Goal: Task Accomplishment & Management: Use online tool/utility

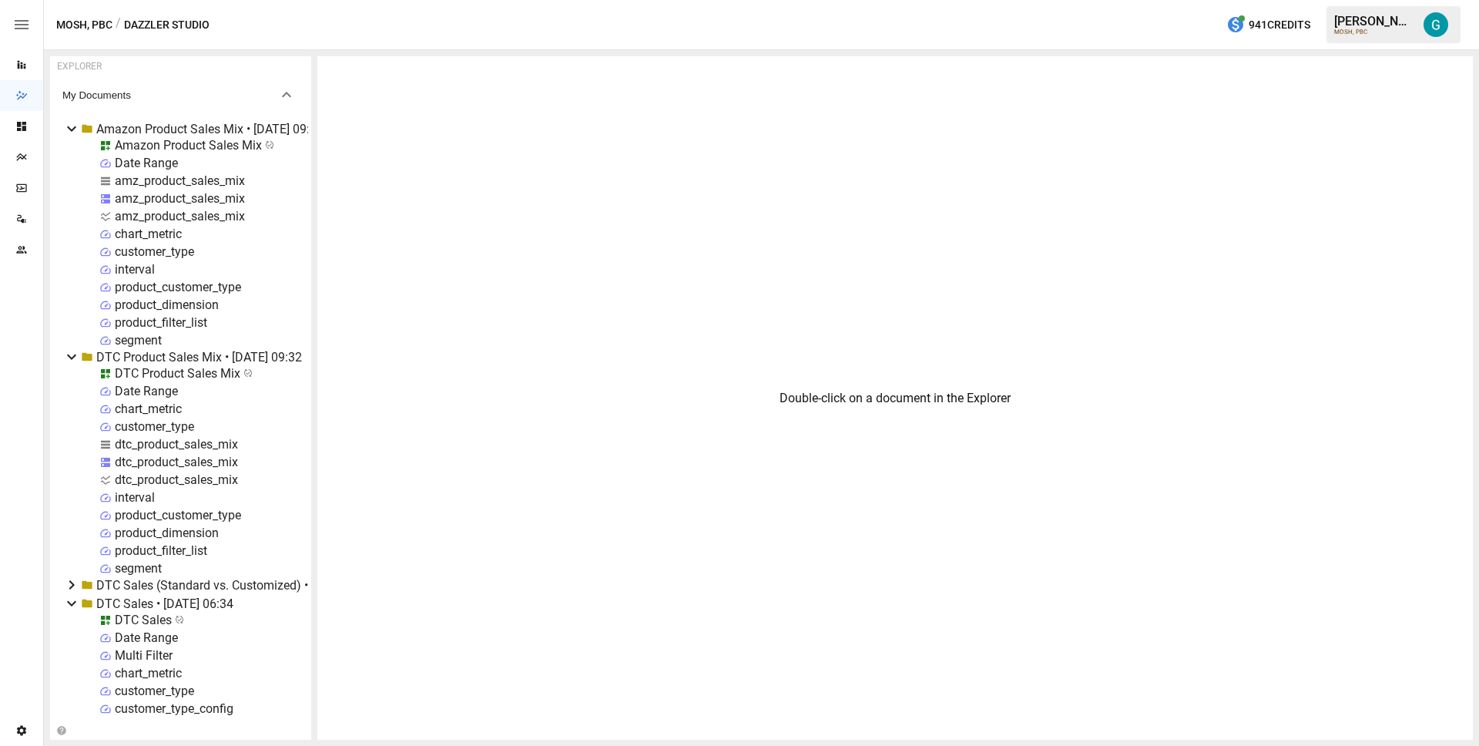
click at [71, 126] on icon at bounding box center [71, 128] width 18 height 18
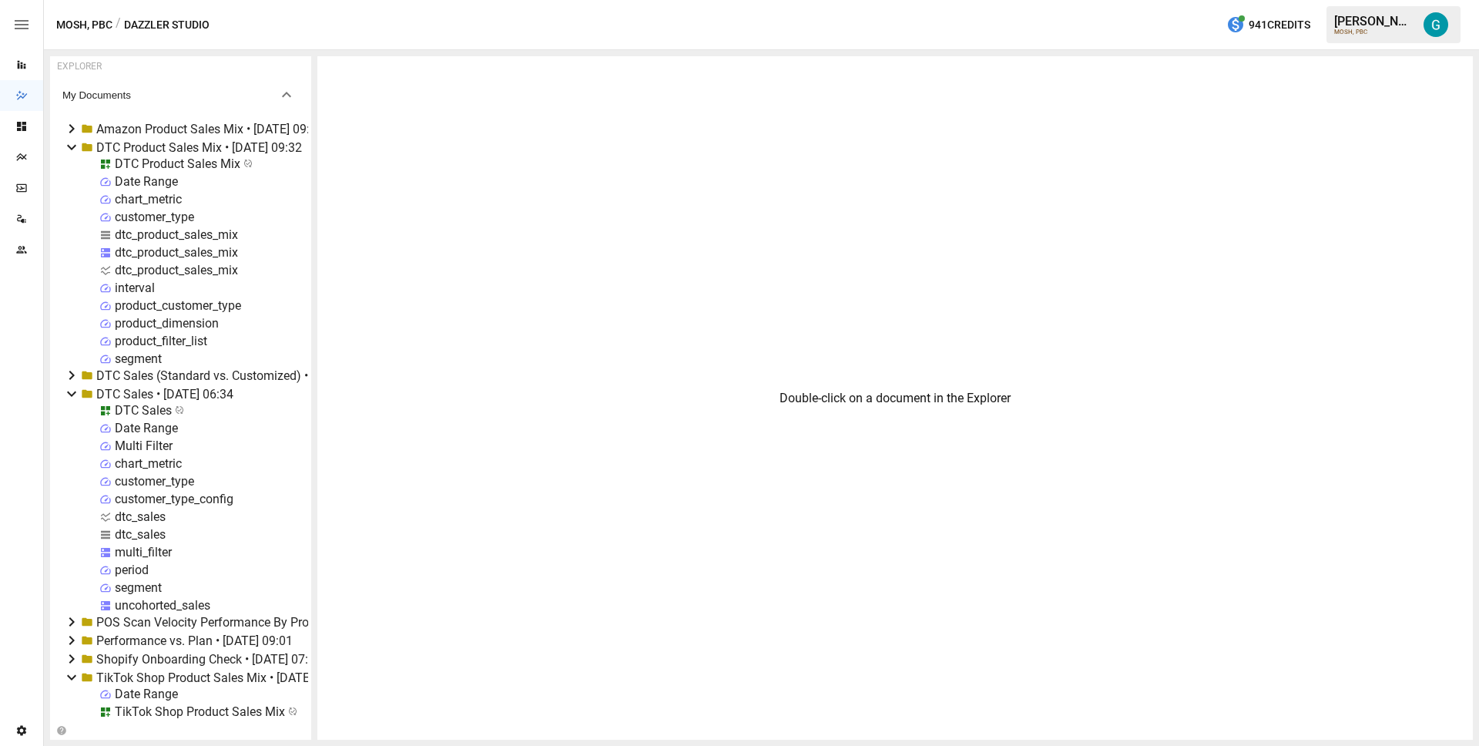
click at [71, 148] on icon at bounding box center [71, 147] width 9 height 5
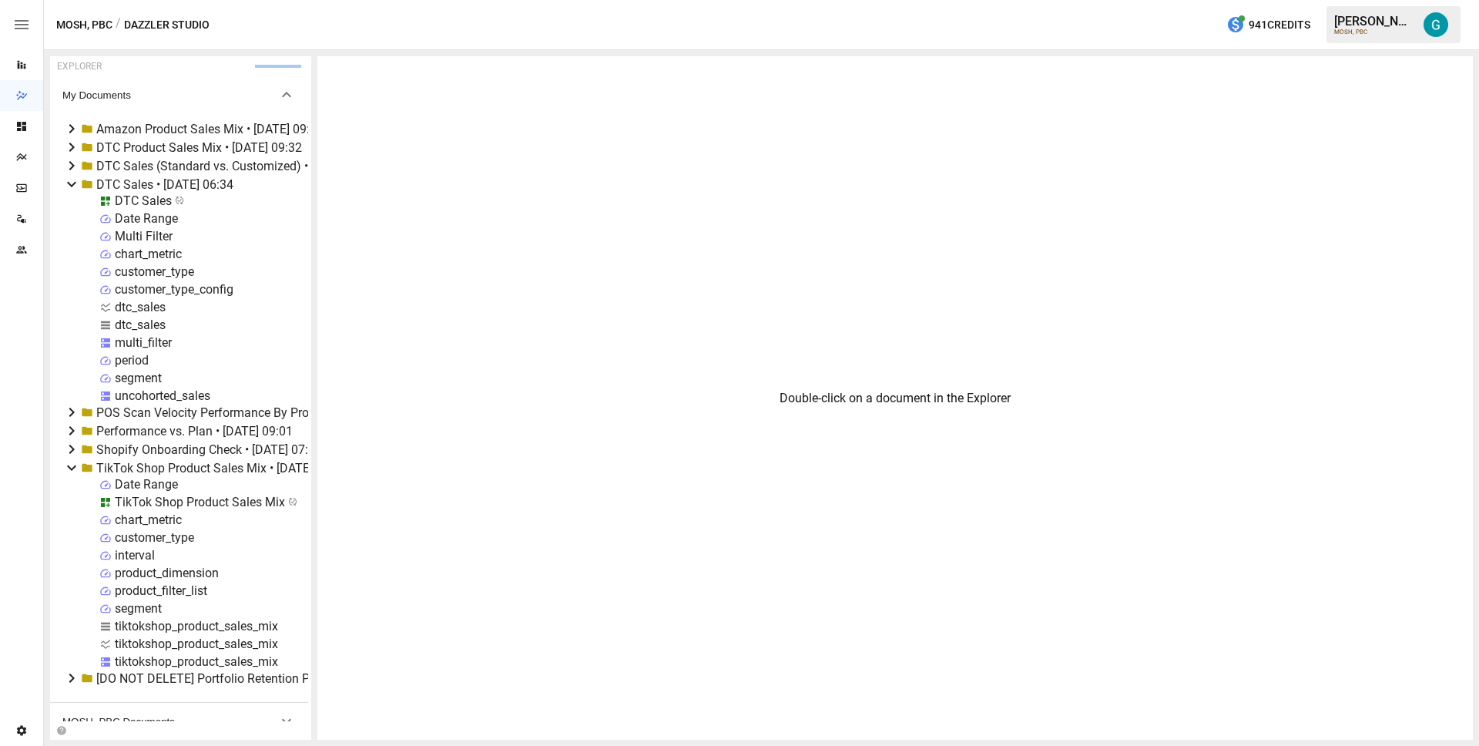
click at [71, 185] on icon at bounding box center [71, 184] width 9 height 5
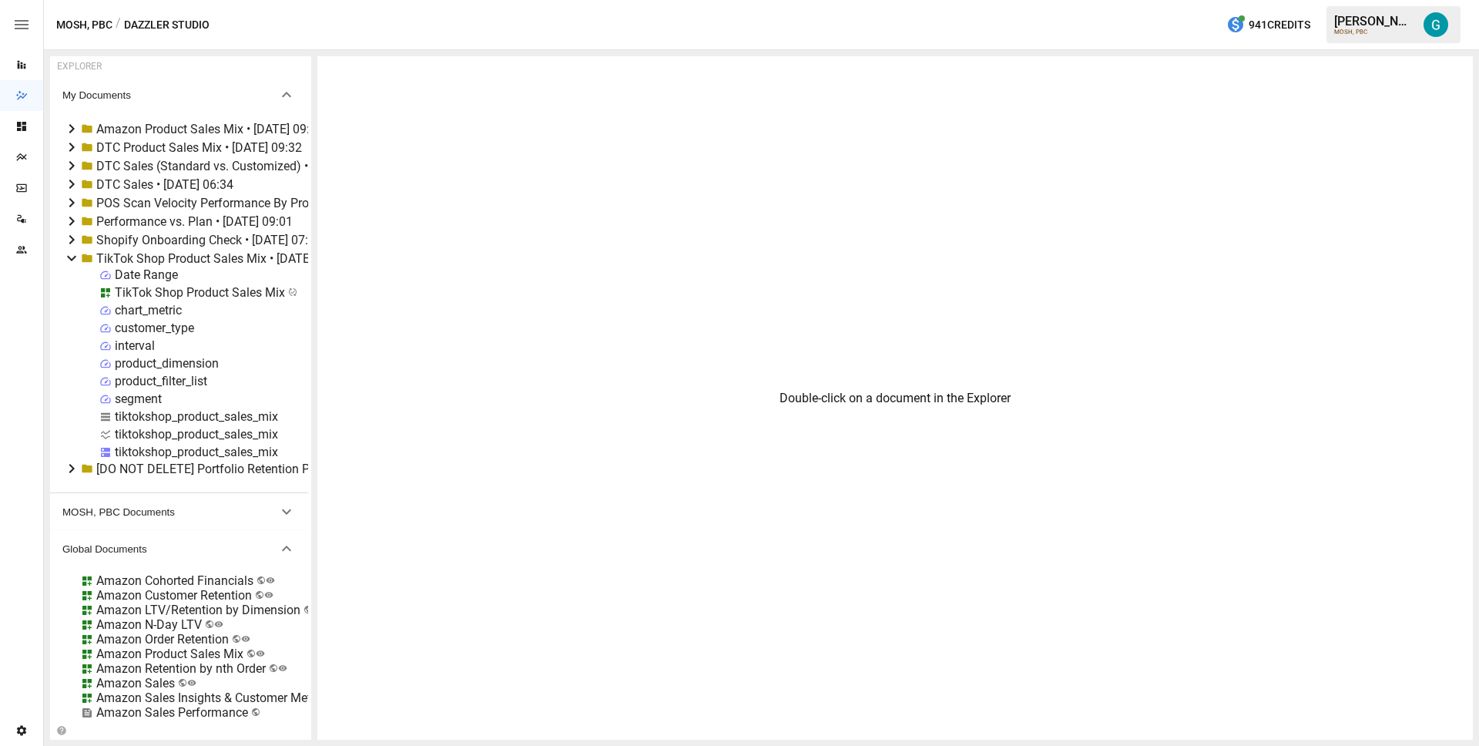
click at [72, 253] on icon at bounding box center [71, 258] width 18 height 18
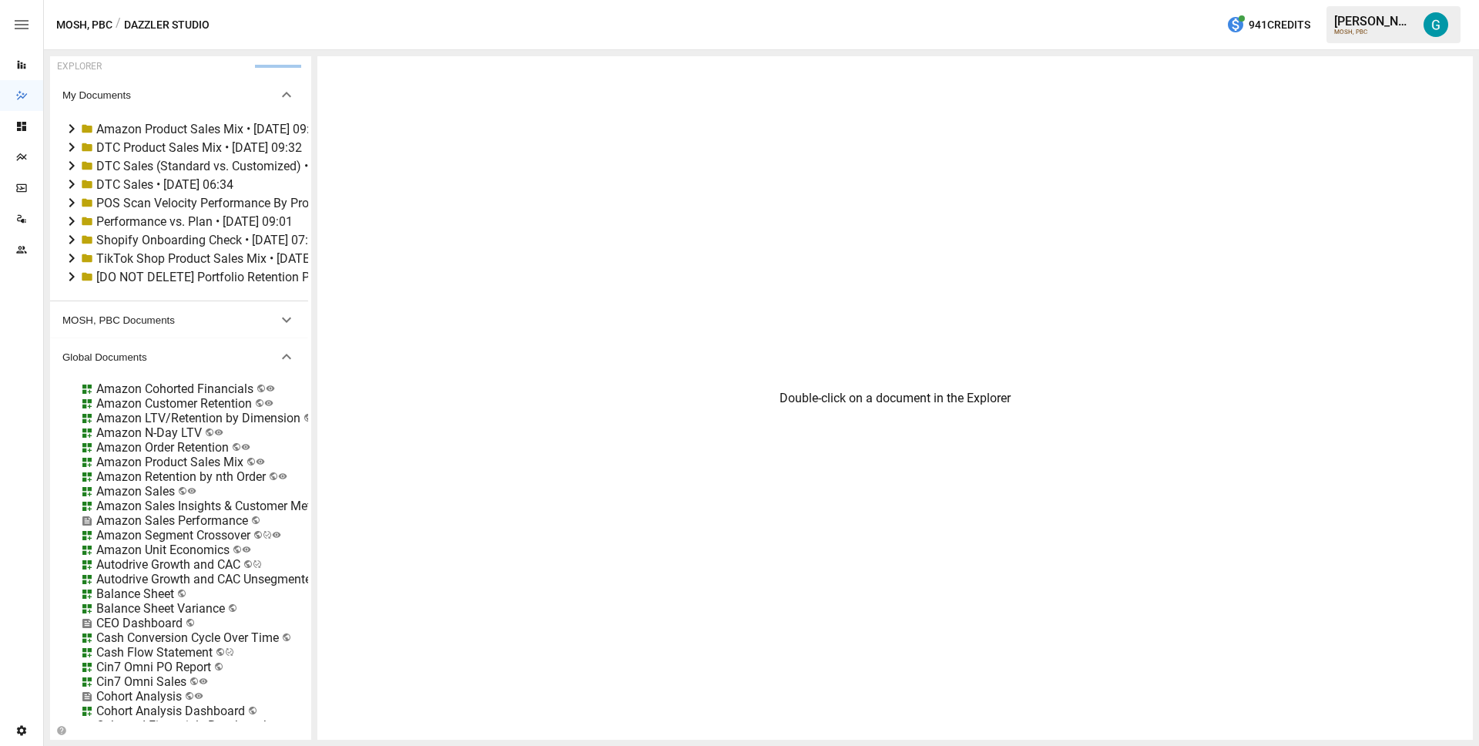
click at [147, 255] on div "TikTok Shop Product Sales Mix • [DATE] 09:36" at bounding box center [221, 258] width 250 height 15
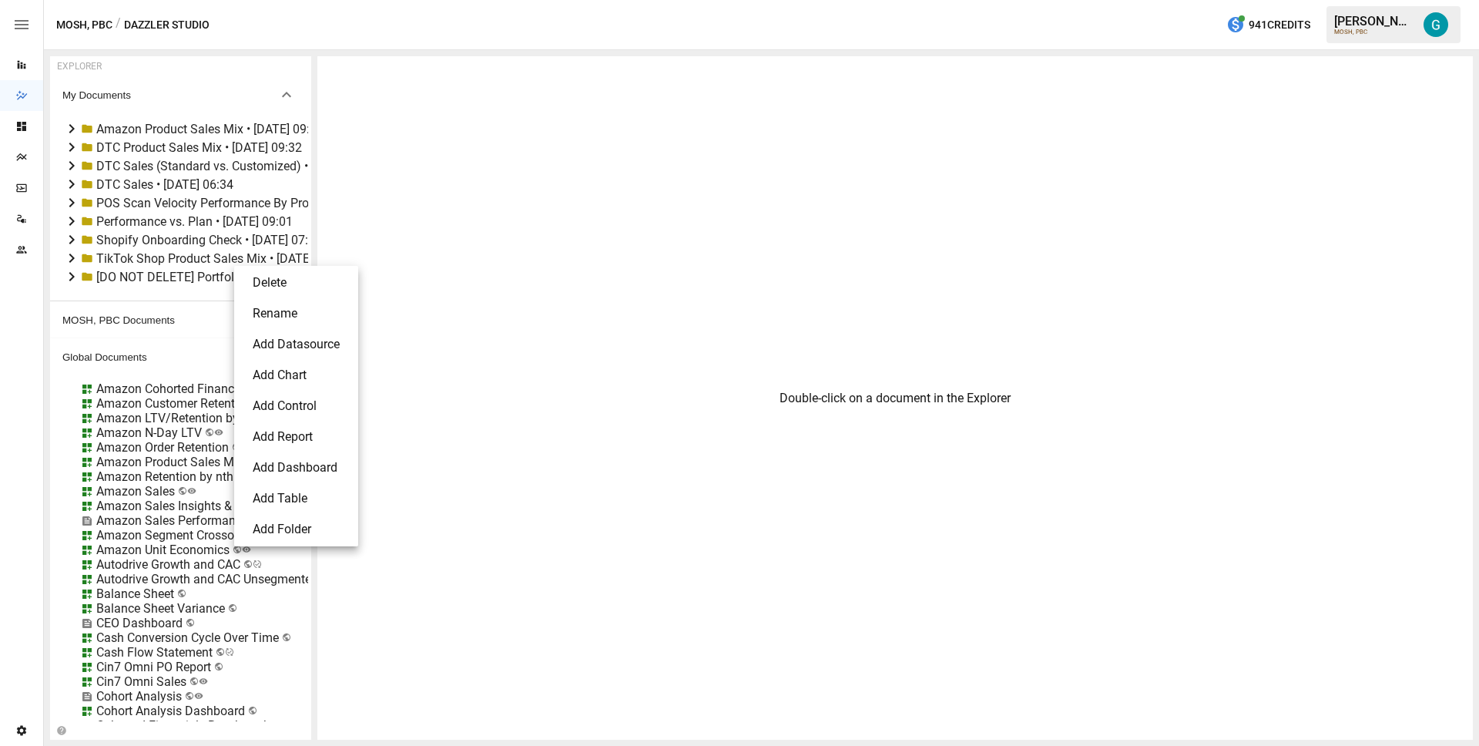
click at [283, 281] on li "Delete" at bounding box center [296, 282] width 112 height 31
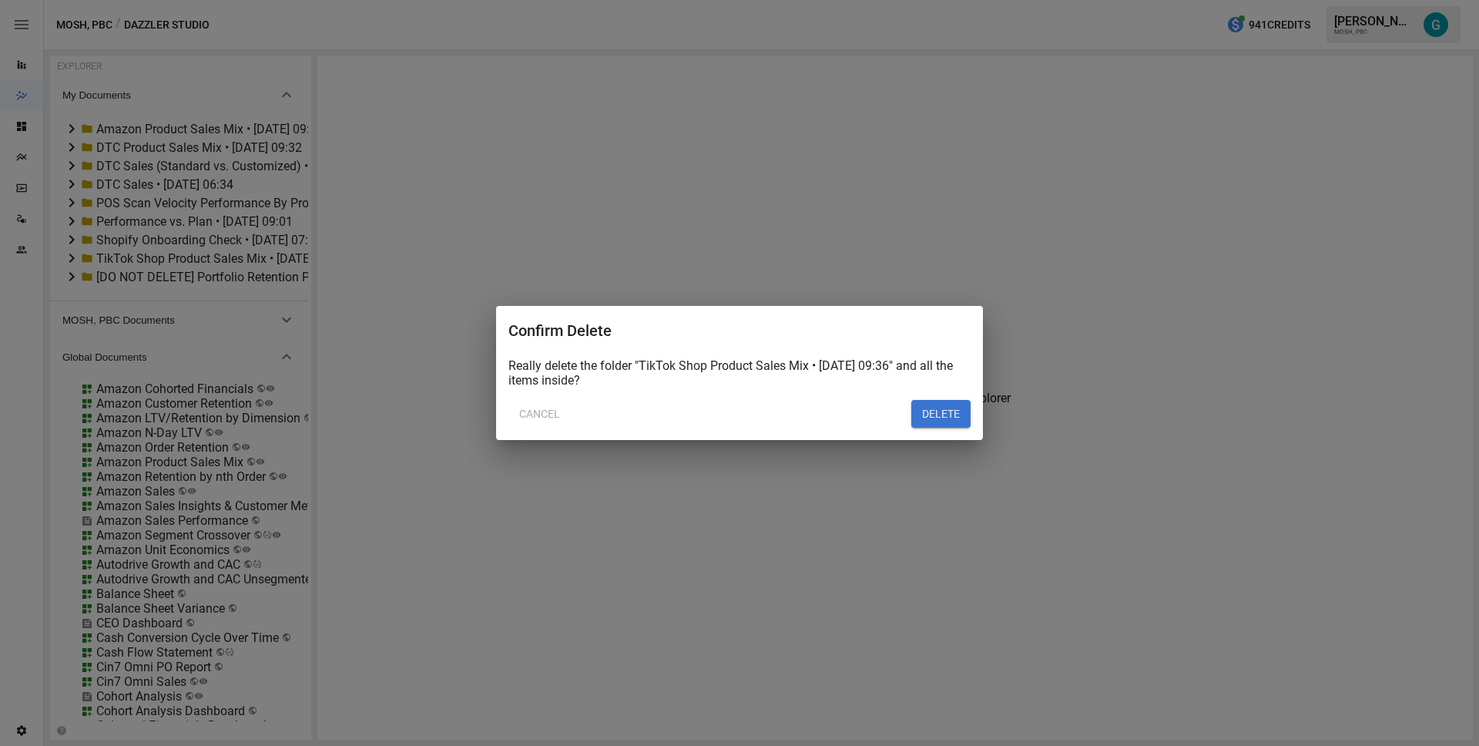
click at [937, 411] on button "DELETE" at bounding box center [940, 414] width 59 height 28
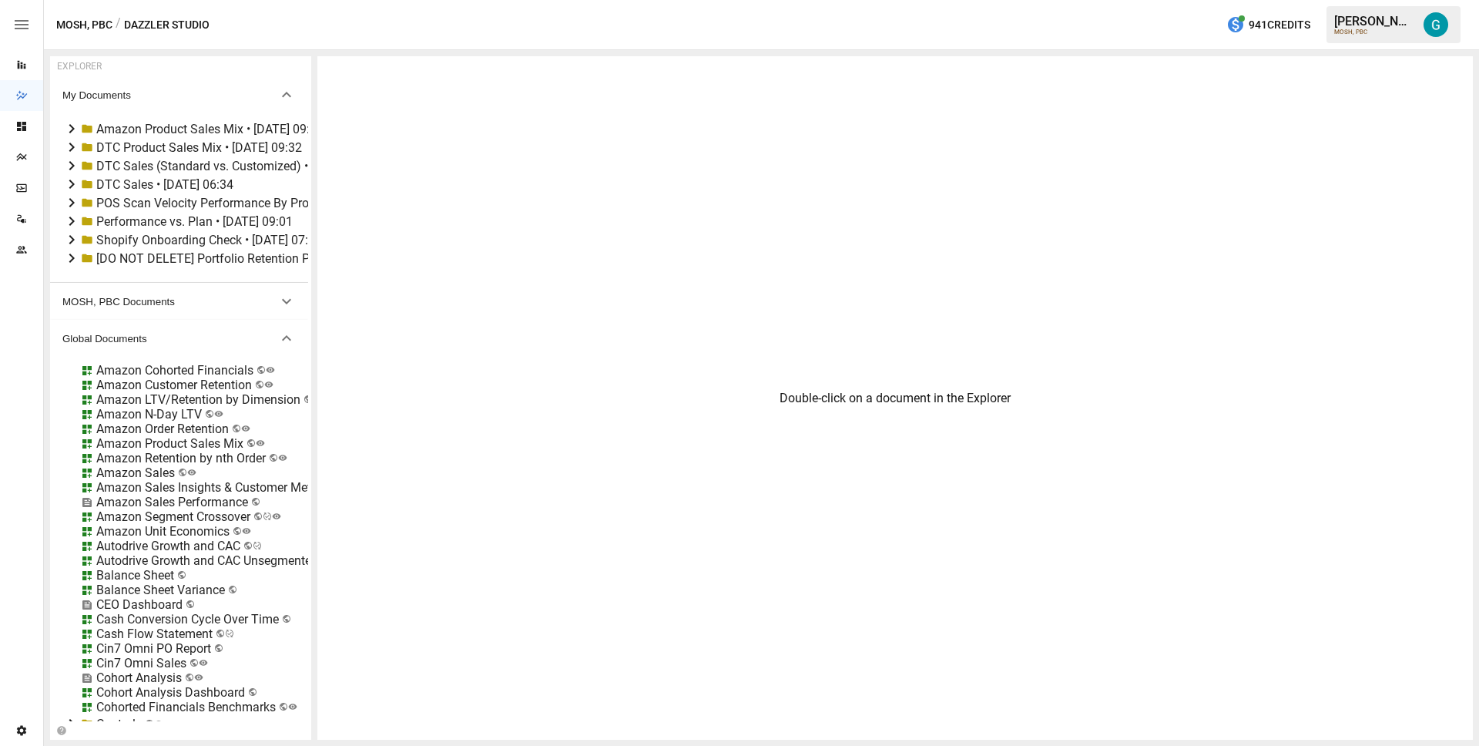
click at [143, 127] on div "Amazon Product Sales Mix • [DATE] 09:35" at bounding box center [209, 129] width 227 height 15
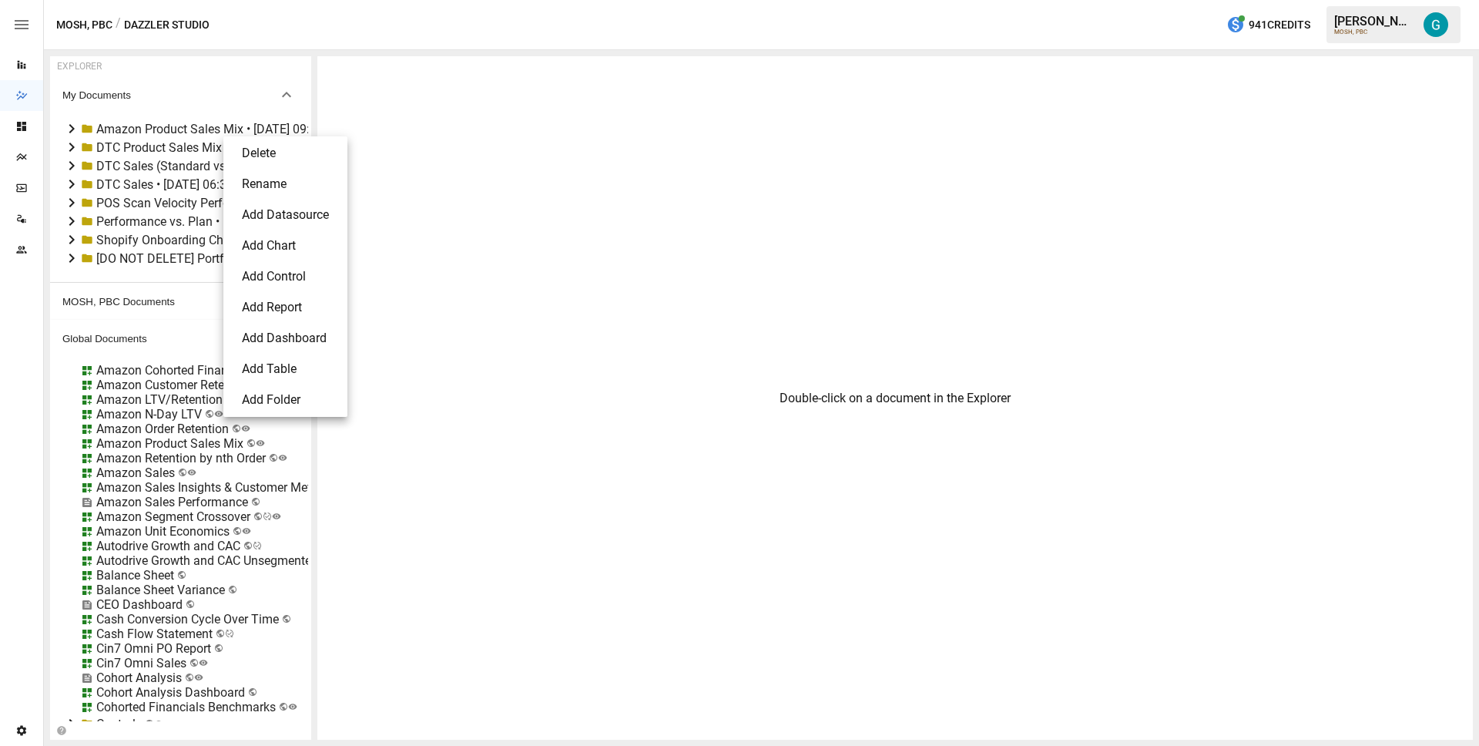
click at [293, 146] on li "Delete" at bounding box center [286, 153] width 112 height 31
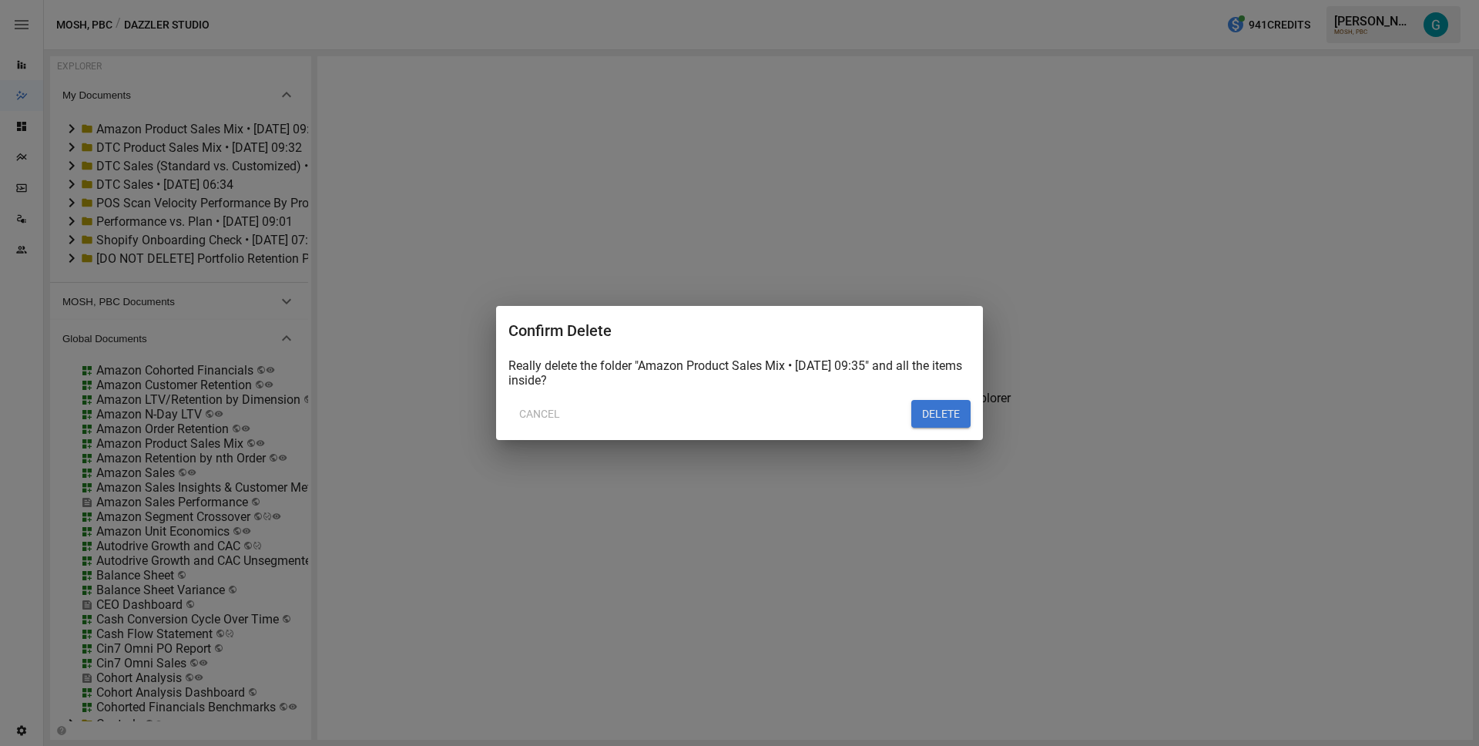
click at [951, 417] on button "DELETE" at bounding box center [940, 414] width 59 height 28
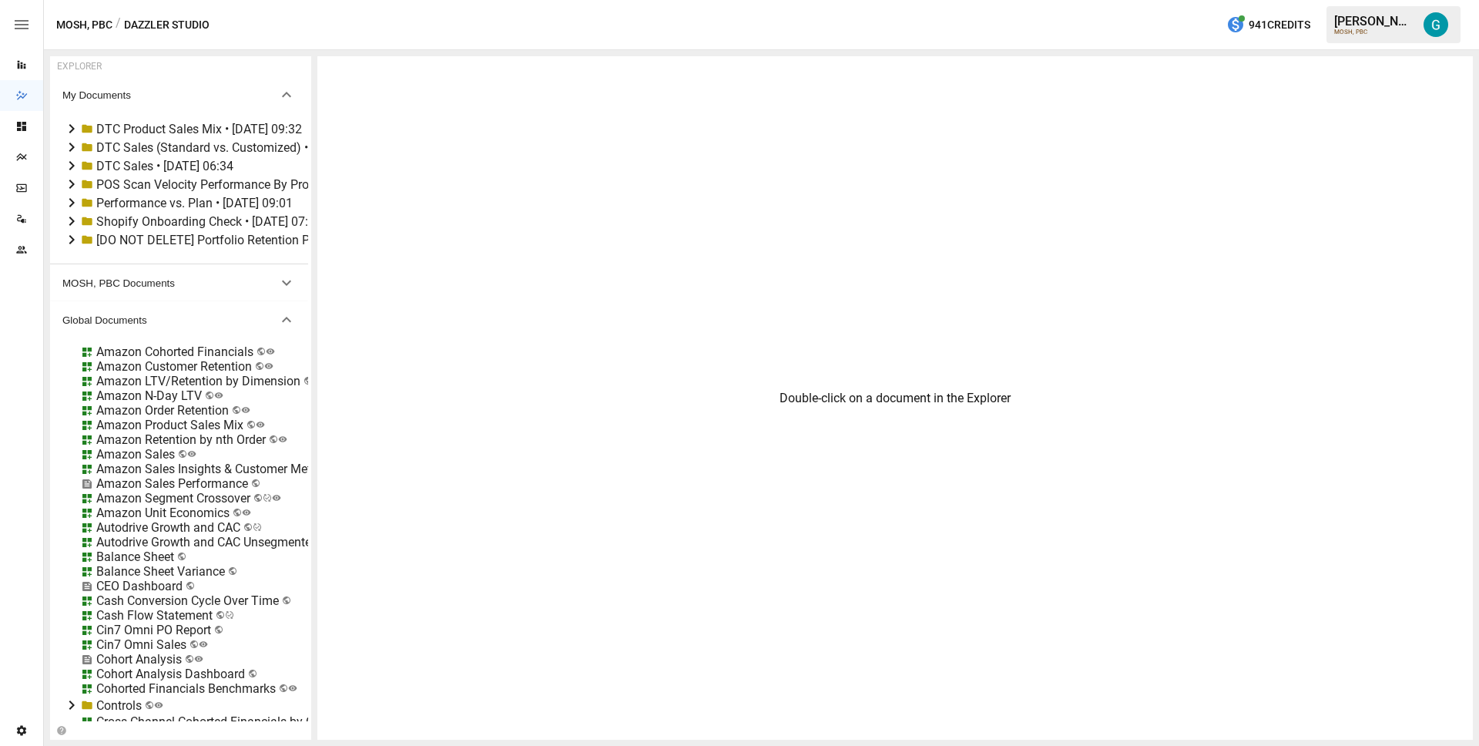
click at [153, 129] on div "DTC Product Sales Mix • [DATE] 09:32" at bounding box center [199, 129] width 206 height 15
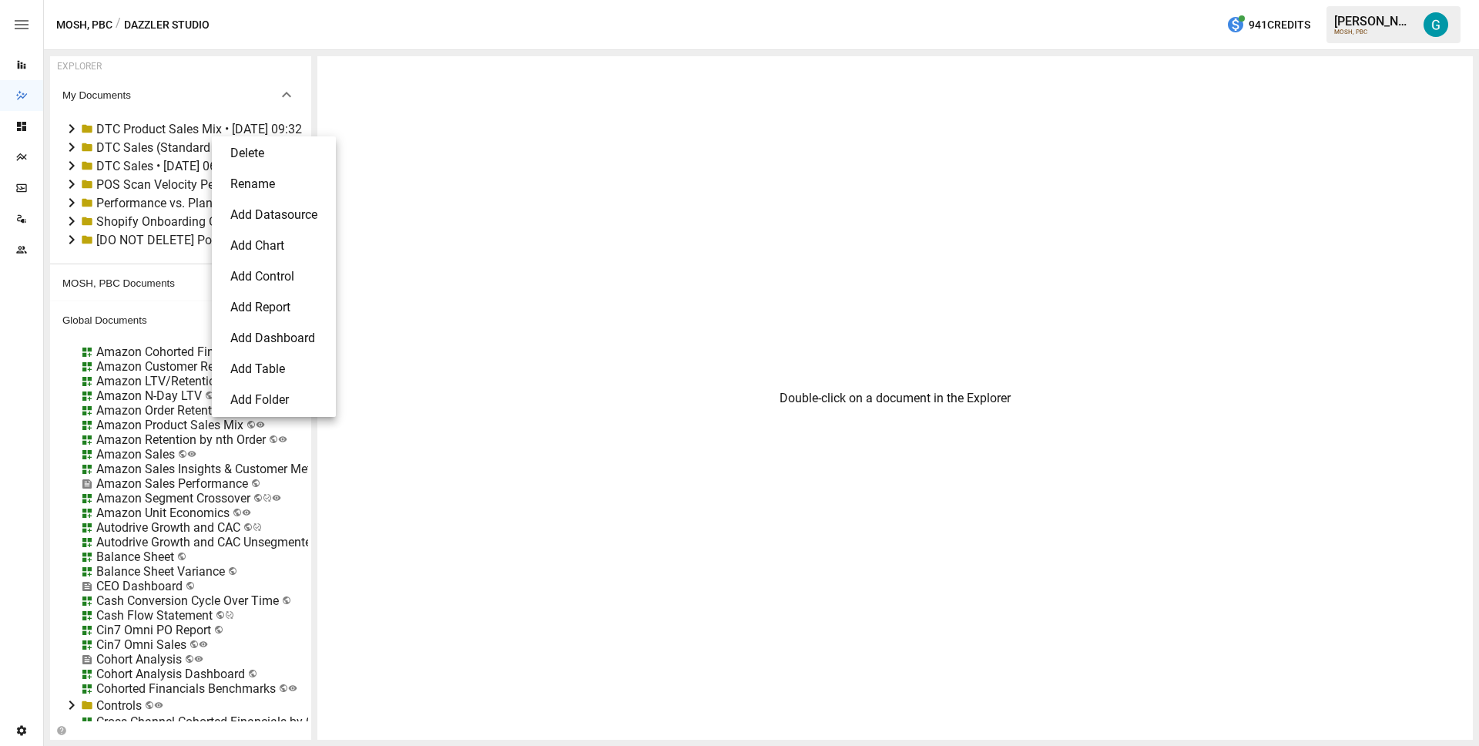
click at [279, 156] on li "Delete" at bounding box center [274, 153] width 112 height 31
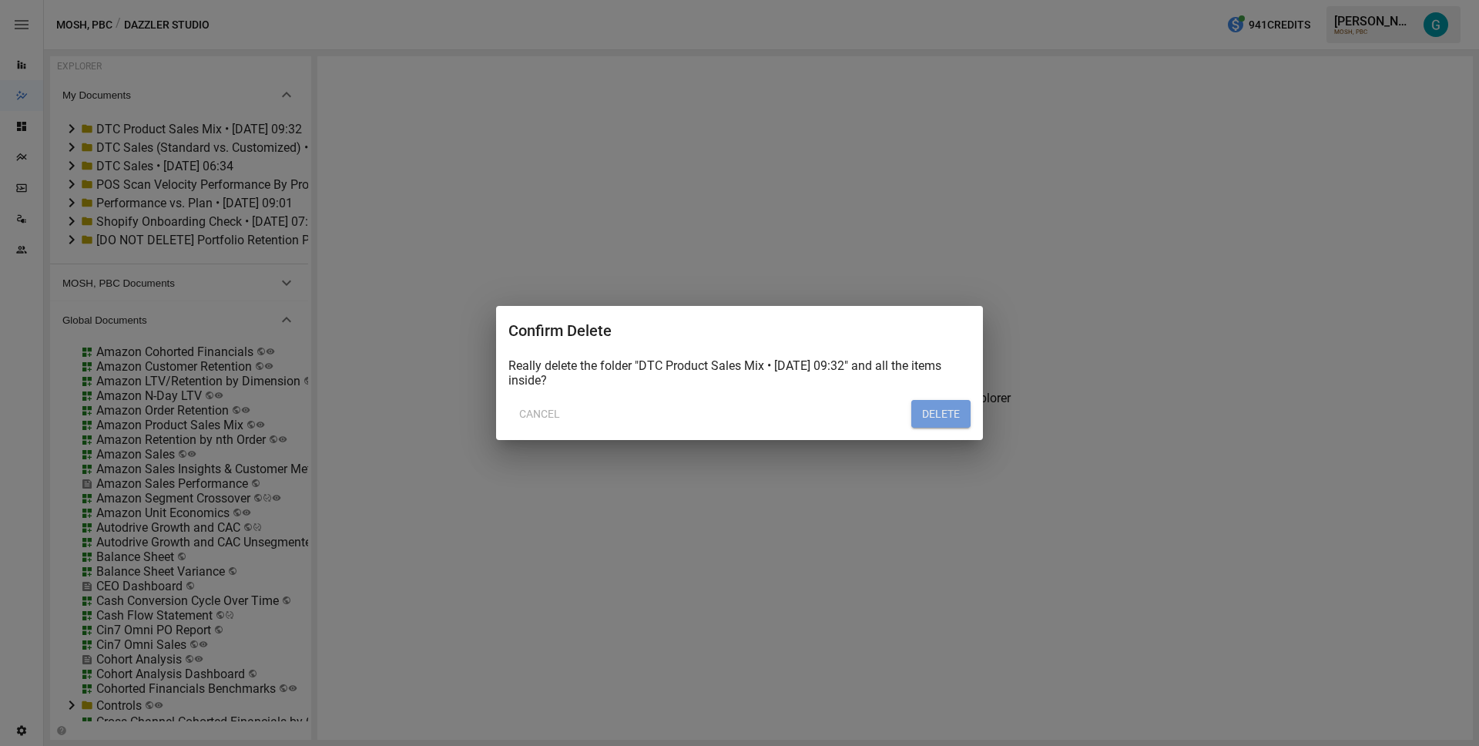
click at [933, 416] on button "DELETE" at bounding box center [940, 414] width 59 height 28
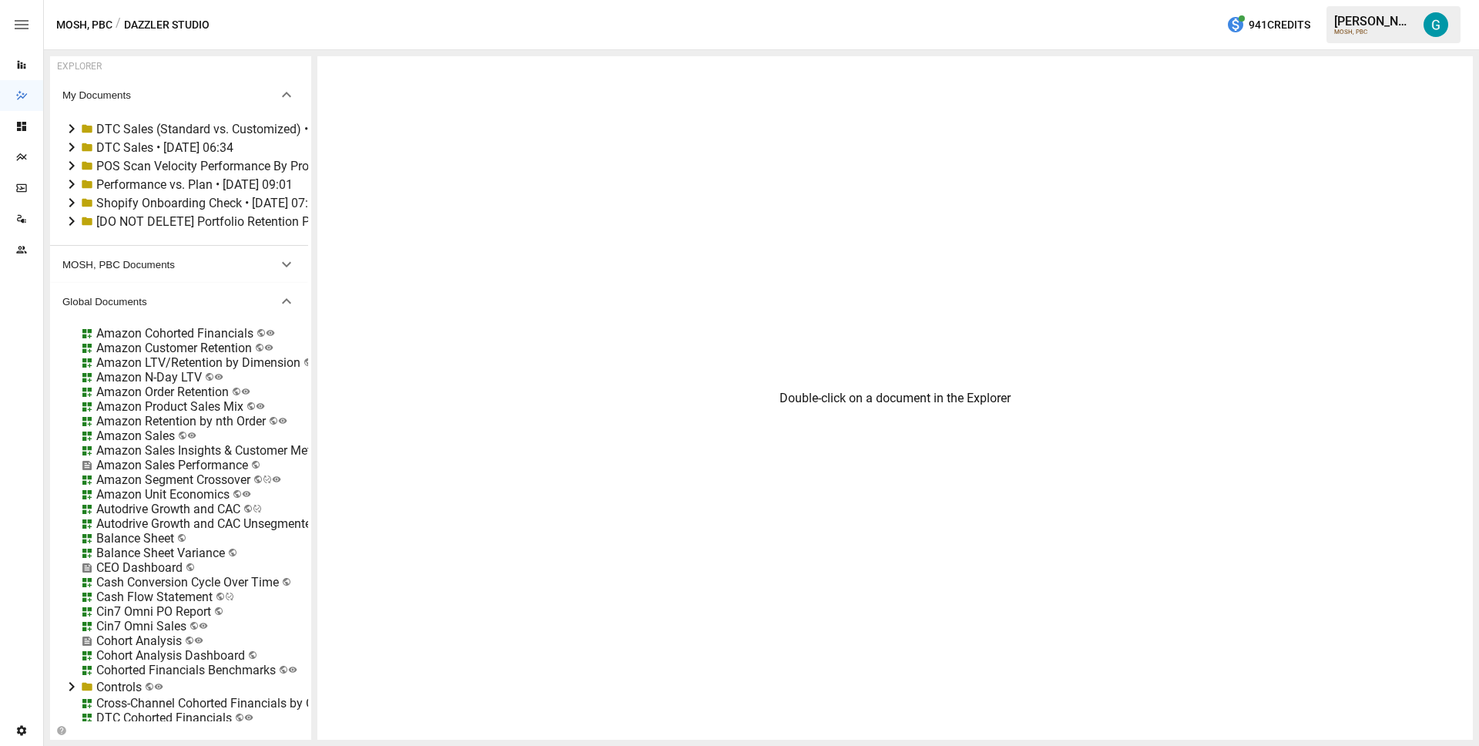
click at [154, 183] on div "Performance vs. Plan • [DATE] 09:01" at bounding box center [194, 184] width 196 height 15
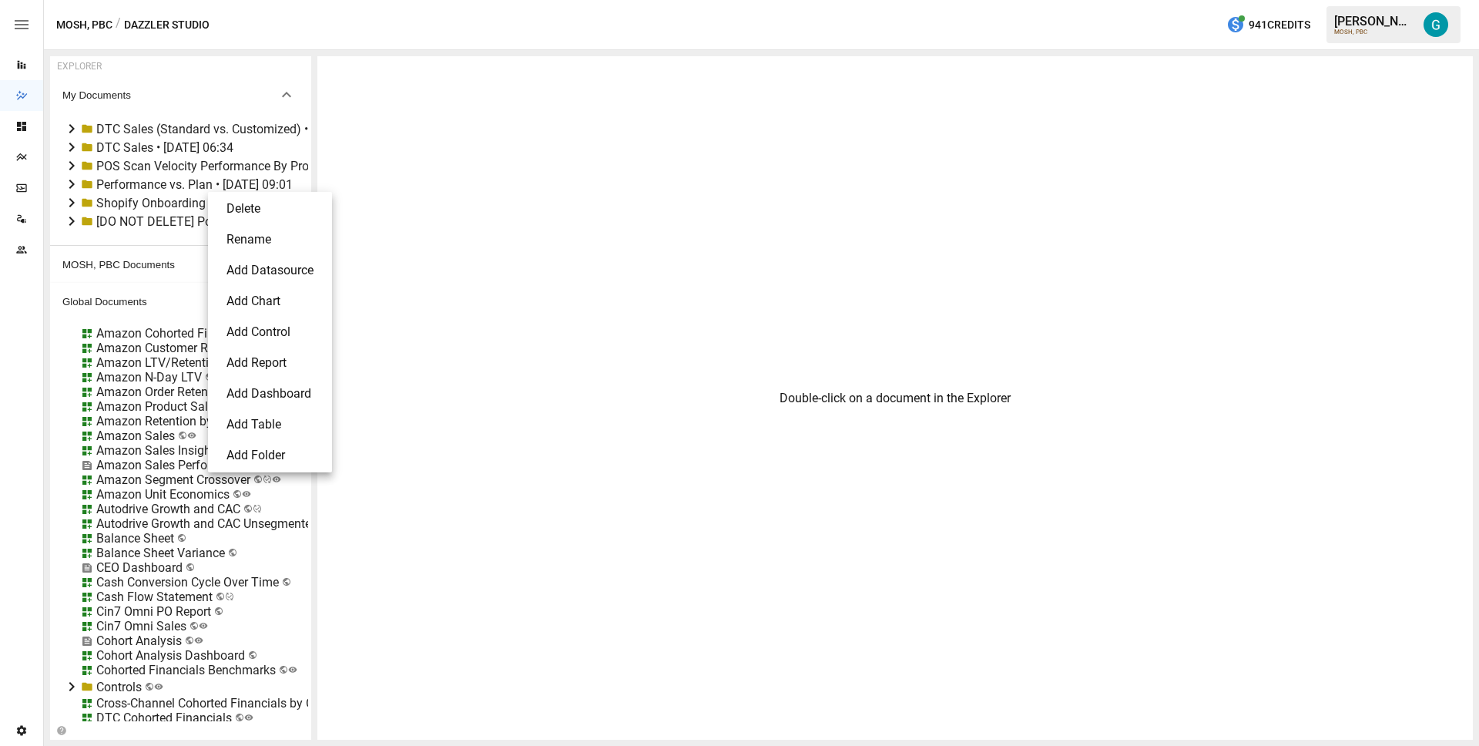
click at [272, 209] on li "Delete" at bounding box center [270, 208] width 112 height 31
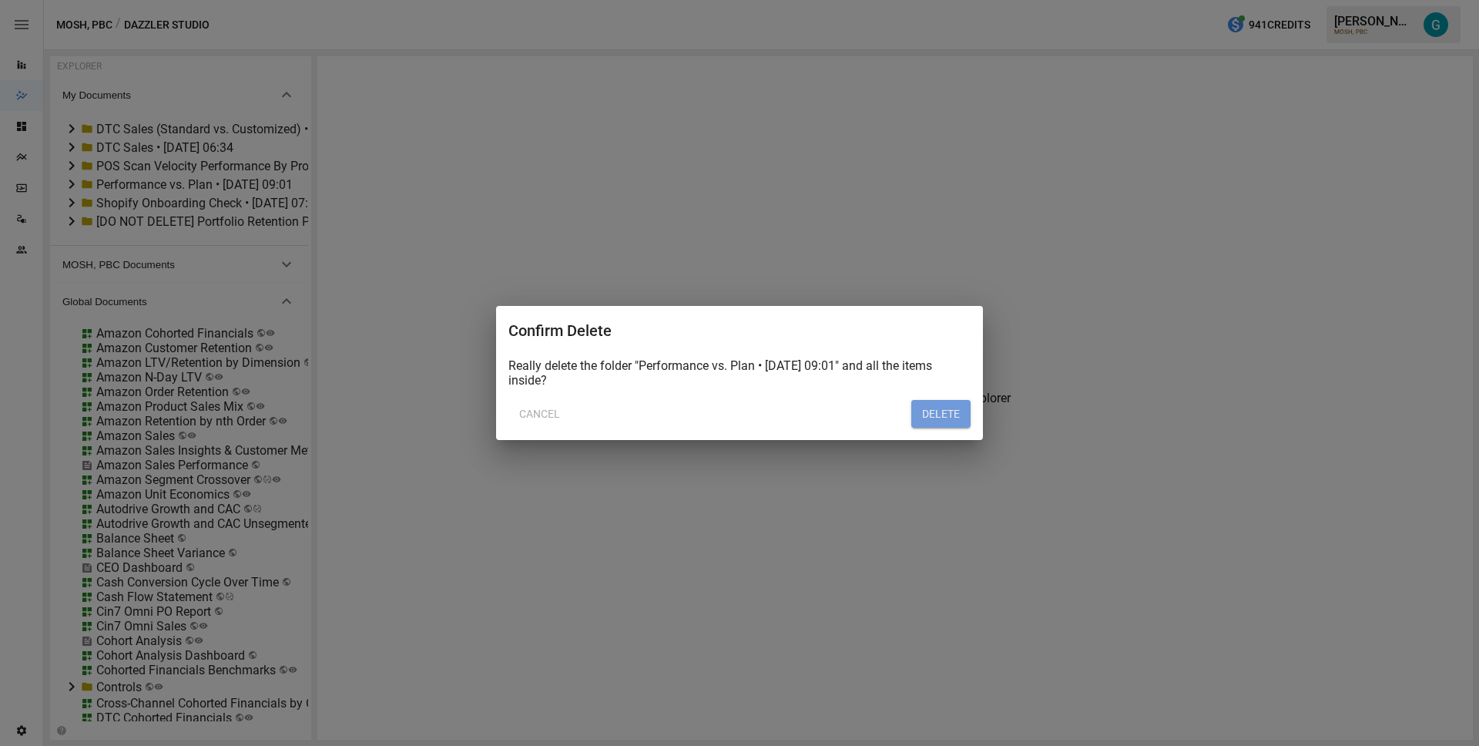
click at [927, 410] on button "DELETE" at bounding box center [940, 414] width 59 height 28
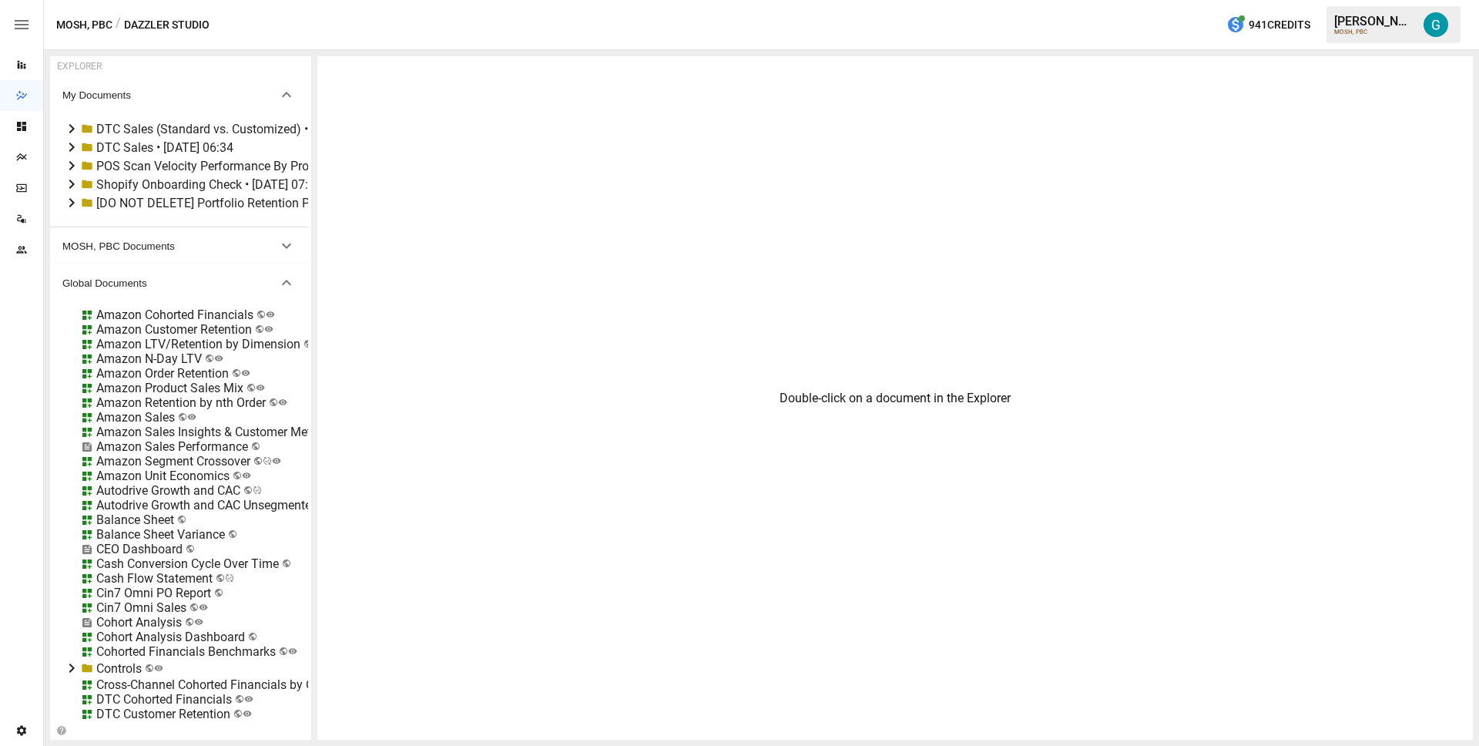
click at [72, 147] on icon at bounding box center [71, 147] width 18 height 18
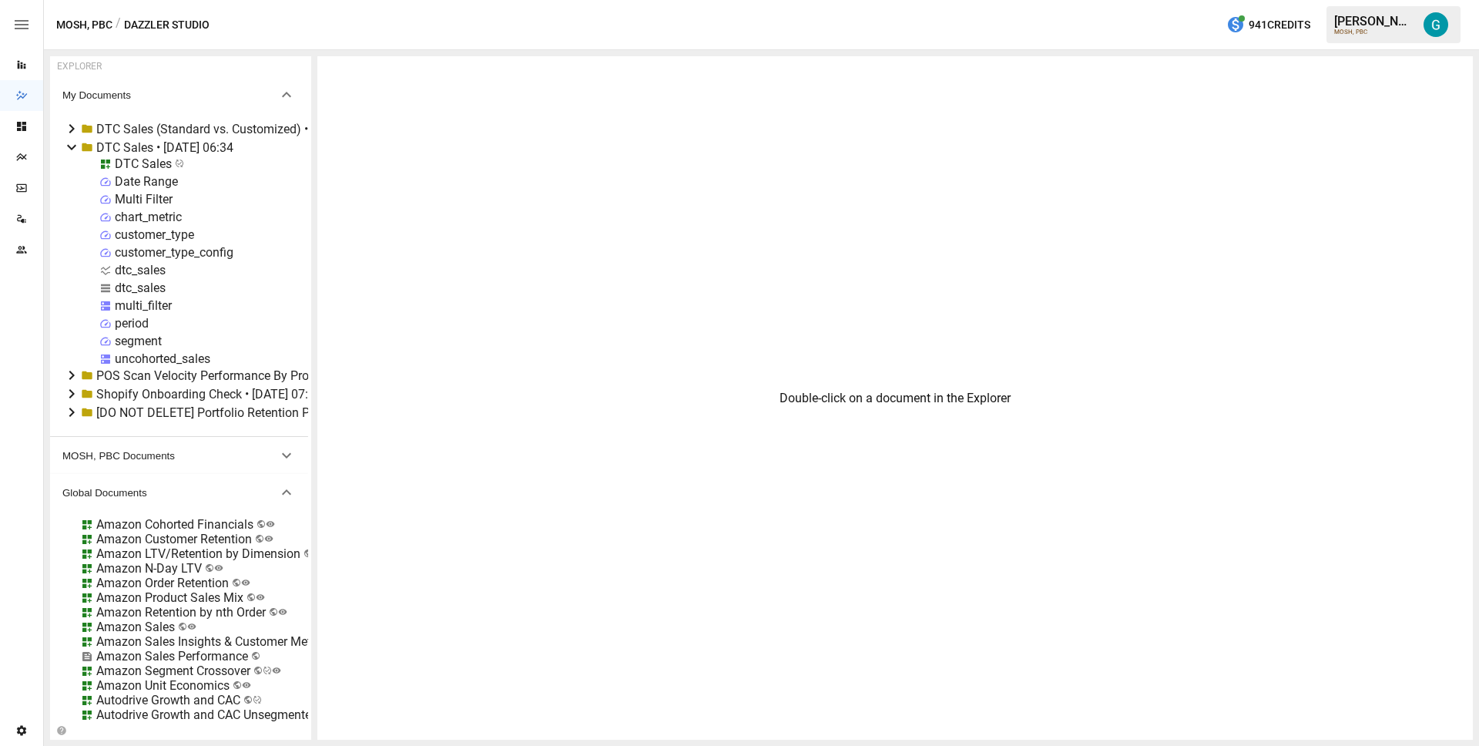
click at [165, 357] on div "uncohorted_sales" at bounding box center [163, 358] width 96 height 15
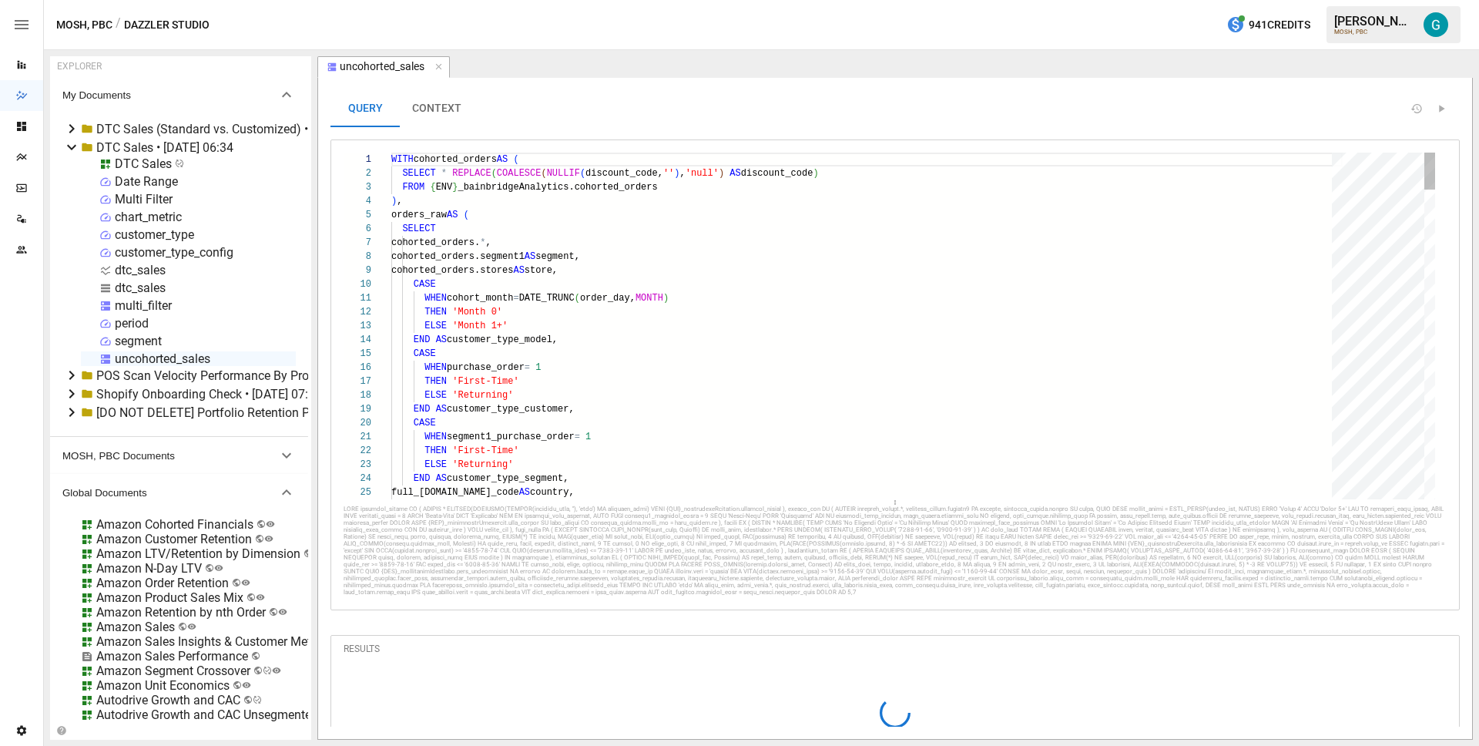
click at [149, 285] on div "dtc_sales" at bounding box center [140, 287] width 51 height 15
select select "**********"
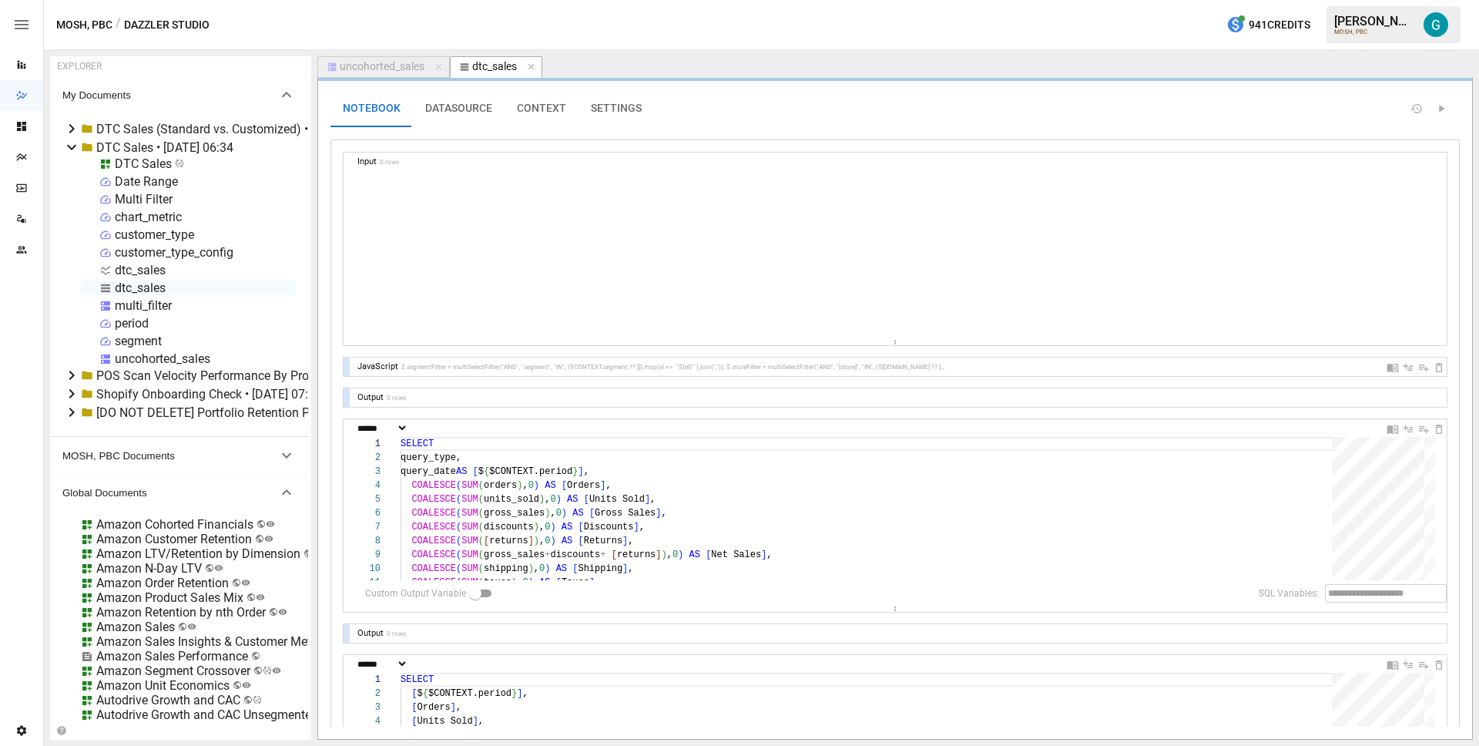
click at [147, 268] on div "dtc_sales" at bounding box center [140, 270] width 51 height 15
select select "**********"
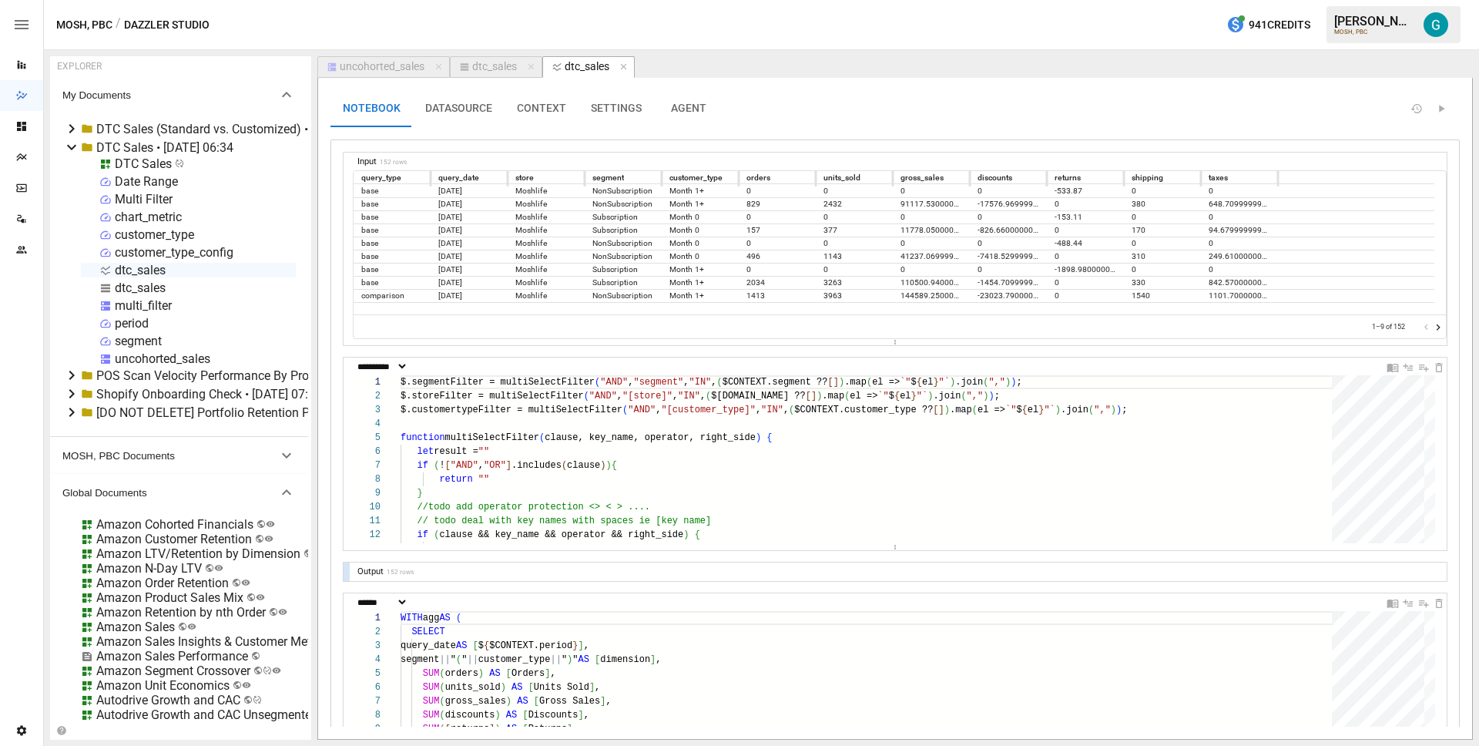
click at [143, 167] on div "DTC Sales" at bounding box center [143, 163] width 57 height 15
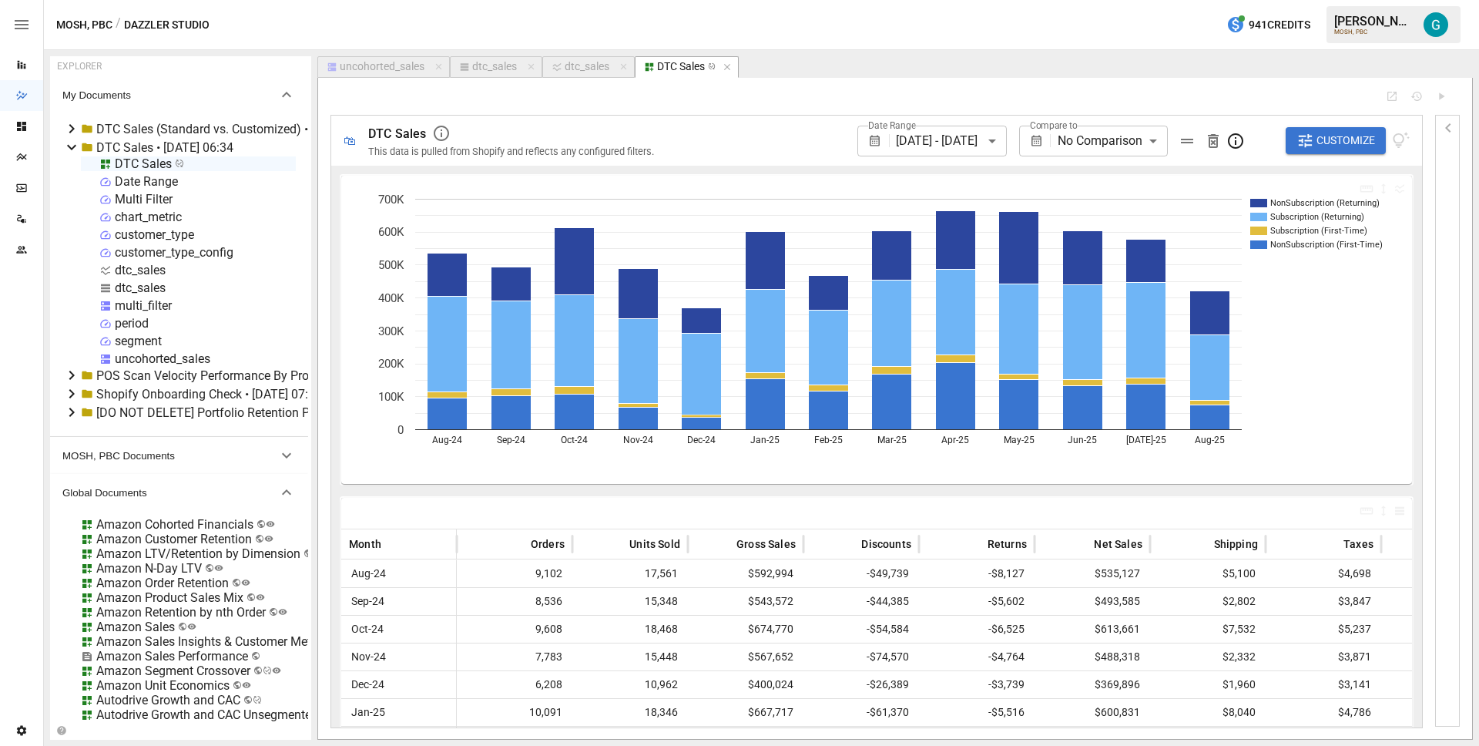
click at [399, 73] on div "uncohorted_sales" at bounding box center [382, 67] width 85 height 14
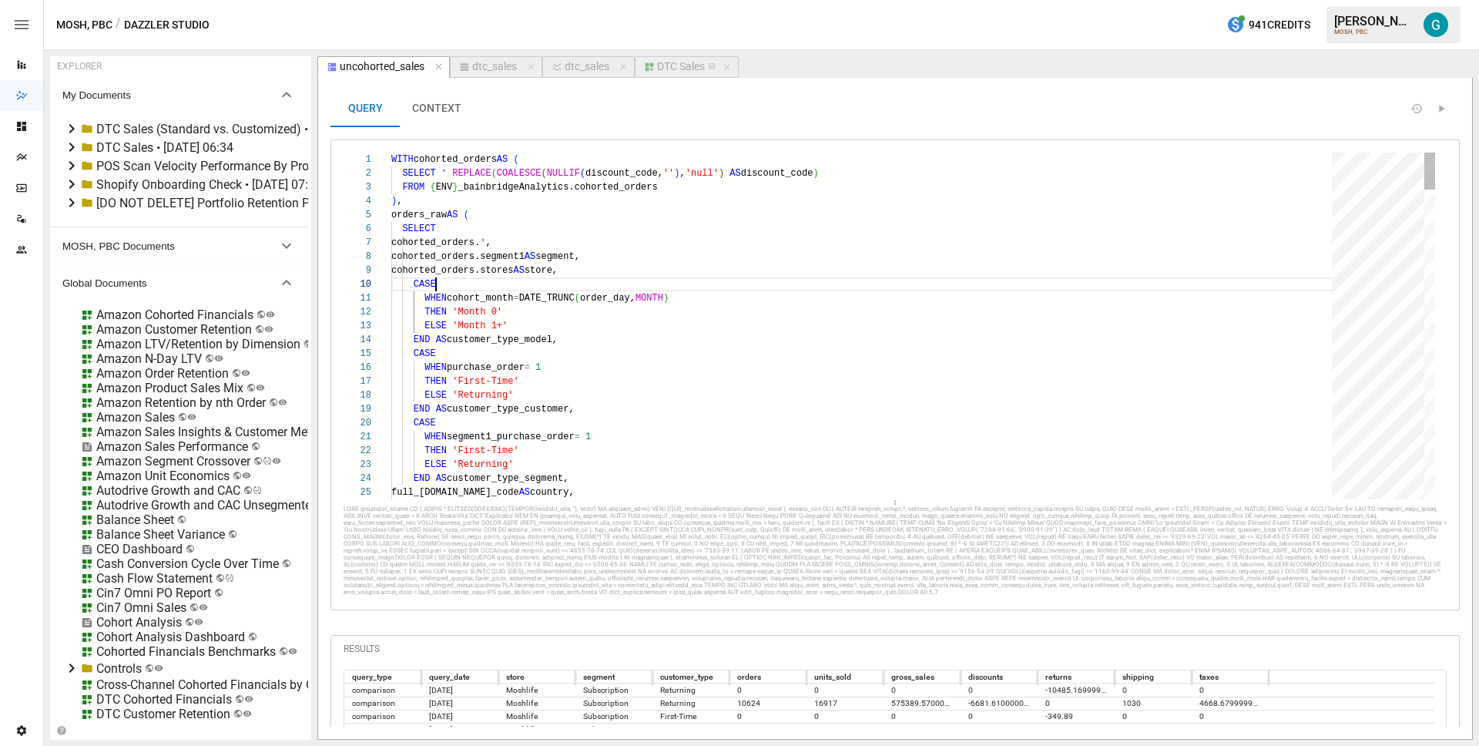
scroll to position [125, 45]
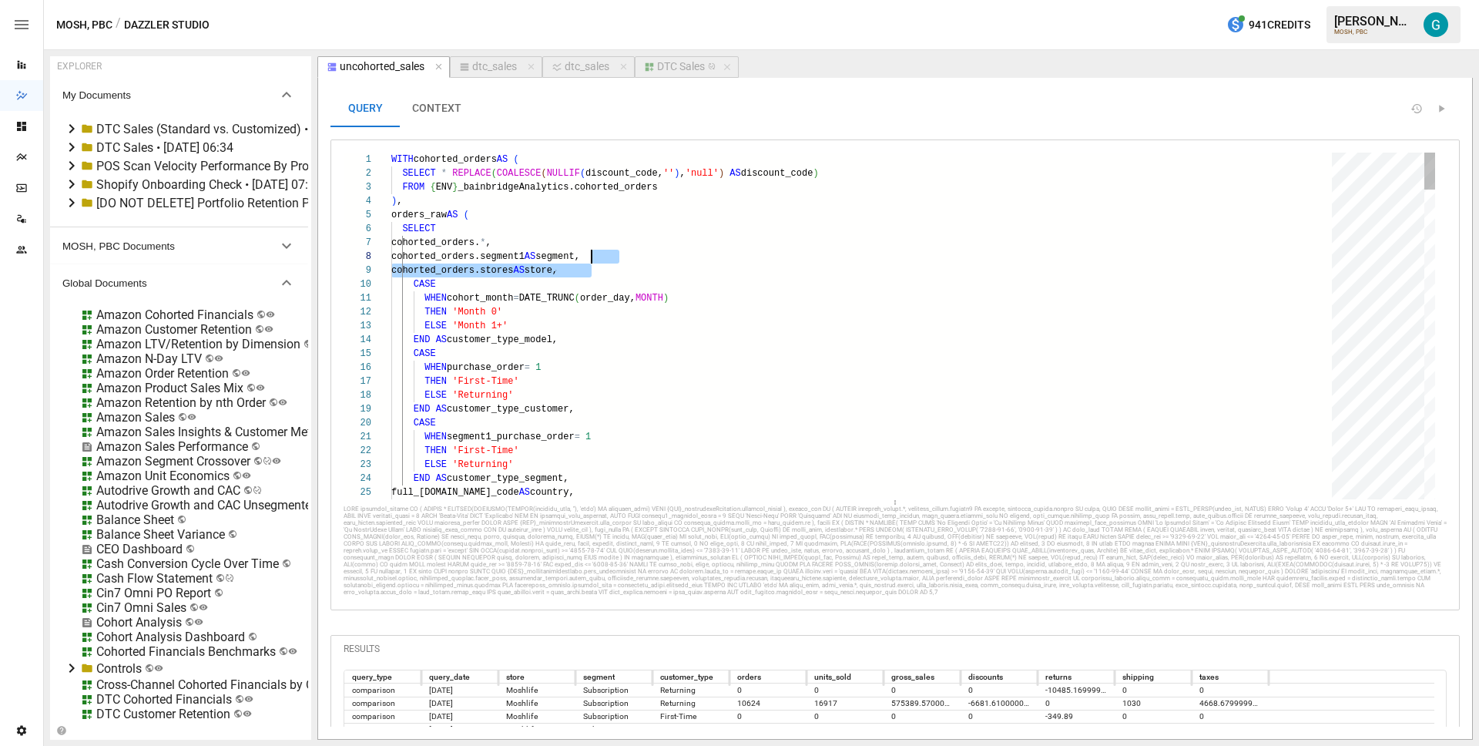
scroll to position [97, 22]
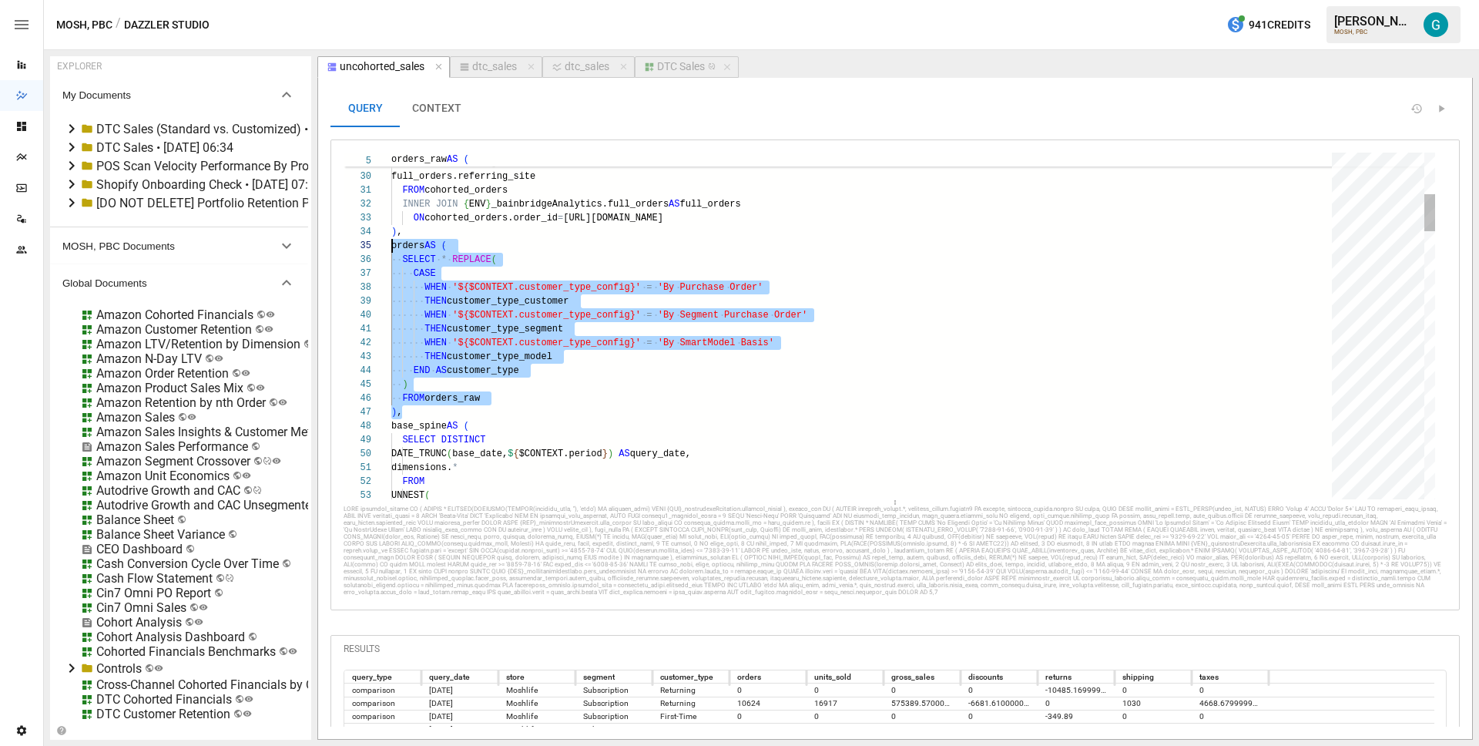
scroll to position [55, 0]
drag, startPoint x: 426, startPoint y: 409, endPoint x: 374, endPoint y: 248, distance: 169.3
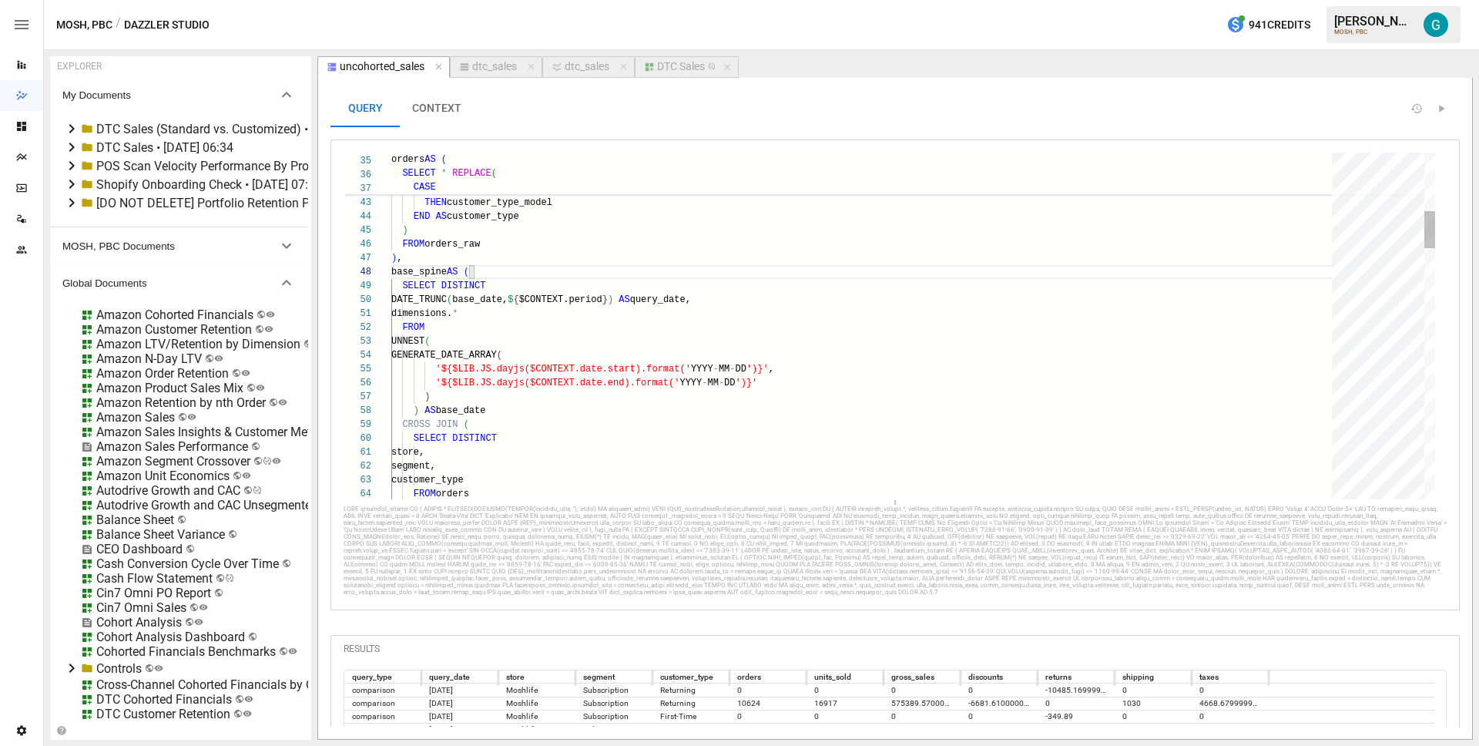
scroll to position [97, 0]
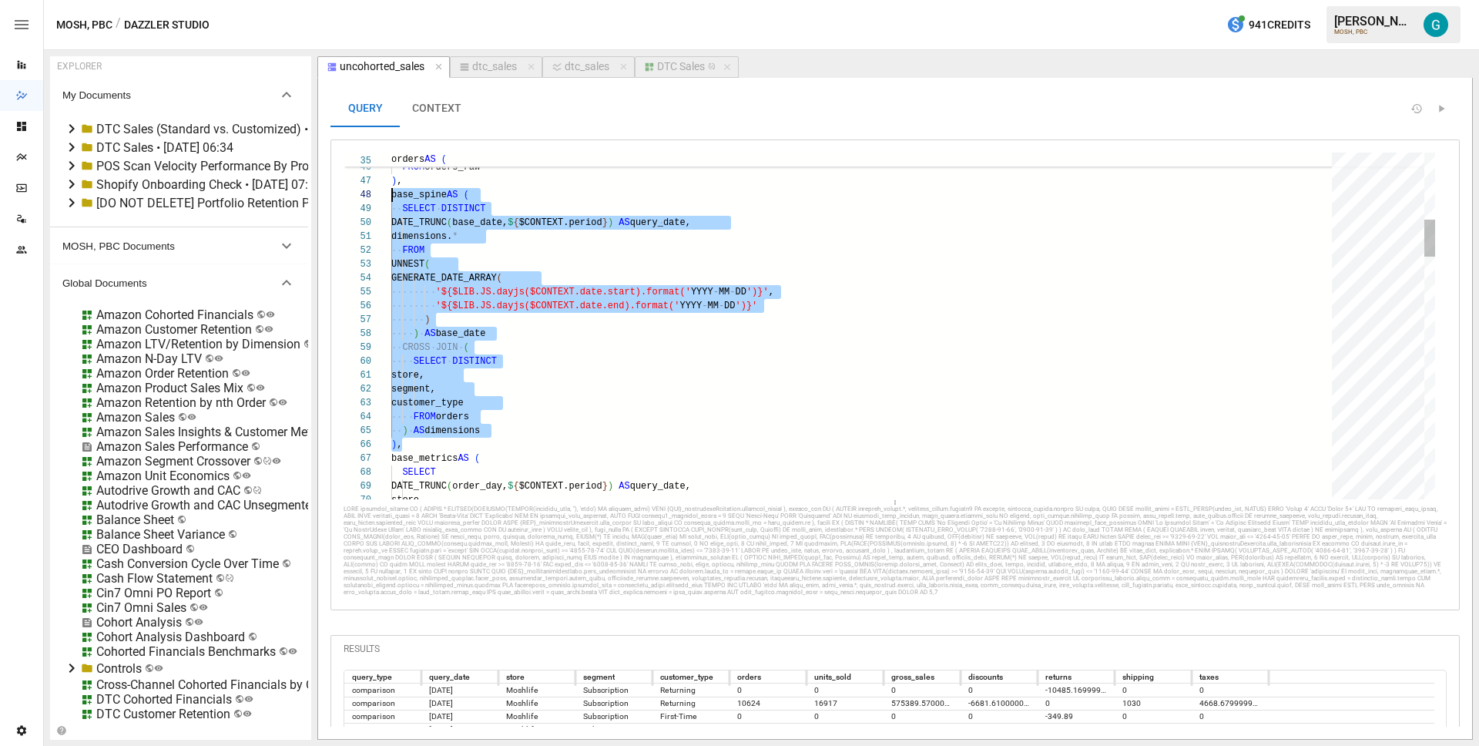
drag, startPoint x: 500, startPoint y: 443, endPoint x: 371, endPoint y: 198, distance: 276.7
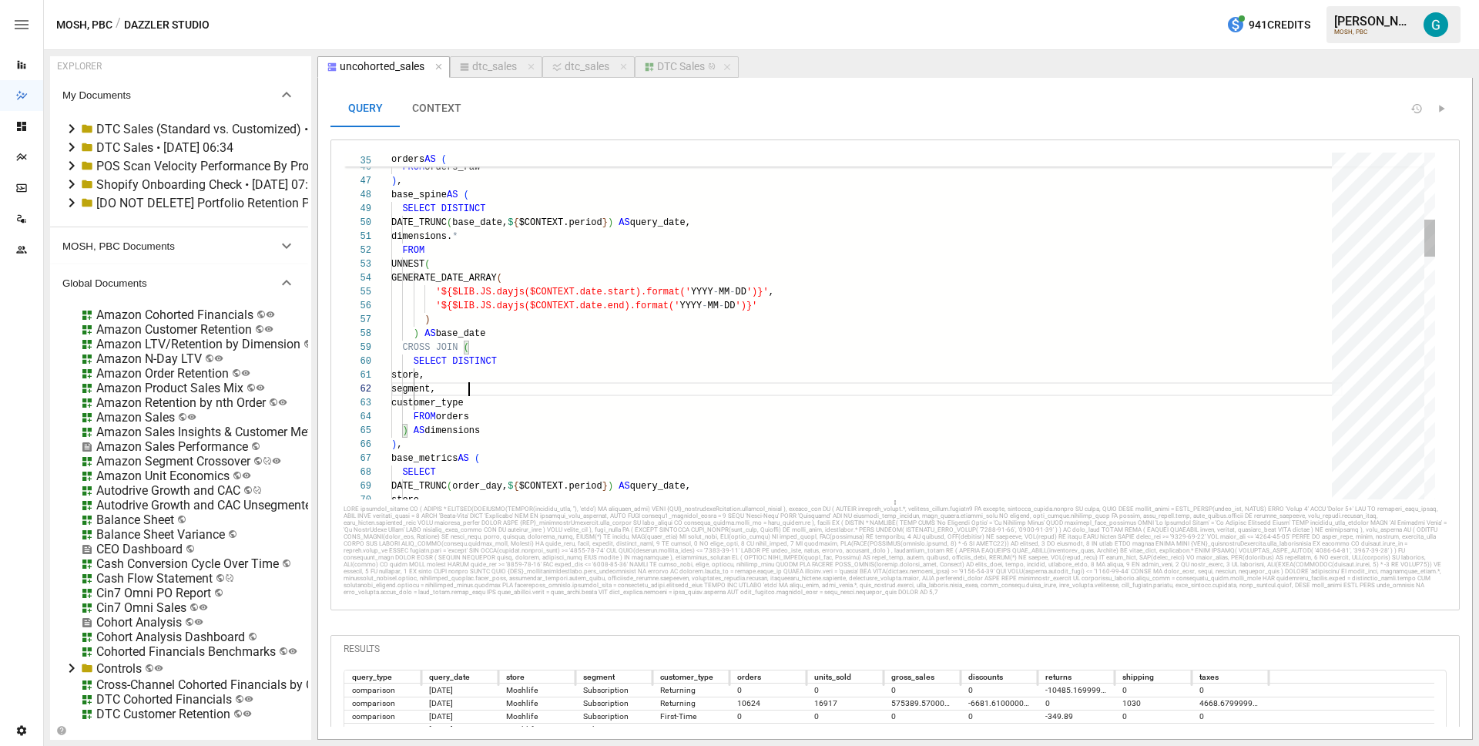
scroll to position [14, 78]
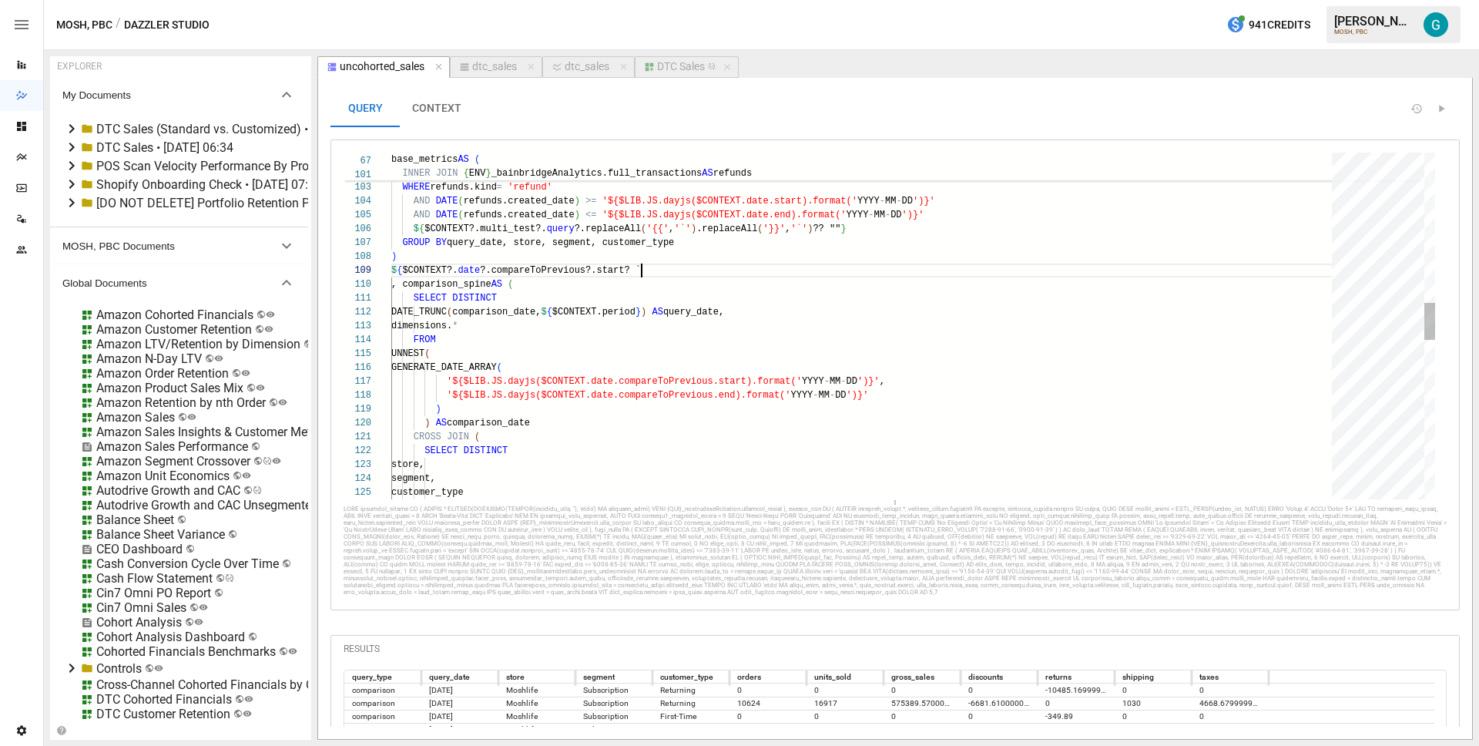
click at [728, 273] on div "INNER JOIN { ENV } _bainbridgeAnalytics.full_transactions AS refunds ON refunds…" at bounding box center [866, 367] width 951 height 3203
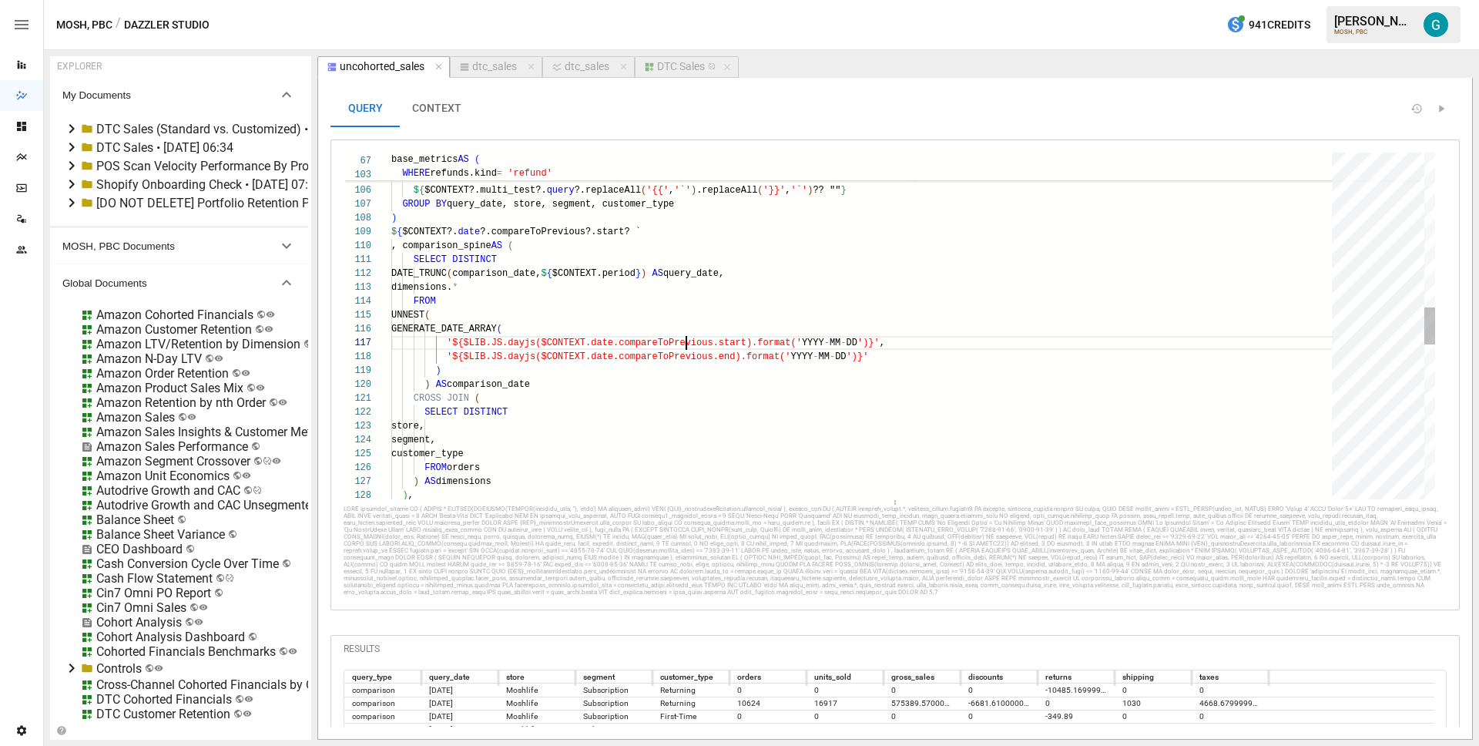
click at [687, 344] on div "WHERE refunds.kind = 'refund' AND DATE ( refunds.created_date ) >= '${$LIB.JS.d…" at bounding box center [866, 329] width 951 height 3203
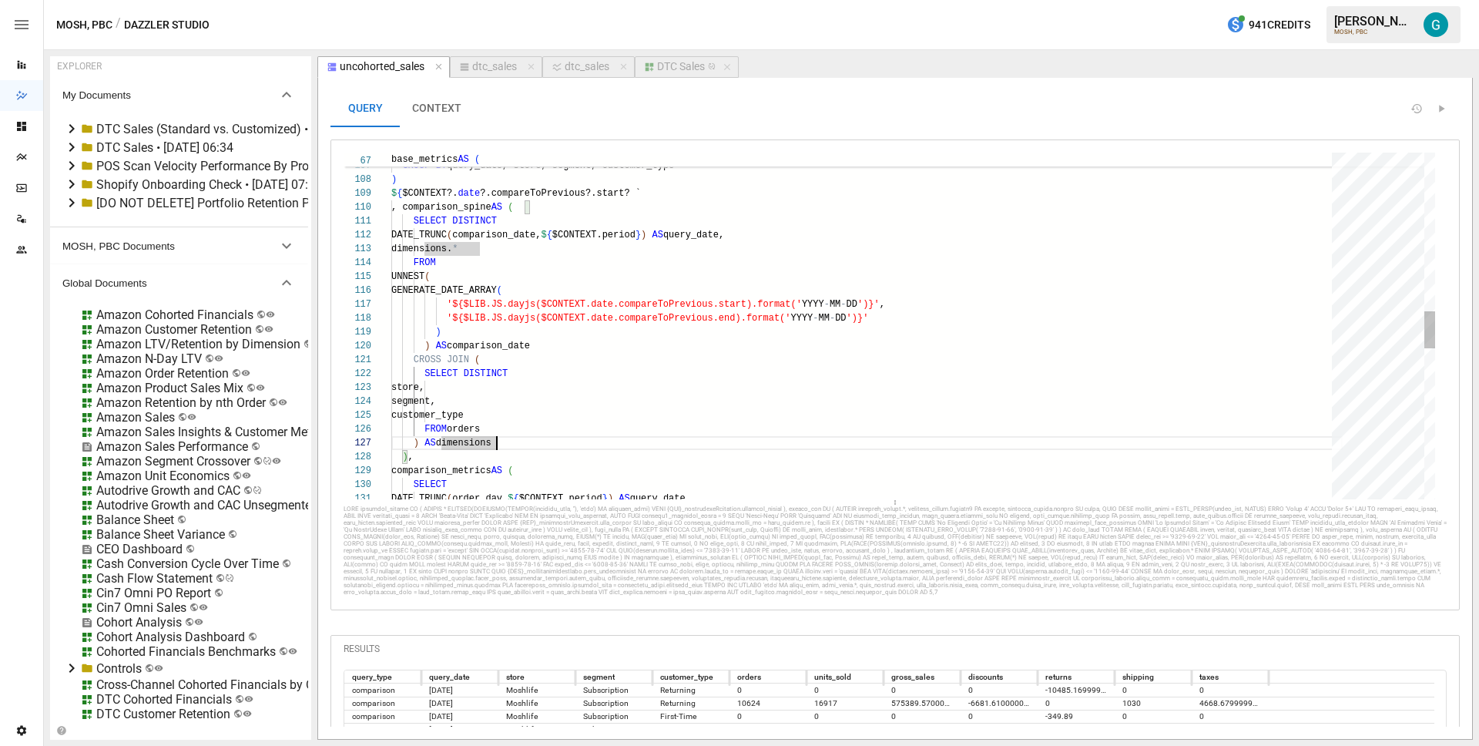
click at [513, 448] on div ") AS comparison_date CROSS JOIN ( SELECT DISTINCT store, segment, customer_type…" at bounding box center [866, 290] width 951 height 3203
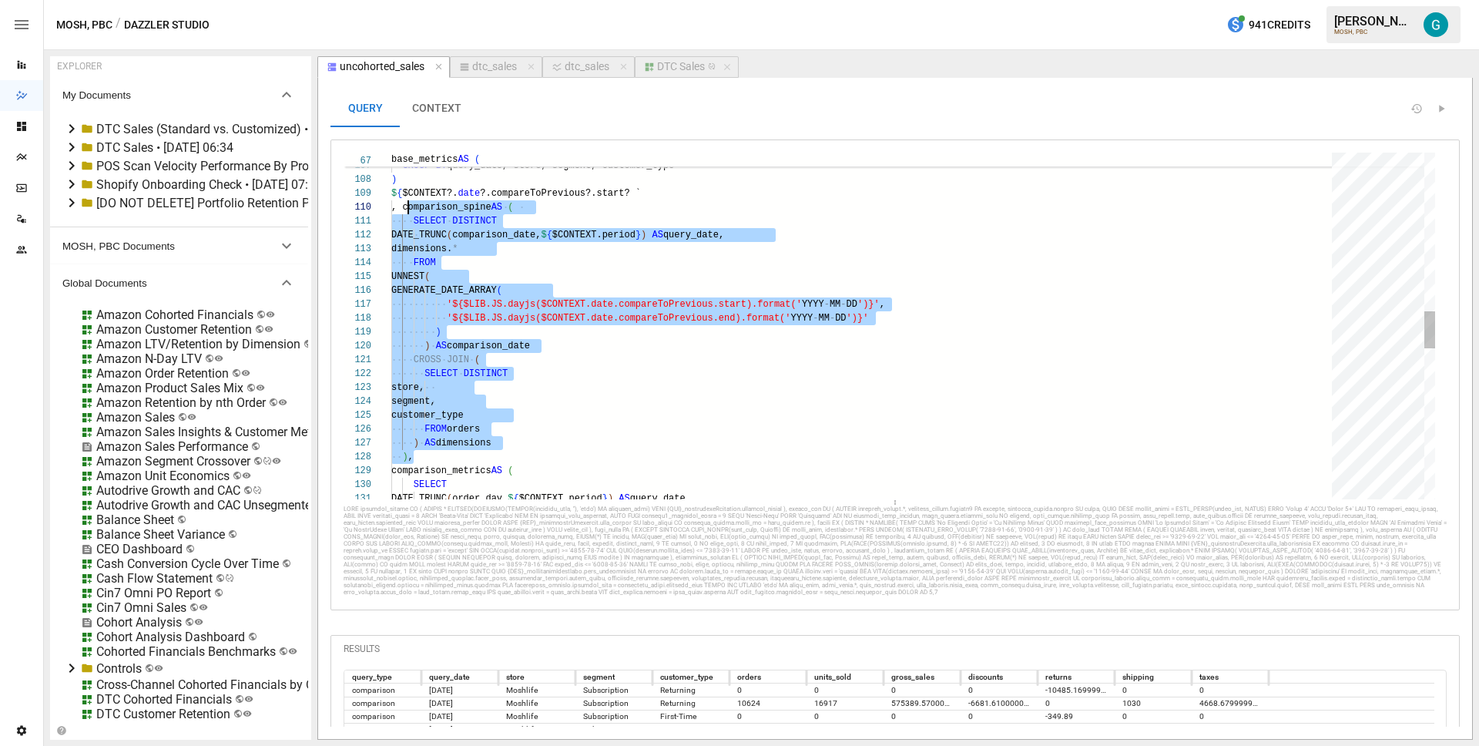
scroll to position [125, 11]
drag, startPoint x: 513, startPoint y: 455, endPoint x: 403, endPoint y: 210, distance: 269.3
click at [403, 210] on div ") AS comparison_date CROSS JOIN ( SELECT DISTINCT store, segment, customer_type…" at bounding box center [866, 290] width 951 height 3203
click at [581, 254] on div ") AS comparison_date CROSS JOIN ( SELECT DISTINCT store, segment, customer_type…" at bounding box center [866, 290] width 951 height 3203
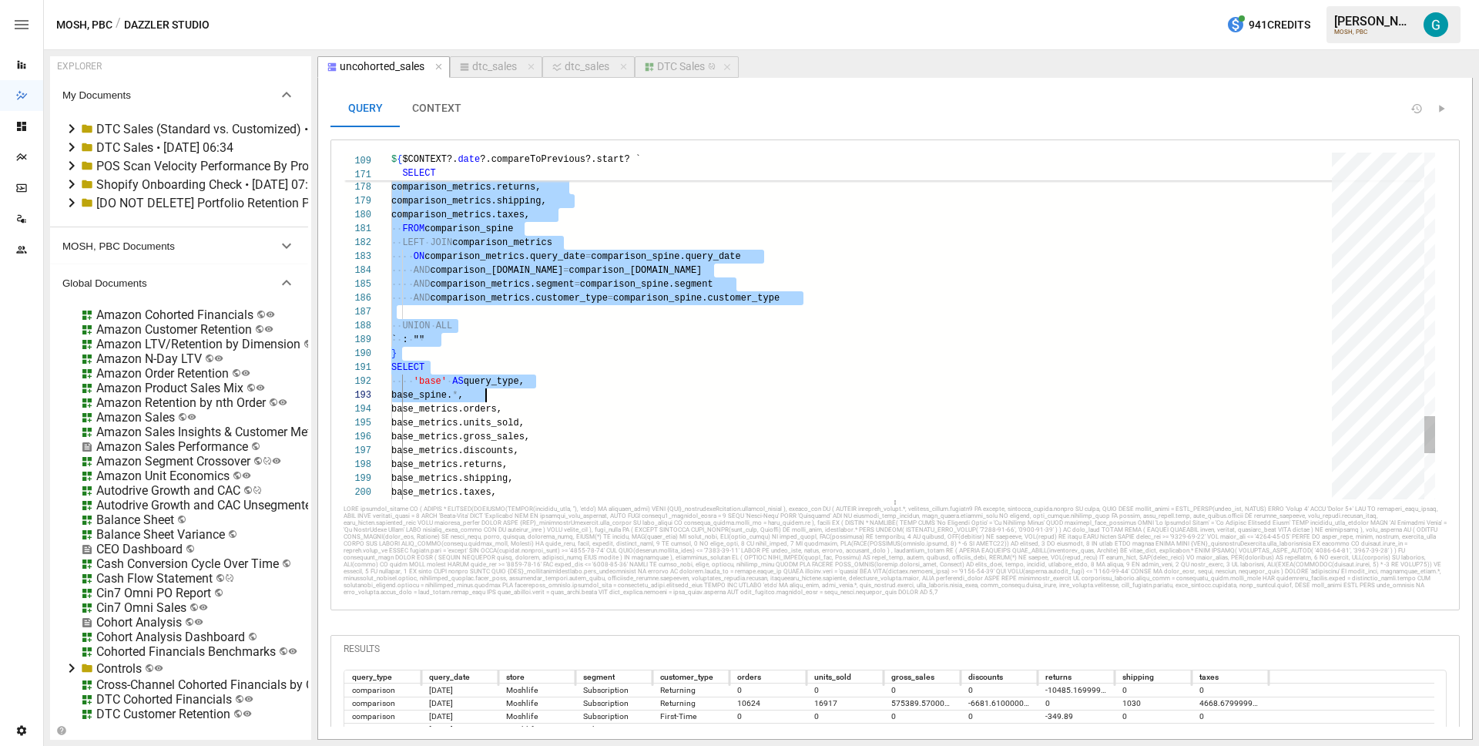
type textarea "**********"
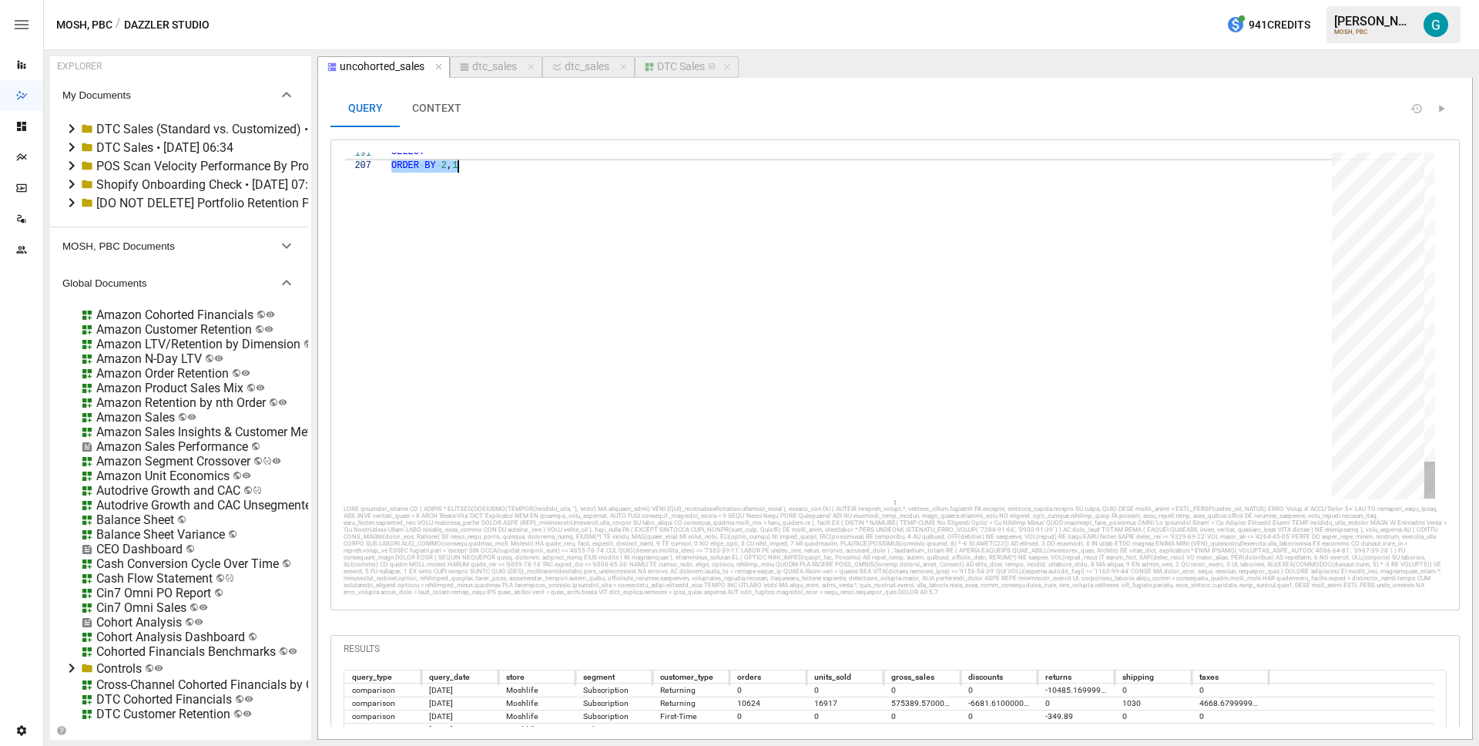
drag, startPoint x: 403, startPoint y: 243, endPoint x: 658, endPoint y: 379, distance: 288.7
click at [434, 111] on button "CONTEXT" at bounding box center [437, 108] width 74 height 37
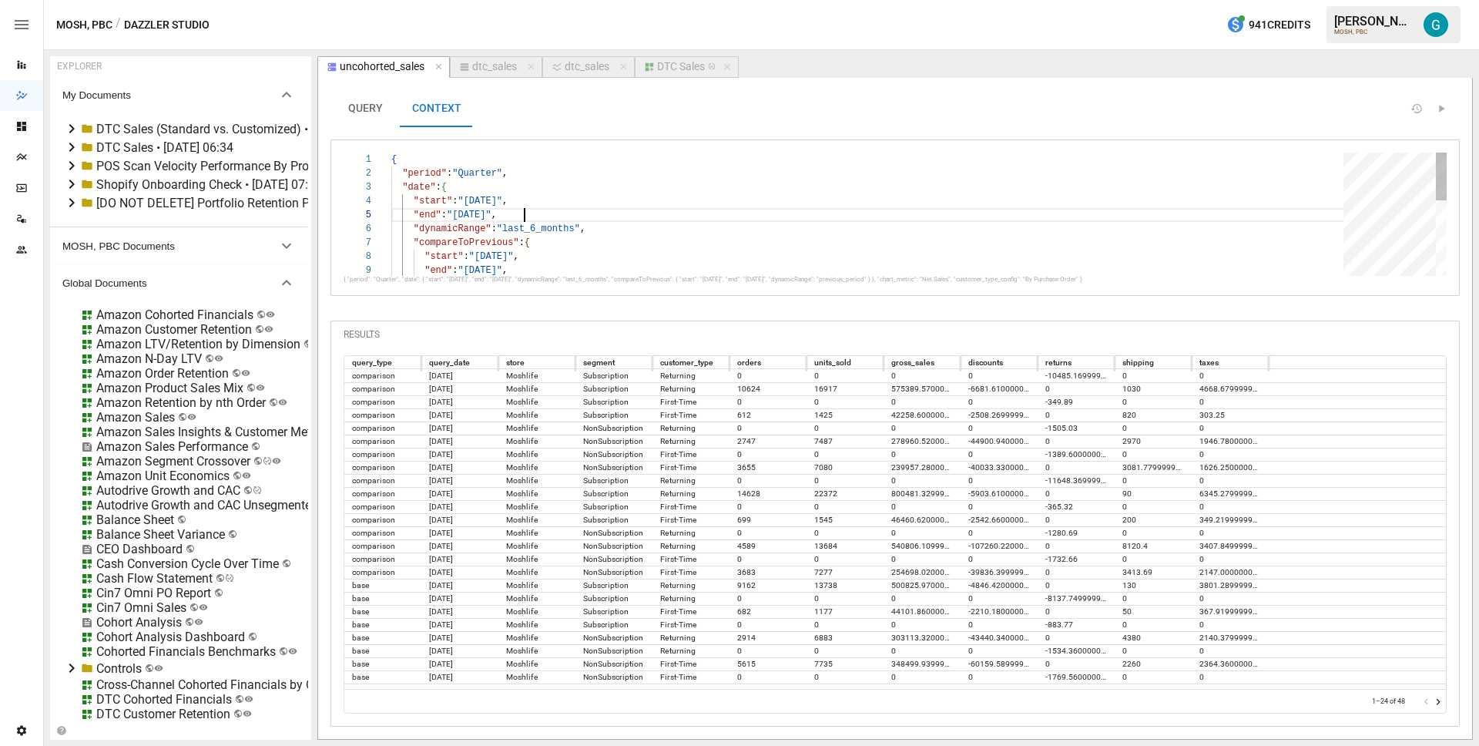
click at [540, 220] on div "{ "period" : "Quarter" , "date" : { "start" : "[DATE]" , "end" : "[DATE]" , "dy…" at bounding box center [872, 311] width 963 height 317
type textarea "**********"
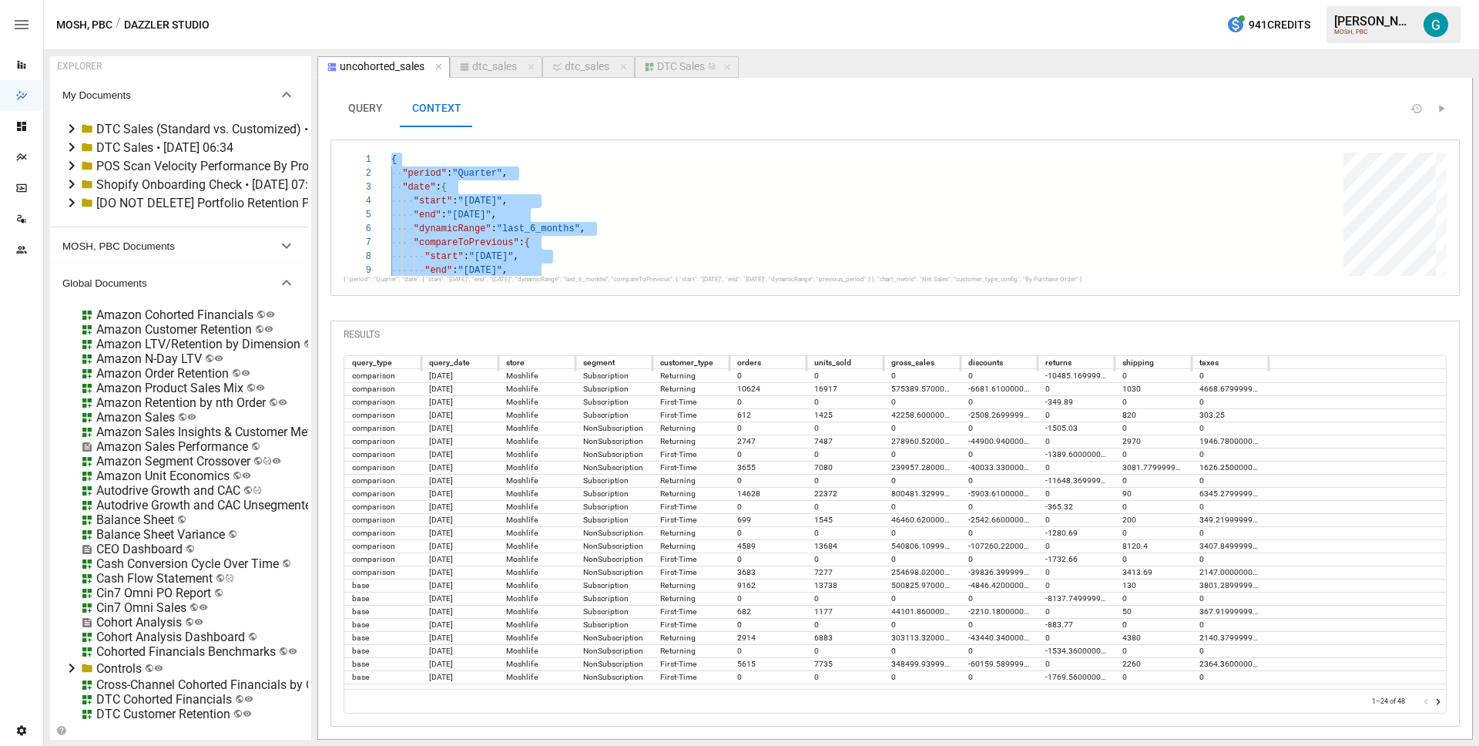
click at [514, 68] on div "dtc_sales" at bounding box center [494, 67] width 45 height 14
select select "**********"
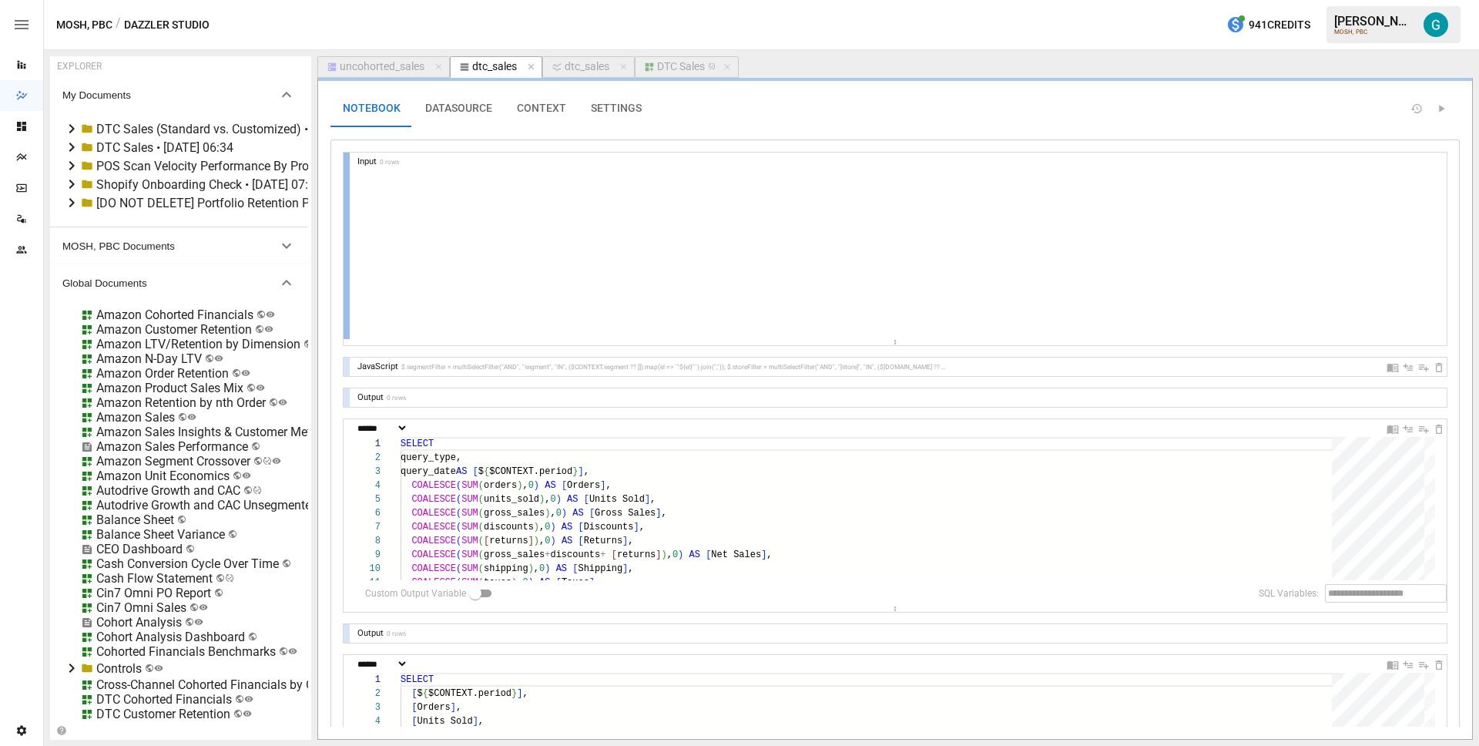
click at [344, 216] on div at bounding box center [347, 246] width 6 height 186
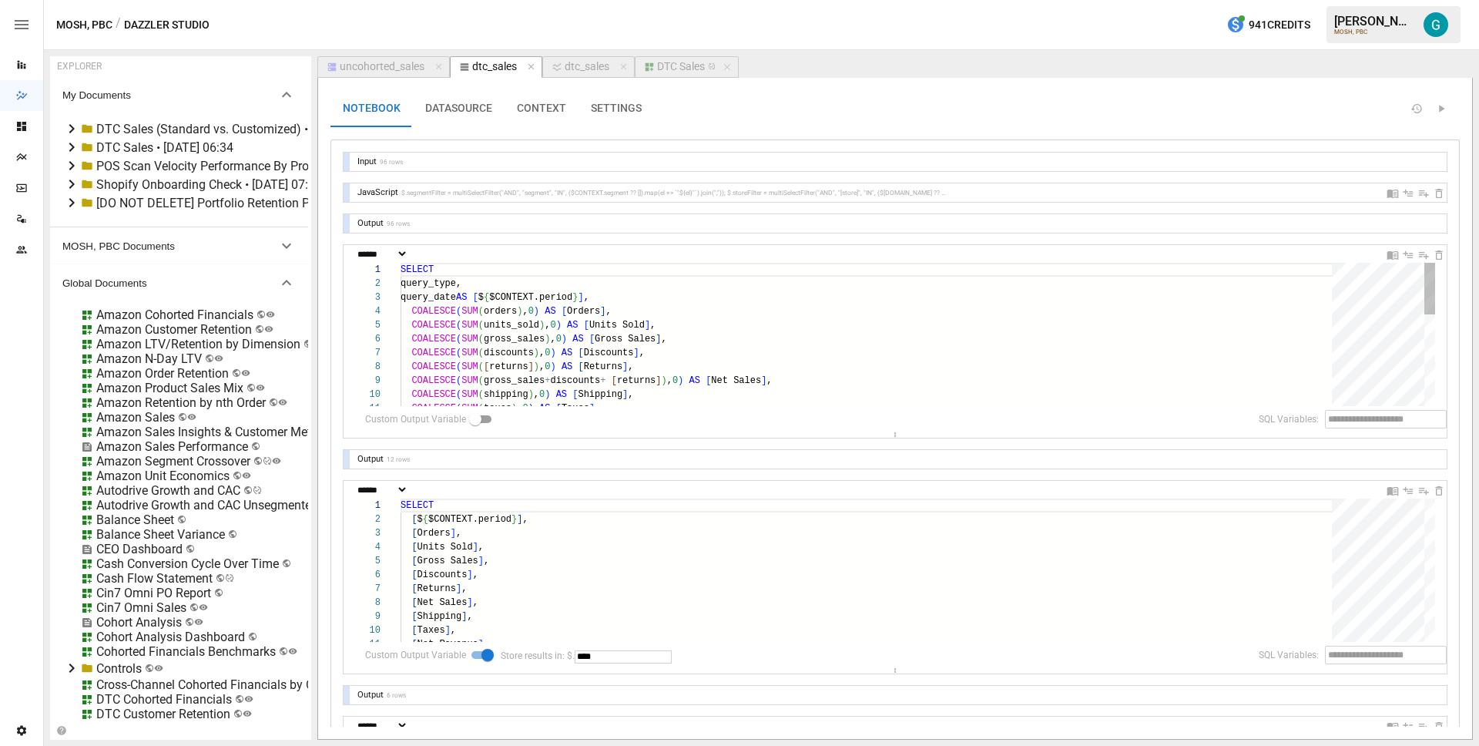
type textarea "**********"
click at [622, 314] on div "SELECT query_type, query_date AS [ $ { $CONTEXT.period } ] , COALESCE ( SUM ( o…" at bounding box center [872, 459] width 942 height 393
click at [531, 267] on div "SELECT query_type, query_date AS [ $ { $CONTEXT.period } ] , COALESCE ( SUM ( o…" at bounding box center [872, 459] width 942 height 393
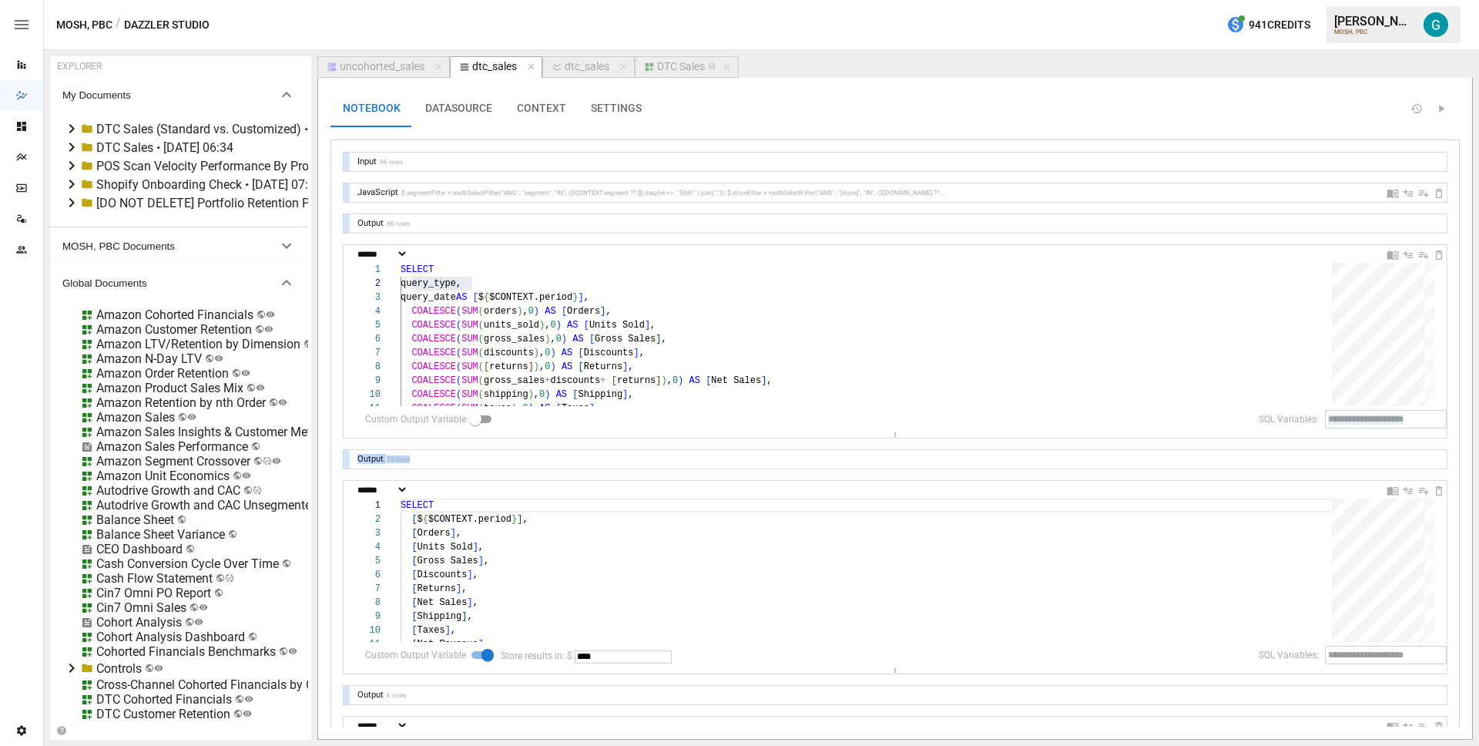
drag, startPoint x: 893, startPoint y: 431, endPoint x: 893, endPoint y: 472, distance: 41.6
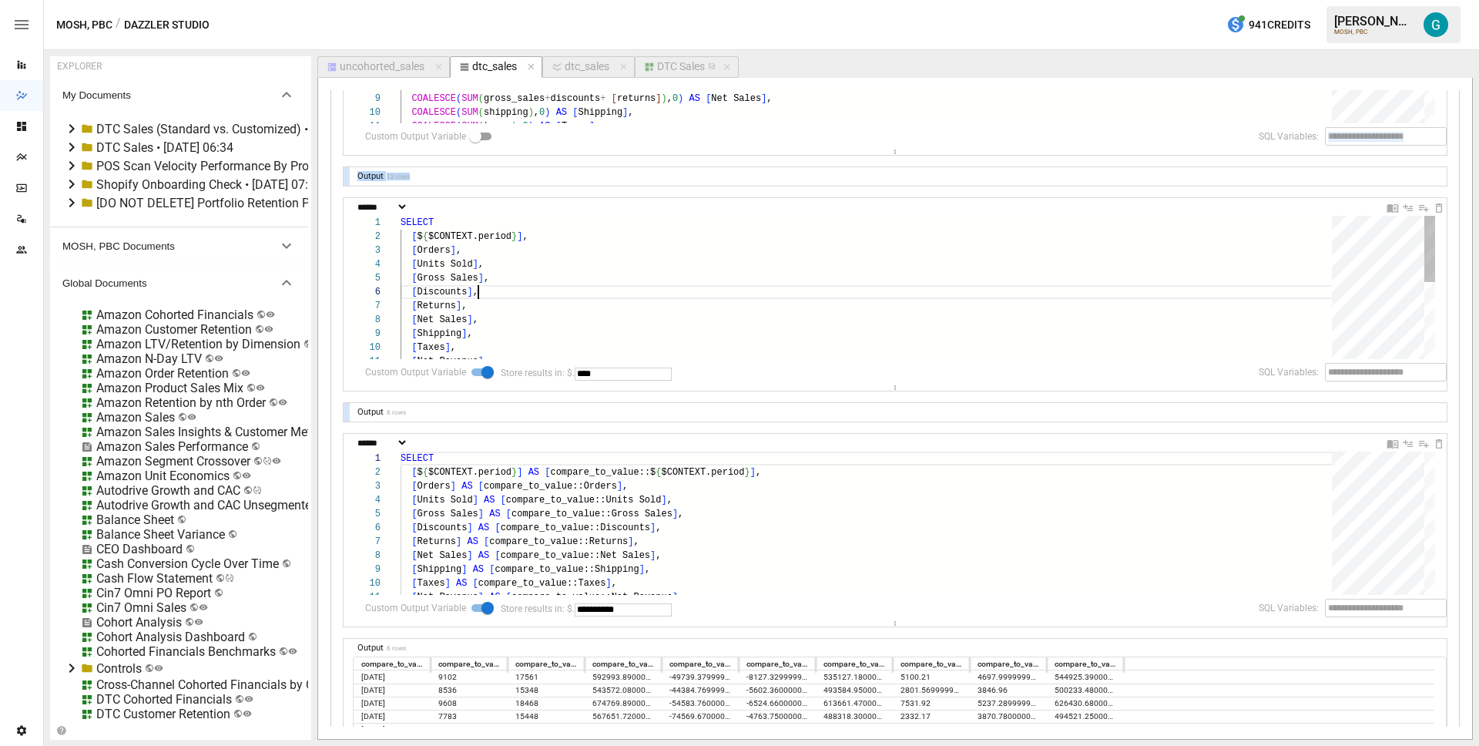
scroll to position [69, 78]
click at [674, 290] on div "SELECT [ $ { $CONTEXT.period } ] , [ Orders ] , [ Units Sold ] , [ Gross Sales …" at bounding box center [872, 371] width 942 height 310
click at [512, 280] on div "SELECT [ $ { $CONTEXT.period } ] , [ Orders ] , [ Units Sold ] , [ Gross Sales …" at bounding box center [872, 371] width 942 height 310
type textarea "**********"
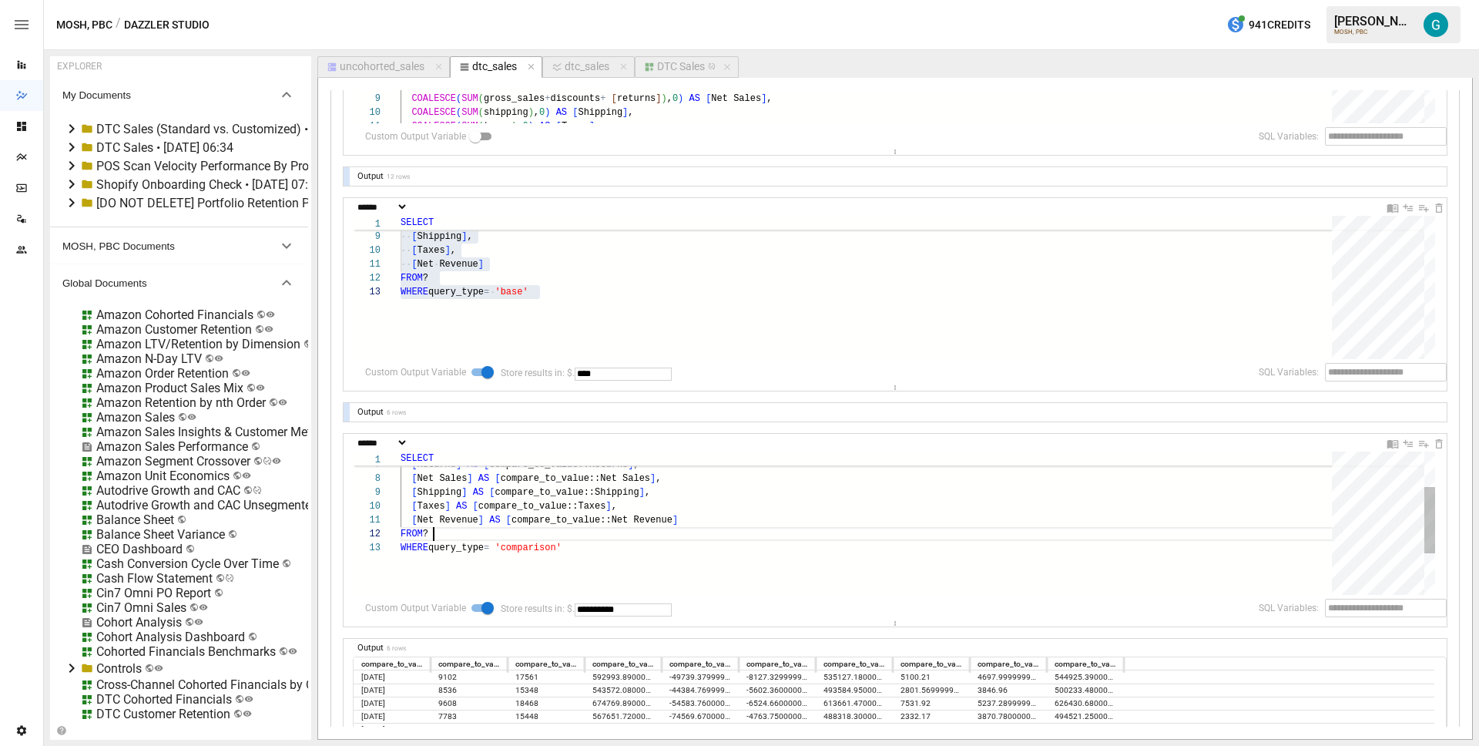
scroll to position [14, 33]
click at [570, 528] on div "[ Discounts ] AS [ compare_to_value::Discounts ] , [ Returns ] AS [ compare_to_…" at bounding box center [872, 529] width 942 height 310
type textarea "**********"
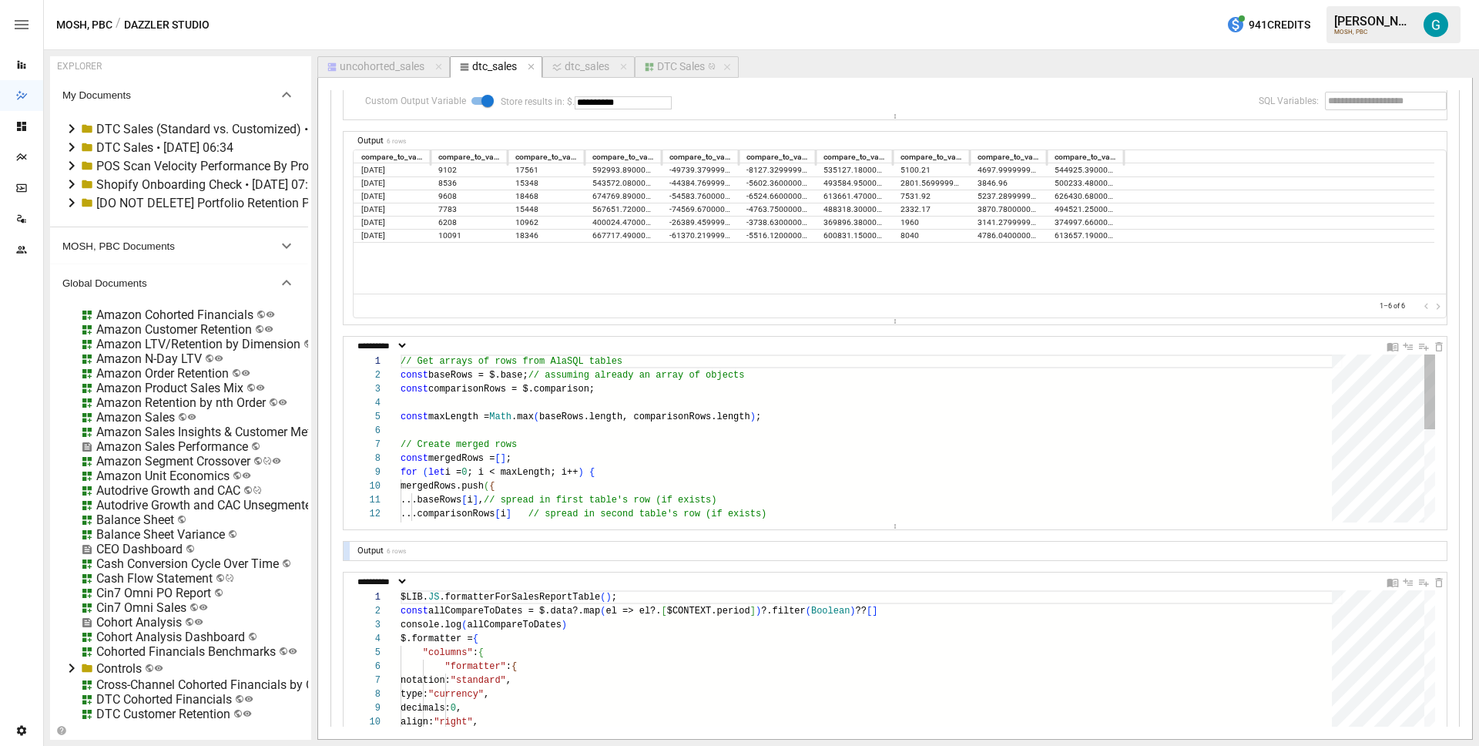
scroll to position [111, 206]
click at [665, 468] on div "// Get arrays of rows from AlaSQL tables const baseRows = $.base; // assuming a…" at bounding box center [872, 542] width 942 height 376
type textarea "**********"
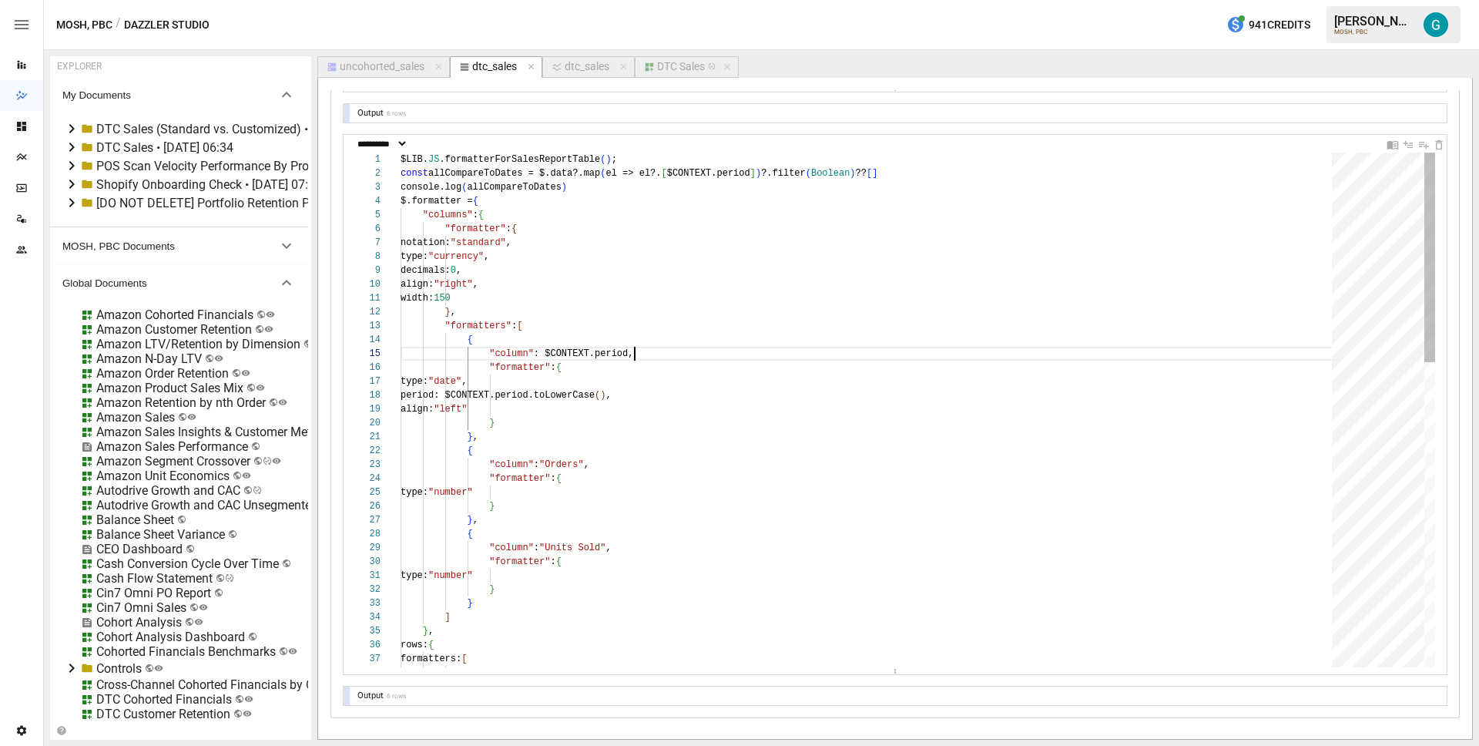
scroll to position [55, 234]
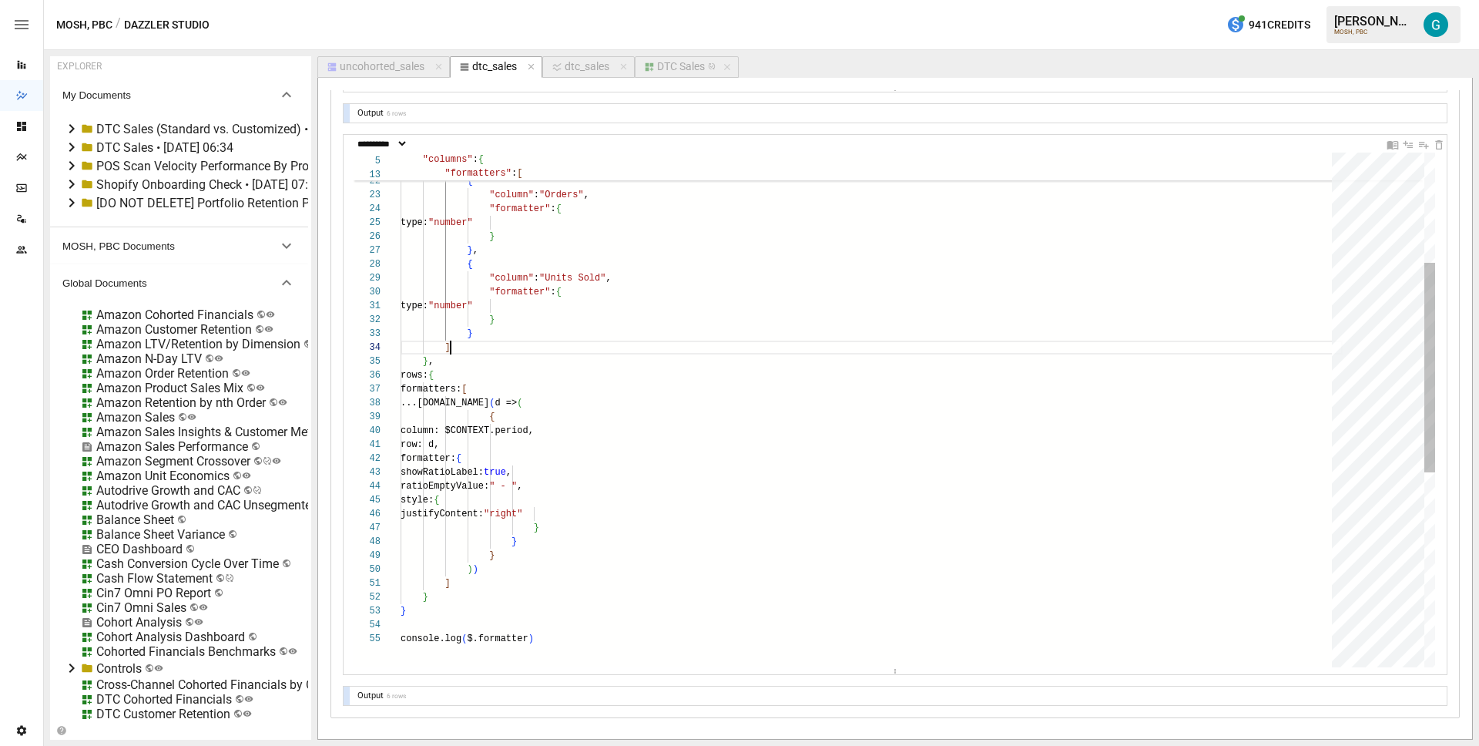
click at [692, 348] on div "] } } console.log ( $.formatter ) } } ) ) style: { justifyContent: "right" } ] …" at bounding box center [872, 514] width 942 height 1263
type textarea "**********"
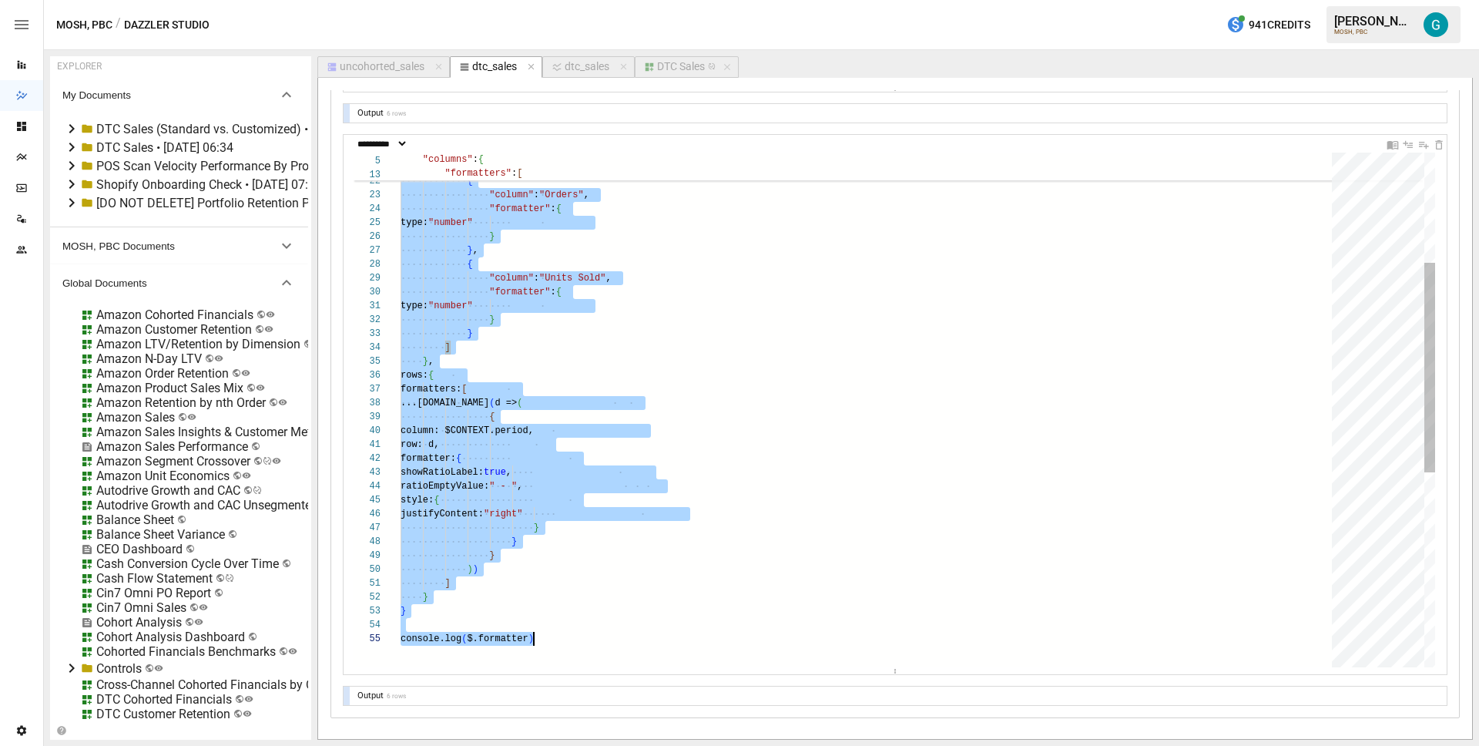
scroll to position [0, 133]
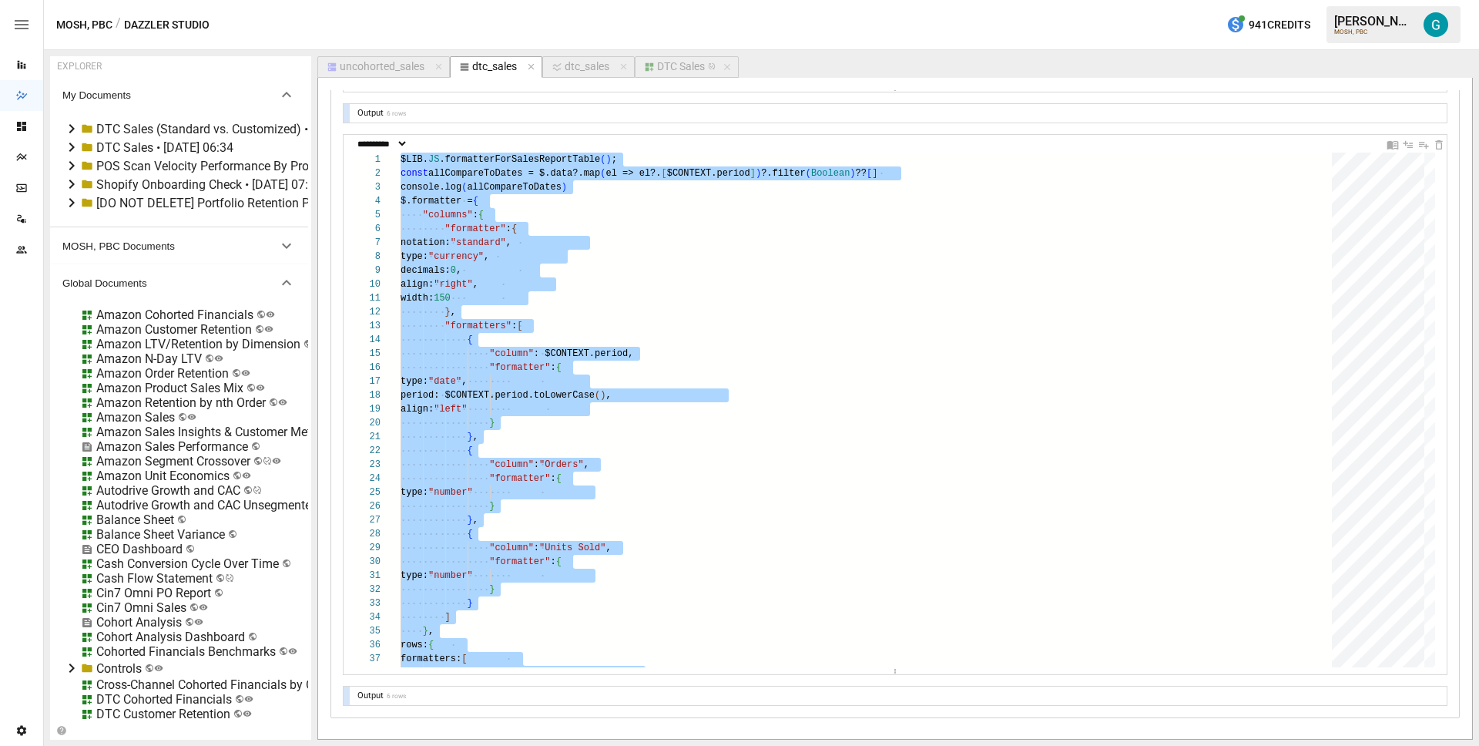
drag, startPoint x: 25, startPoint y: 68, endPoint x: 33, endPoint y: 65, distance: 8.3
click at [25, 67] on icon "Reports" at bounding box center [22, 65] width 8 height 8
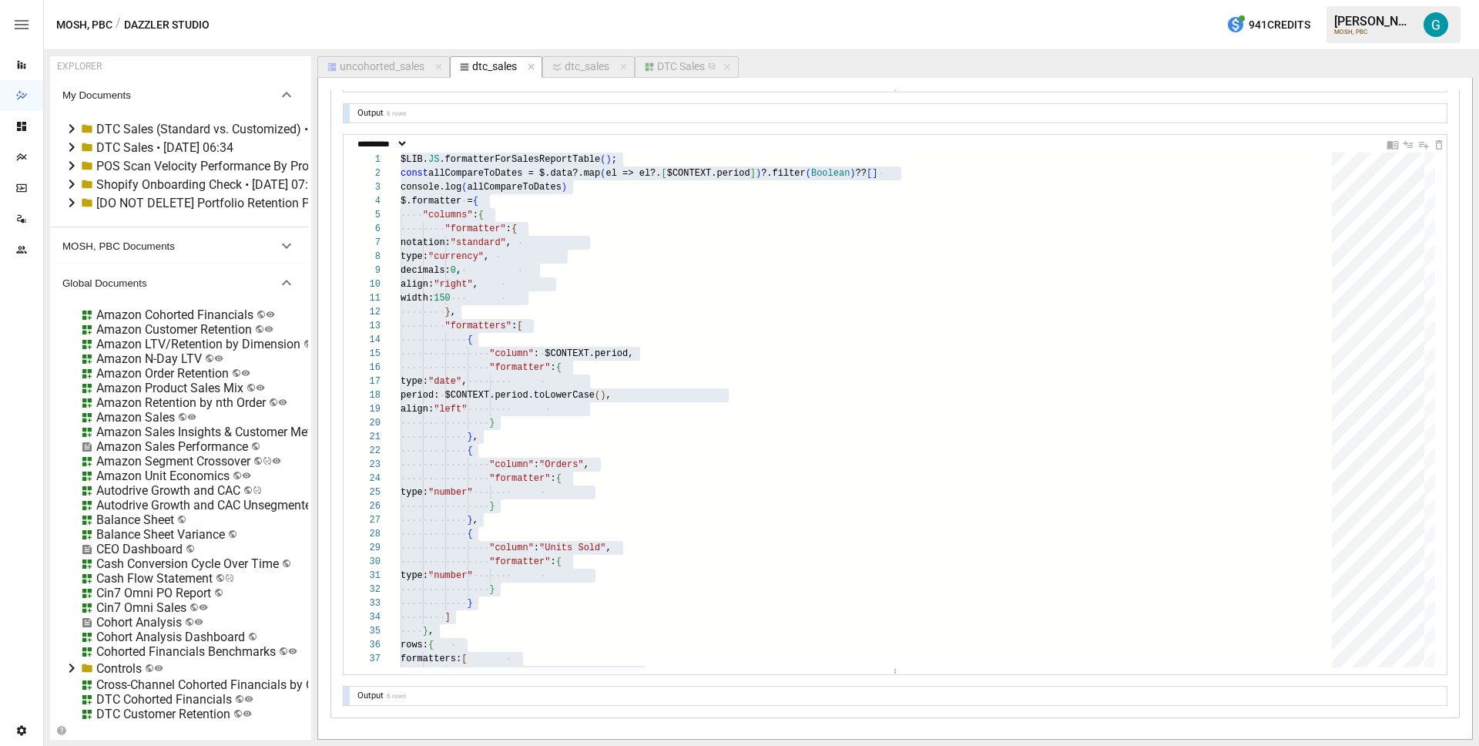
click at [603, 65] on div "dtc_sales" at bounding box center [587, 67] width 45 height 14
select select "**********"
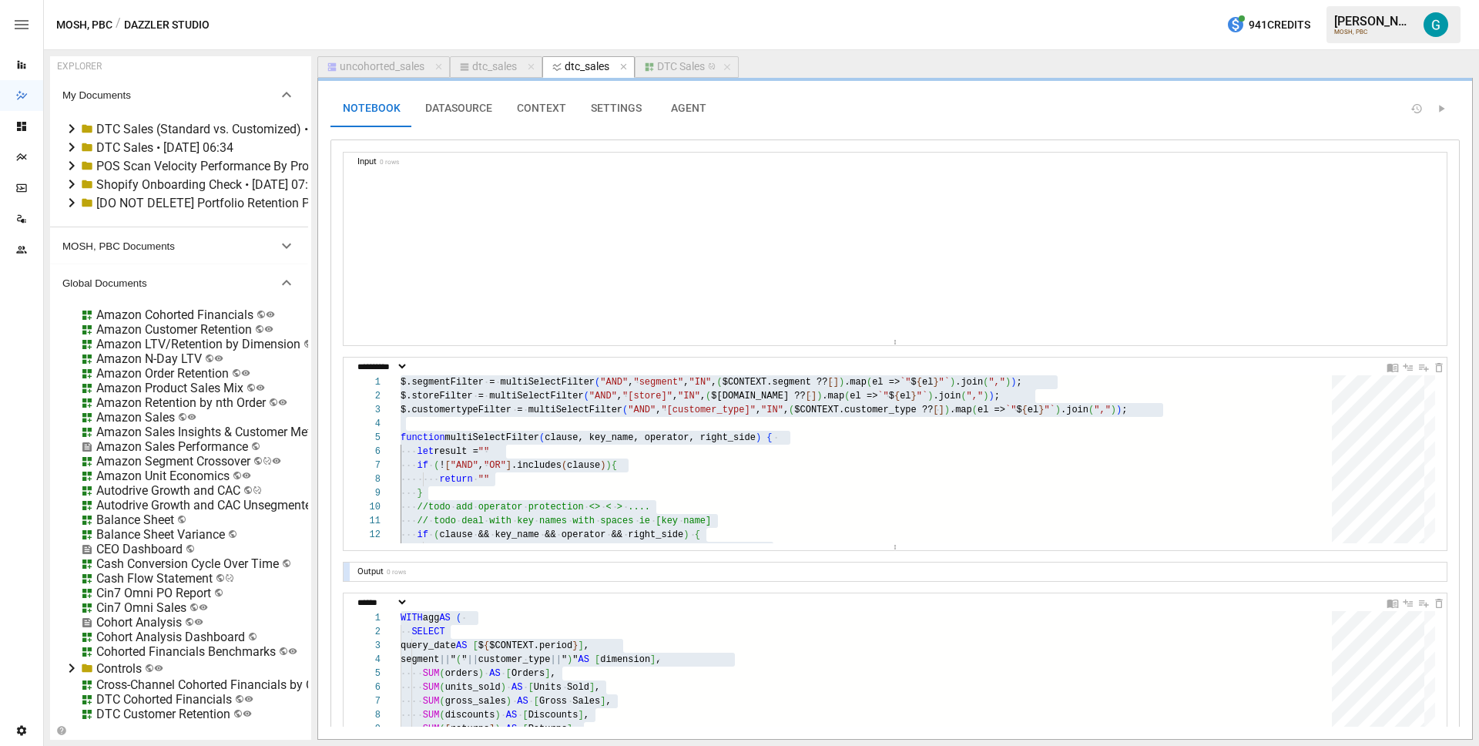
click at [691, 66] on div "DTC Sales" at bounding box center [681, 67] width 48 height 14
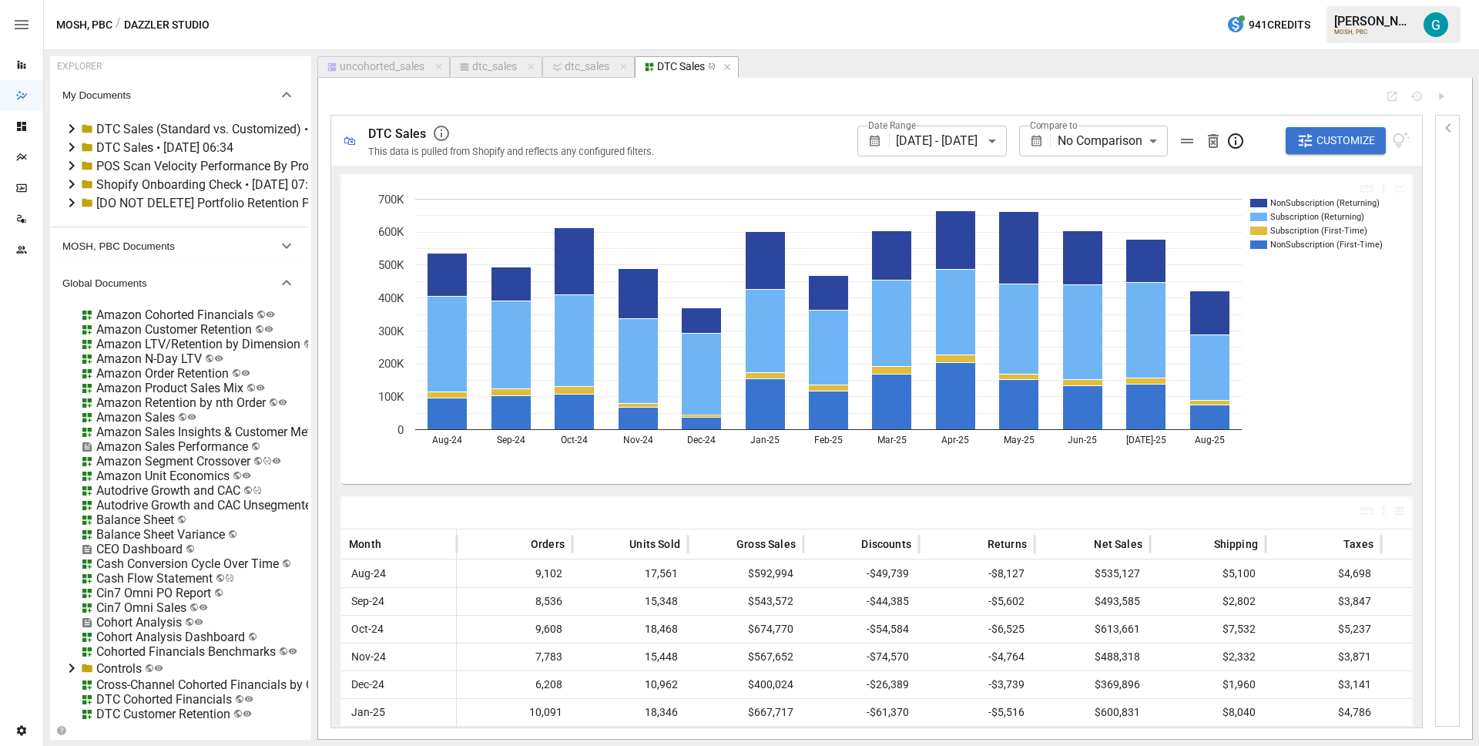
click at [565, 65] on div "dtc_sales" at bounding box center [581, 67] width 61 height 14
select select "**********"
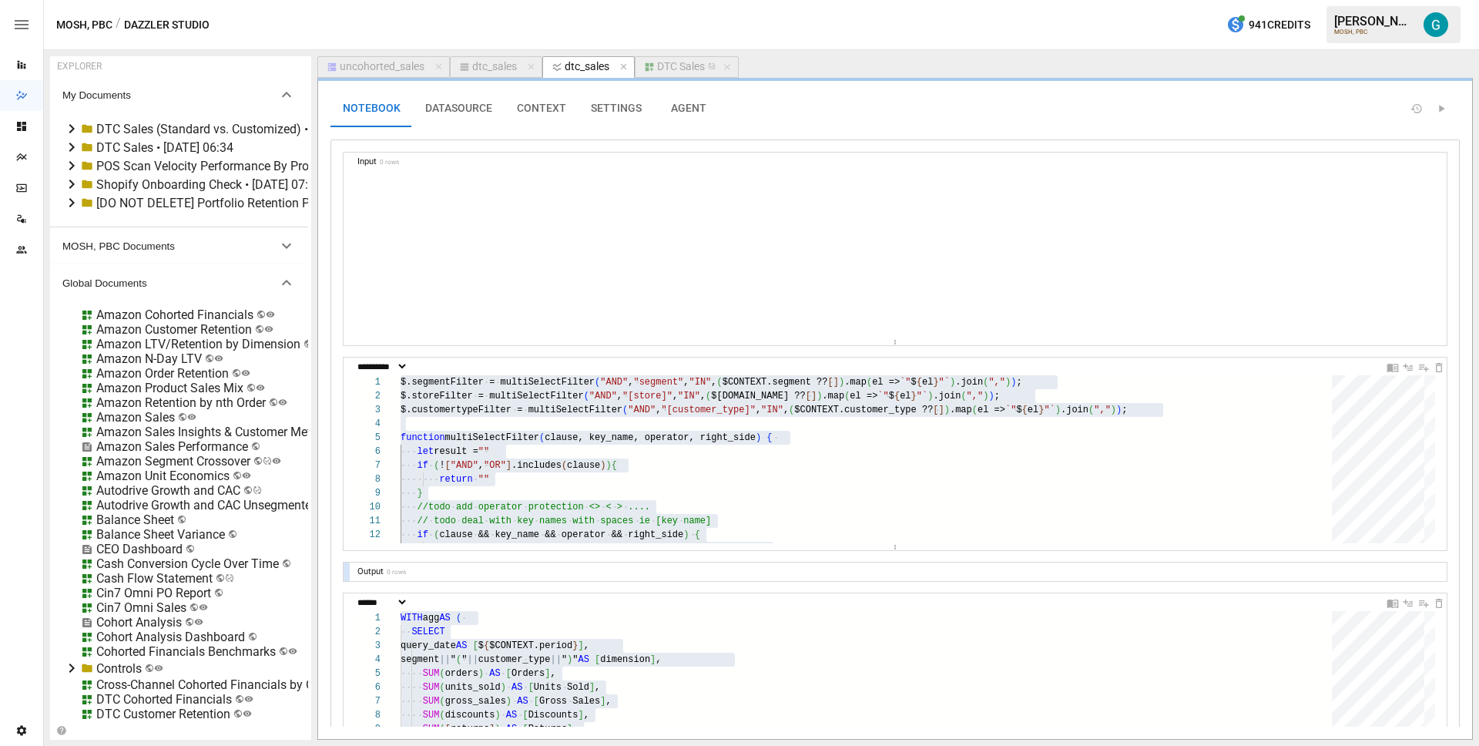
scroll to position [411, 0]
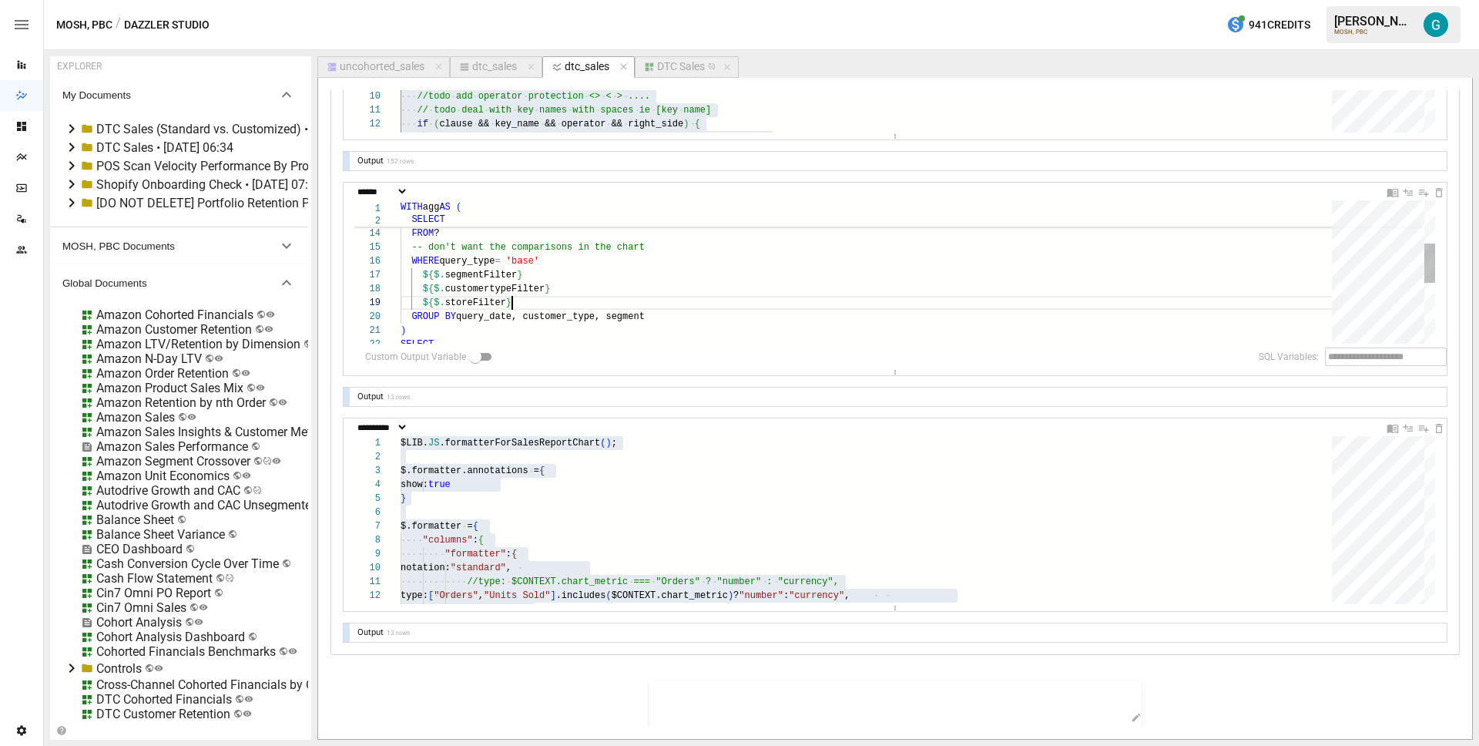
click at [773, 307] on div "SUM ( taxes ) AS [ Taxes ] , SUM ( gross_sales + discounts + [ returns ] + ship…" at bounding box center [872, 305] width 942 height 518
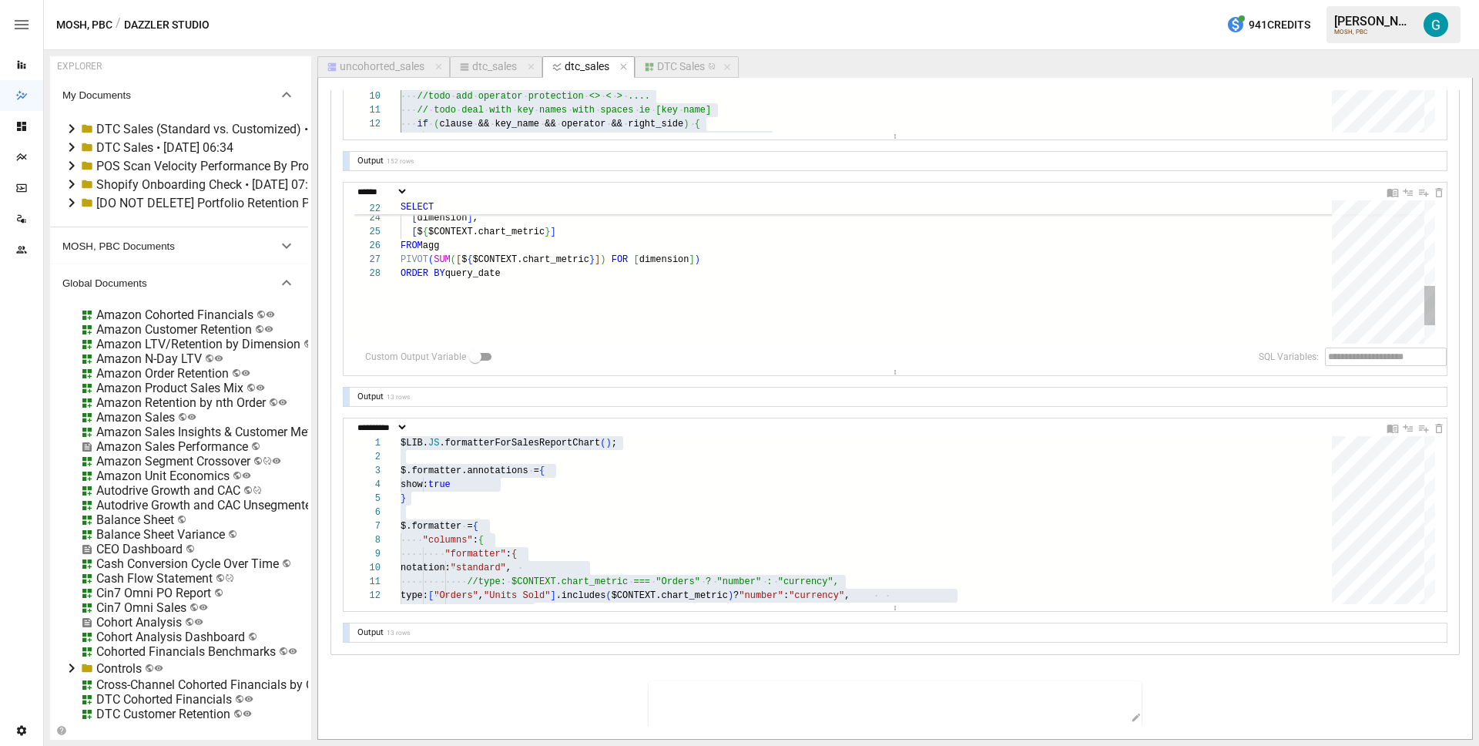
click at [760, 294] on div "[ $ { $CONTEXT.period } ] , [ dimension ] , [ $ { $CONTEXT.chart_metric } ] FRO…" at bounding box center [872, 151] width 942 height 518
type textarea "**********"
click at [683, 62] on div "DTC Sales" at bounding box center [681, 67] width 48 height 14
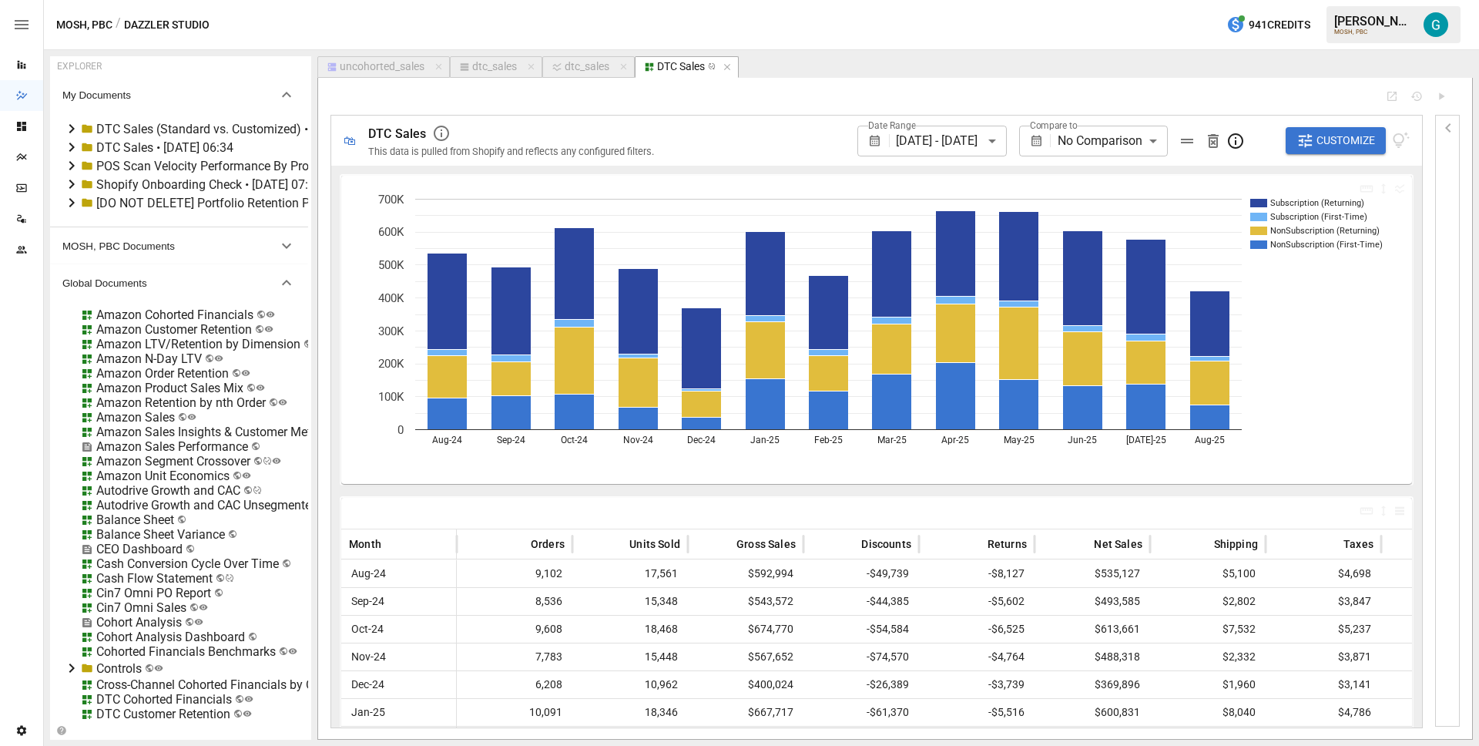
click at [69, 144] on icon at bounding box center [71, 146] width 5 height 9
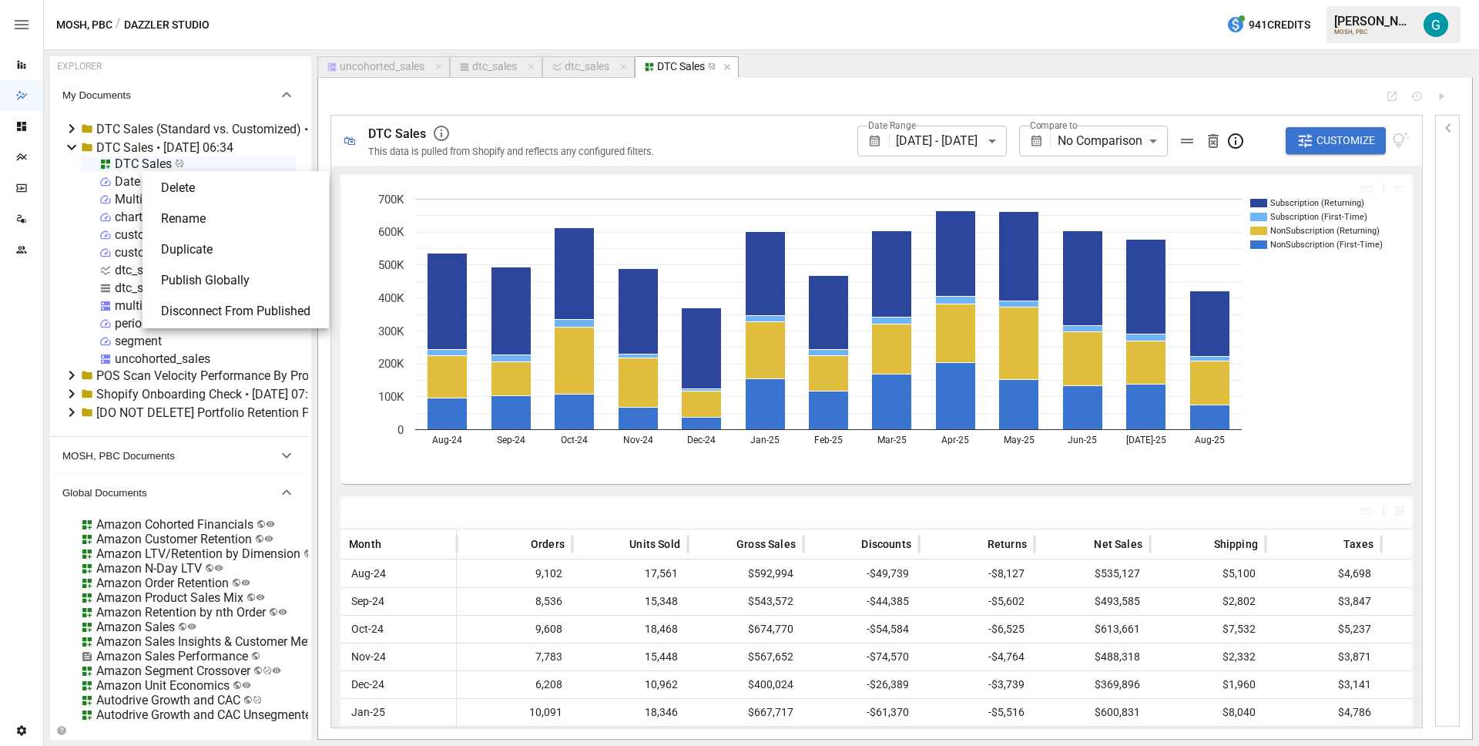
click at [234, 289] on li "Publish Globally" at bounding box center [236, 280] width 174 height 31
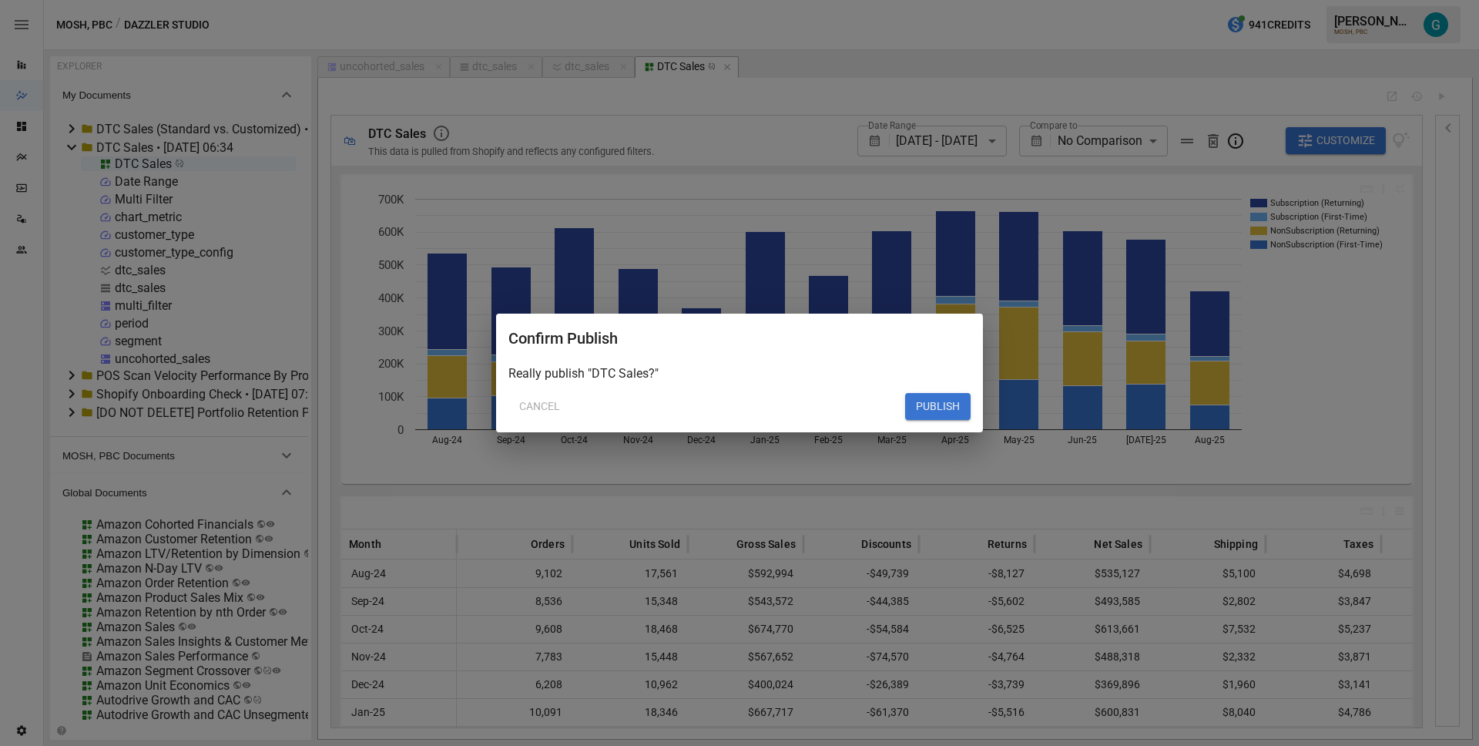
click at [952, 412] on button "PUBLISH" at bounding box center [937, 407] width 65 height 28
click at [924, 411] on button "PUBLISH" at bounding box center [937, 407] width 65 height 28
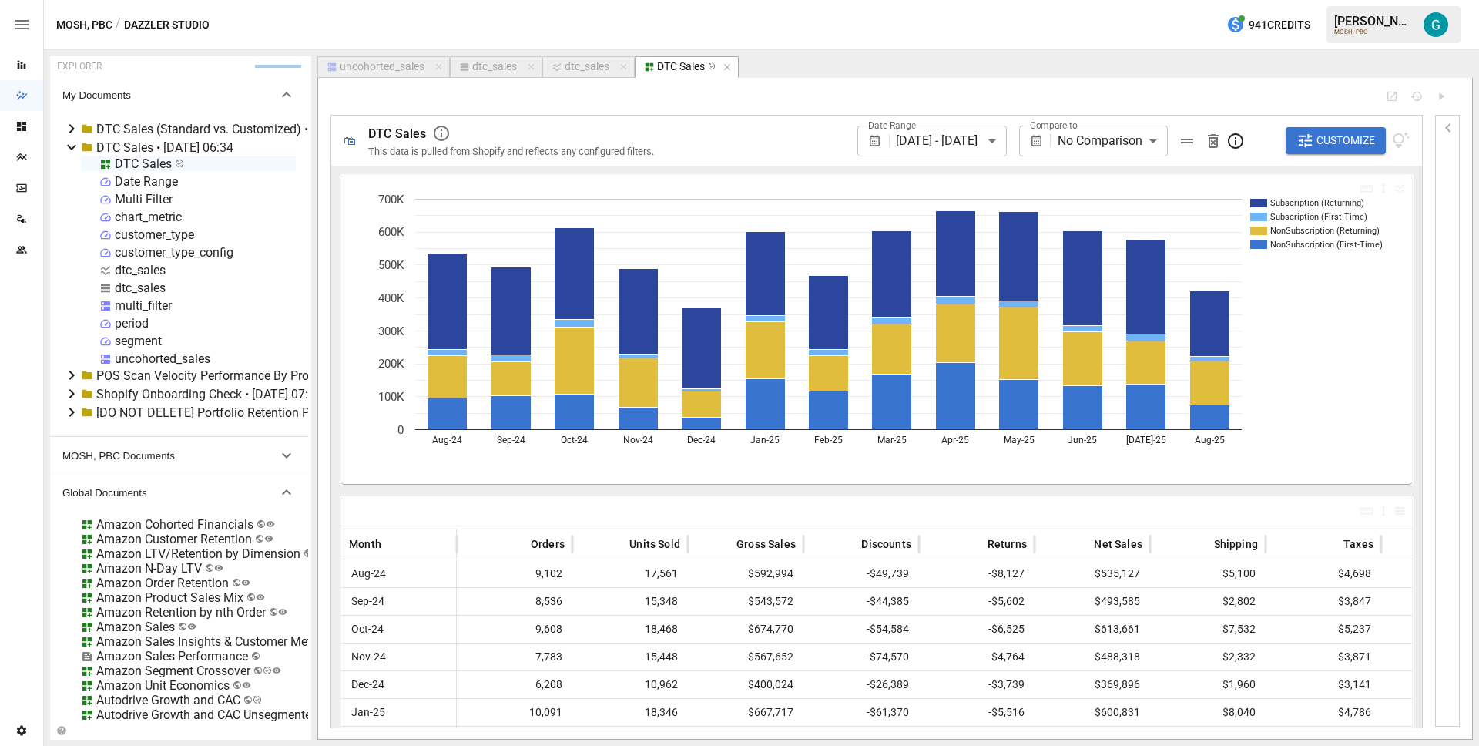
click at [812, 19] on div "MOSH, PBC / Dazzler Studio 941 Credits [PERSON_NAME] MOSH, PBC" at bounding box center [761, 24] width 1435 height 49
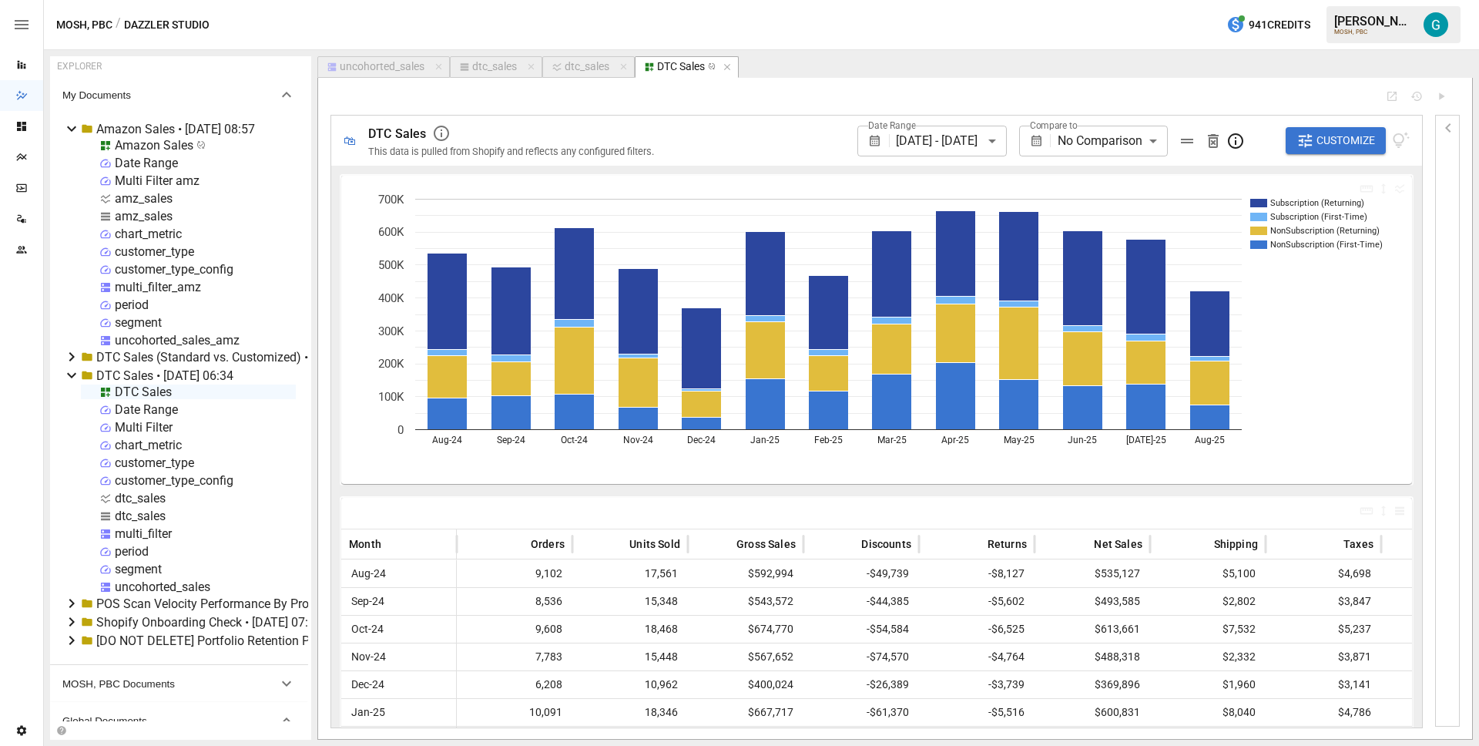
click at [373, 64] on div "uncohorted_sales" at bounding box center [382, 67] width 85 height 14
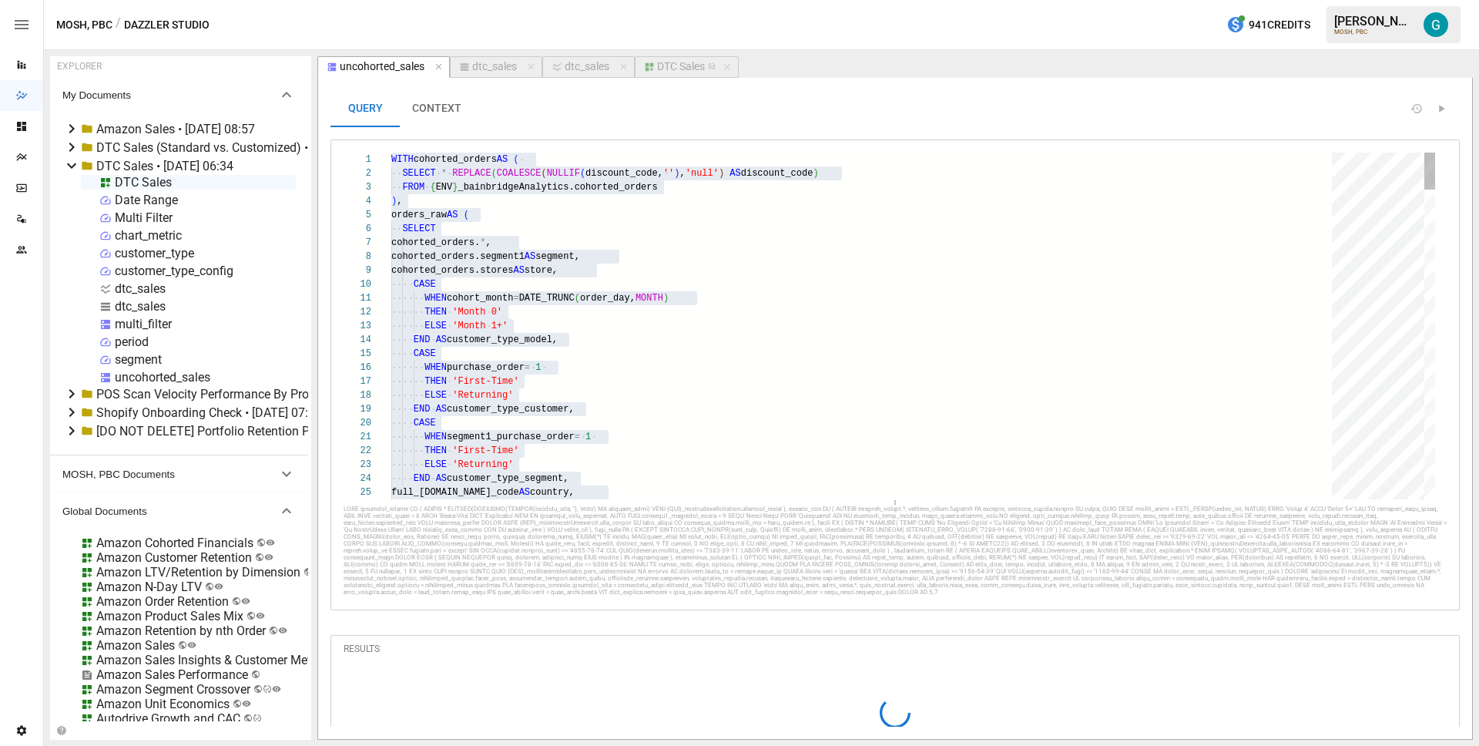
scroll to position [83, 122]
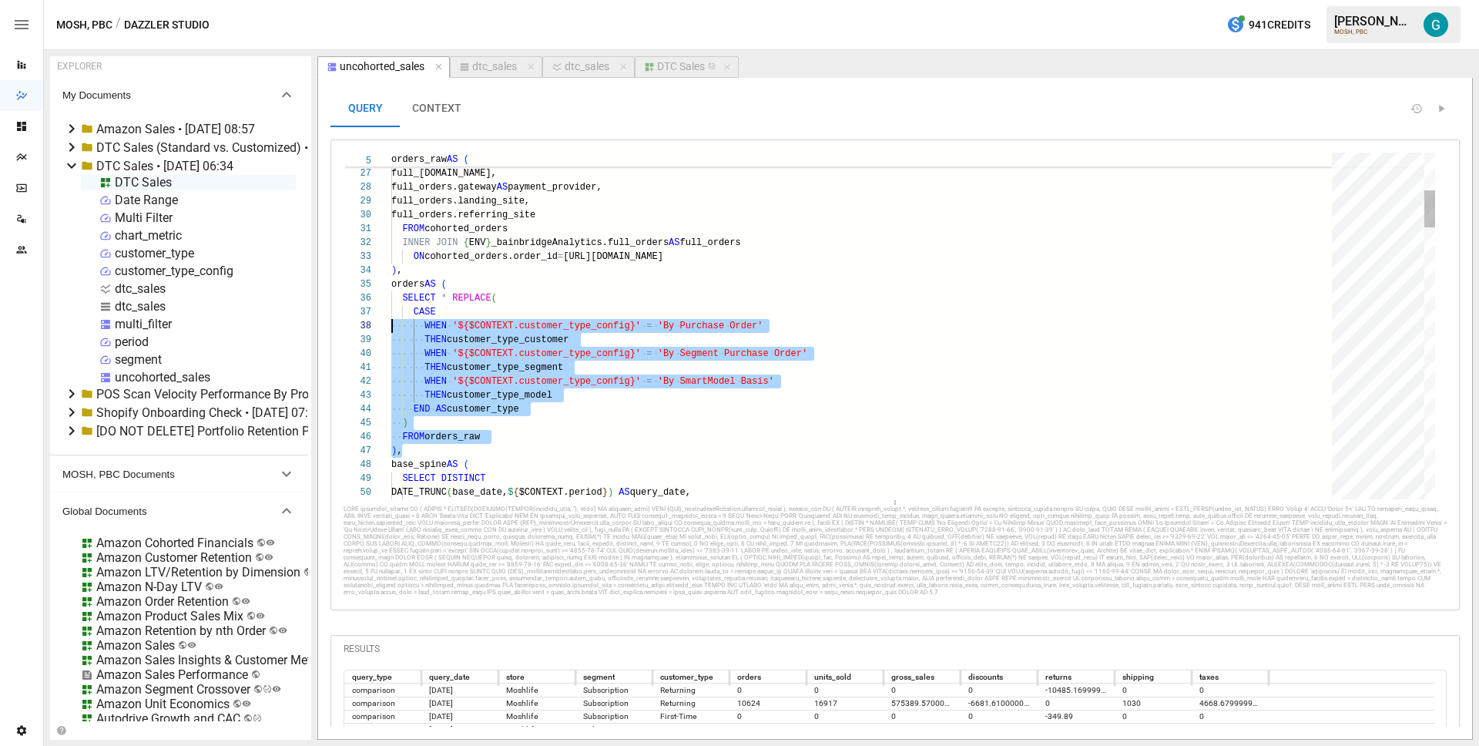
scroll to position [55, 0]
drag, startPoint x: 448, startPoint y: 450, endPoint x: 376, endPoint y: 285, distance: 179.7
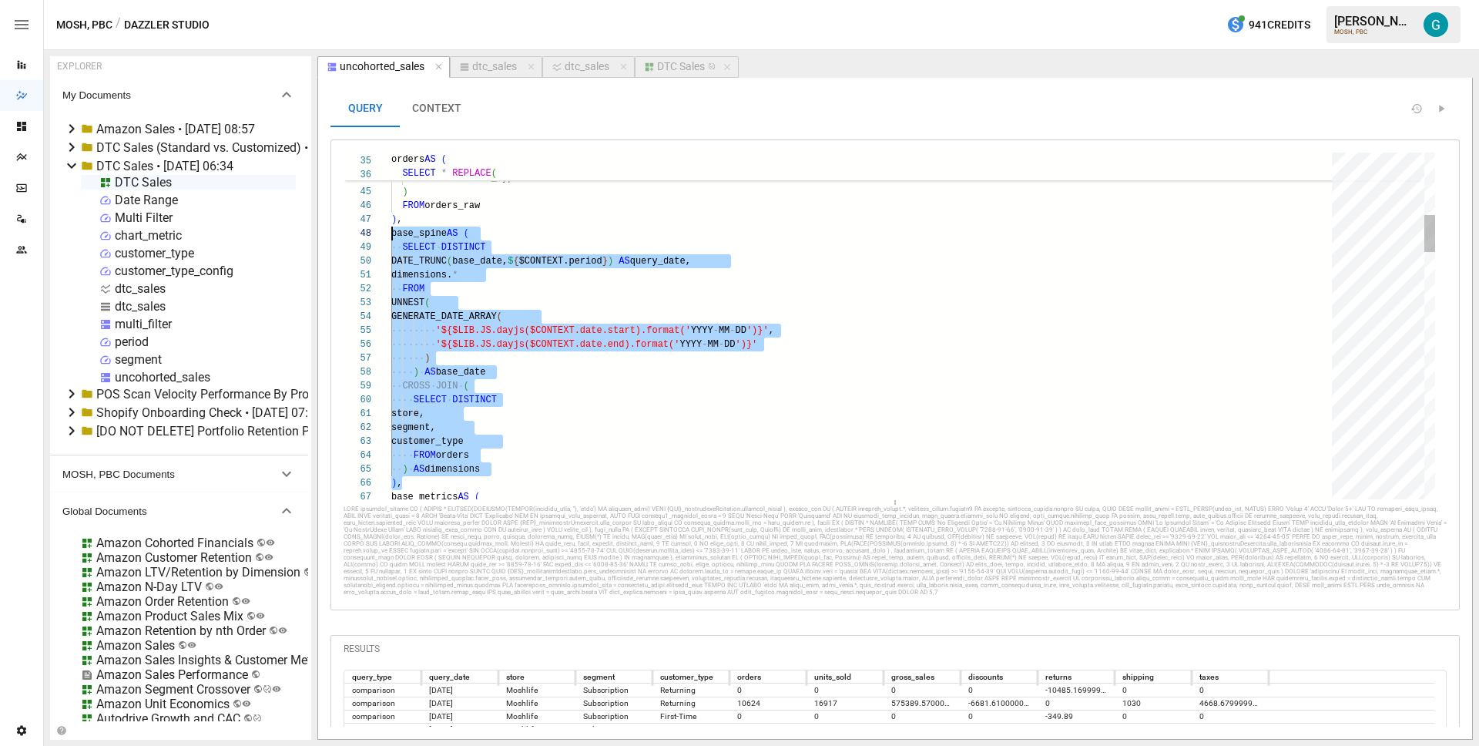
scroll to position [97, 0]
drag, startPoint x: 422, startPoint y: 481, endPoint x: 367, endPoint y: 239, distance: 248.7
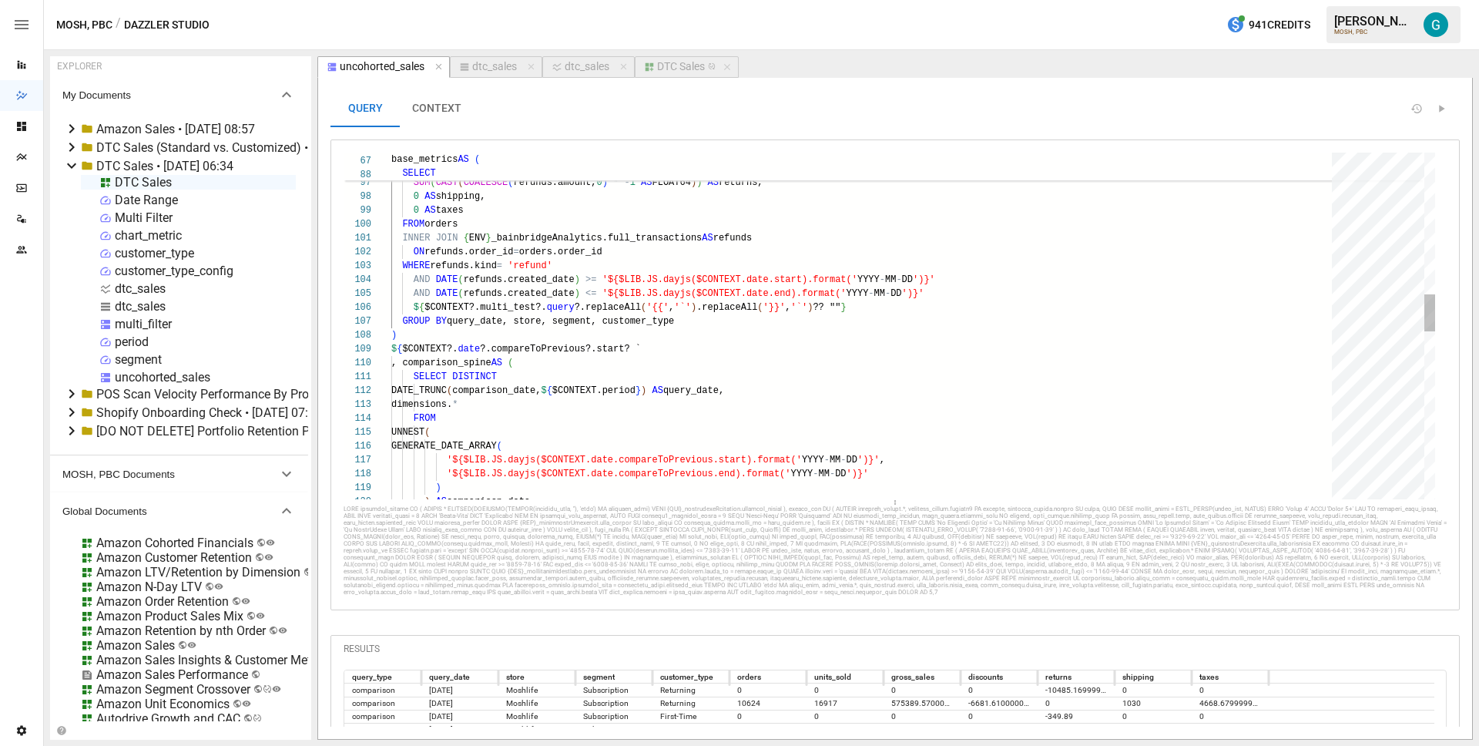
click at [728, 354] on div "0 AS gross_sales, 0 AS discounts, SUM ( CAST ( COALESCE ( refunds.amount, 0 ) *…" at bounding box center [866, 446] width 951 height 3203
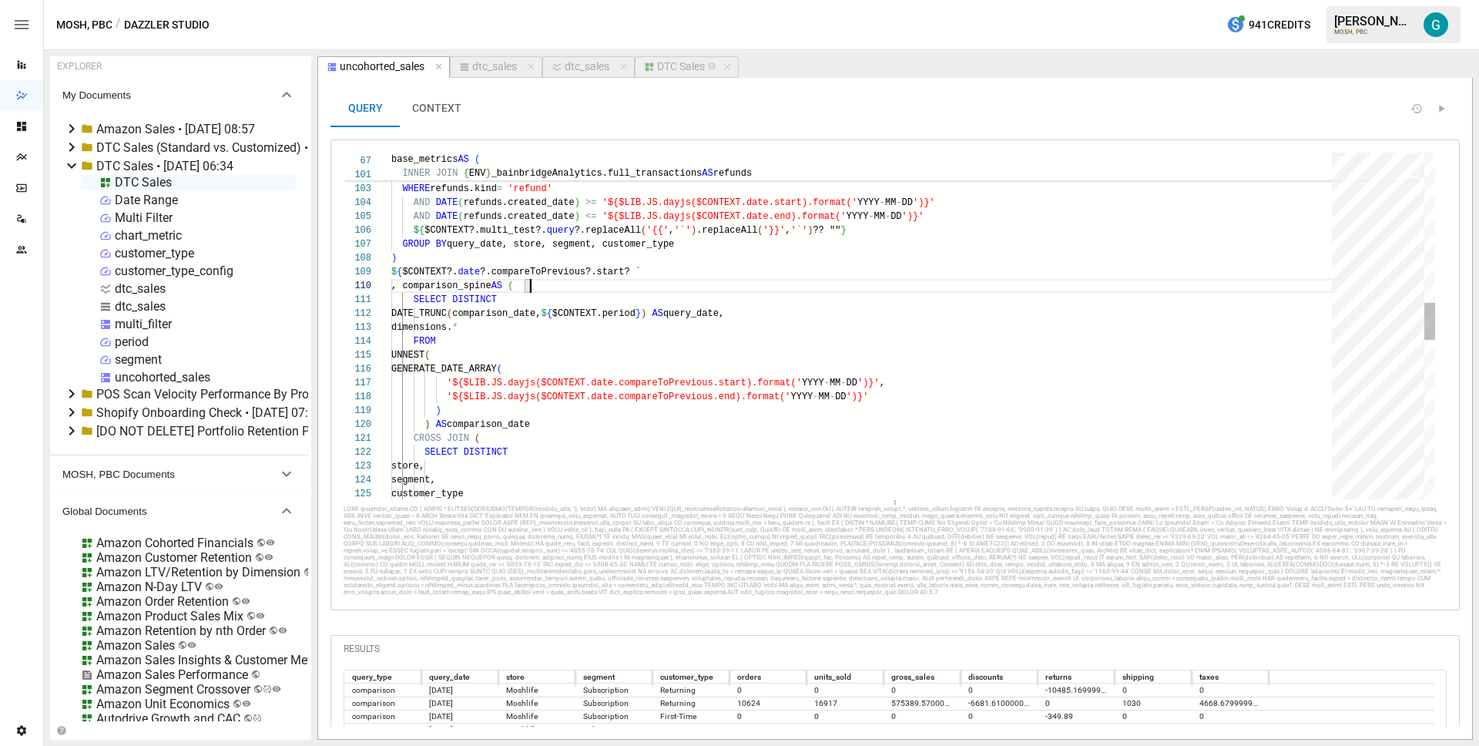
click at [690, 283] on div "FROM orders INNER JOIN { ENV } _bainbridgeAnalytics.full_transactions AS refund…" at bounding box center [866, 369] width 951 height 3203
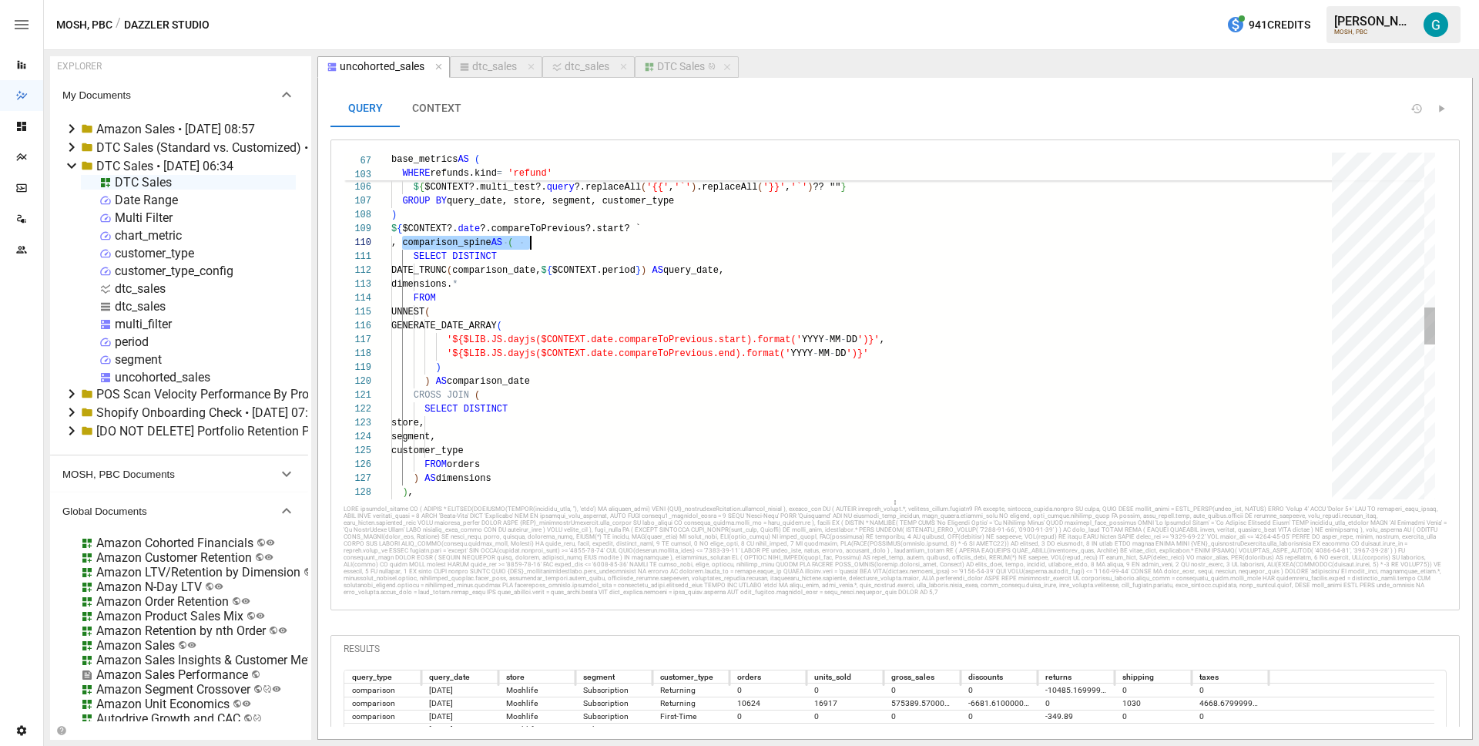
scroll to position [125, 139]
click at [671, 340] on div "AND DATE ( refunds.created_date ) >= '${$LIB.JS.dayjs($CONTEXT.date.start).form…" at bounding box center [866, 325] width 951 height 3203
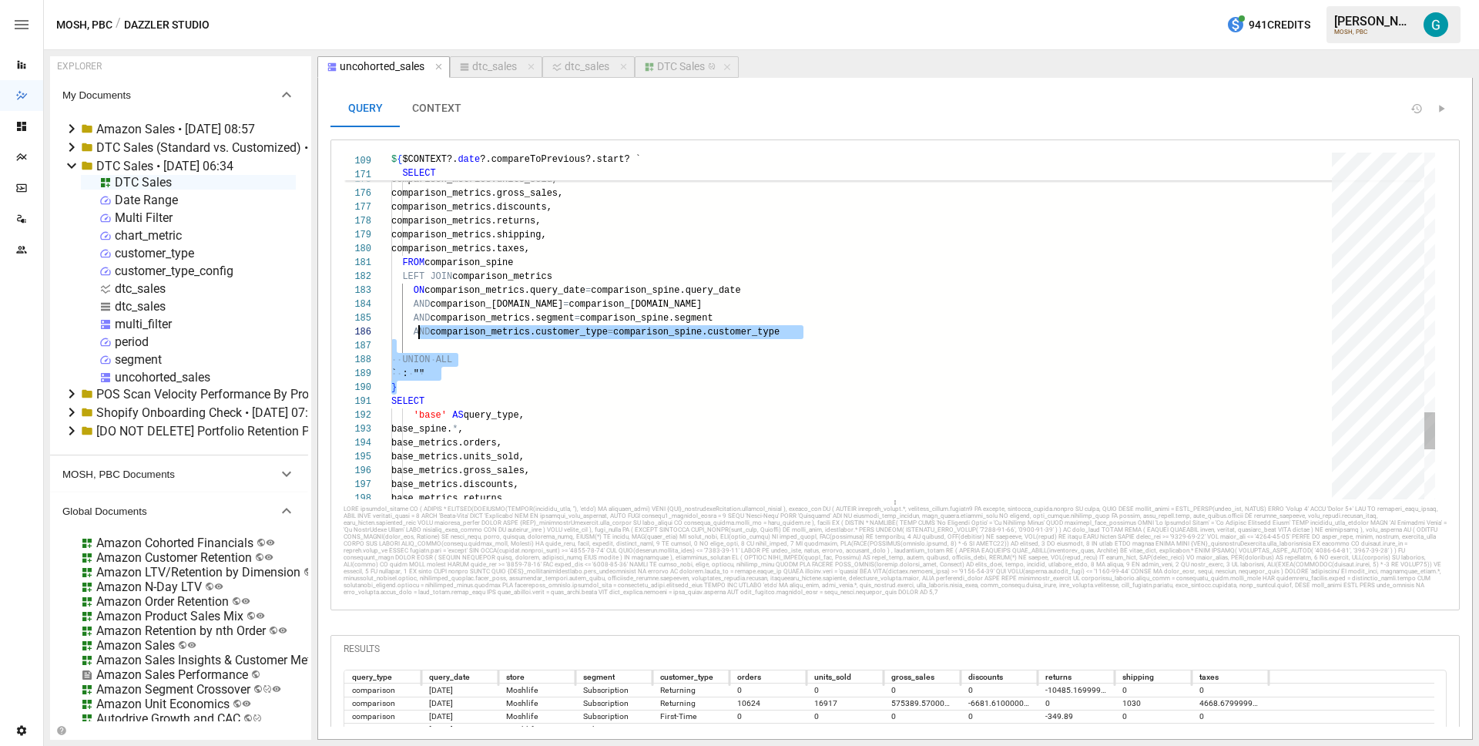
scroll to position [83, 0]
drag, startPoint x: 440, startPoint y: 385, endPoint x: 377, endPoint y: 351, distance: 71.0
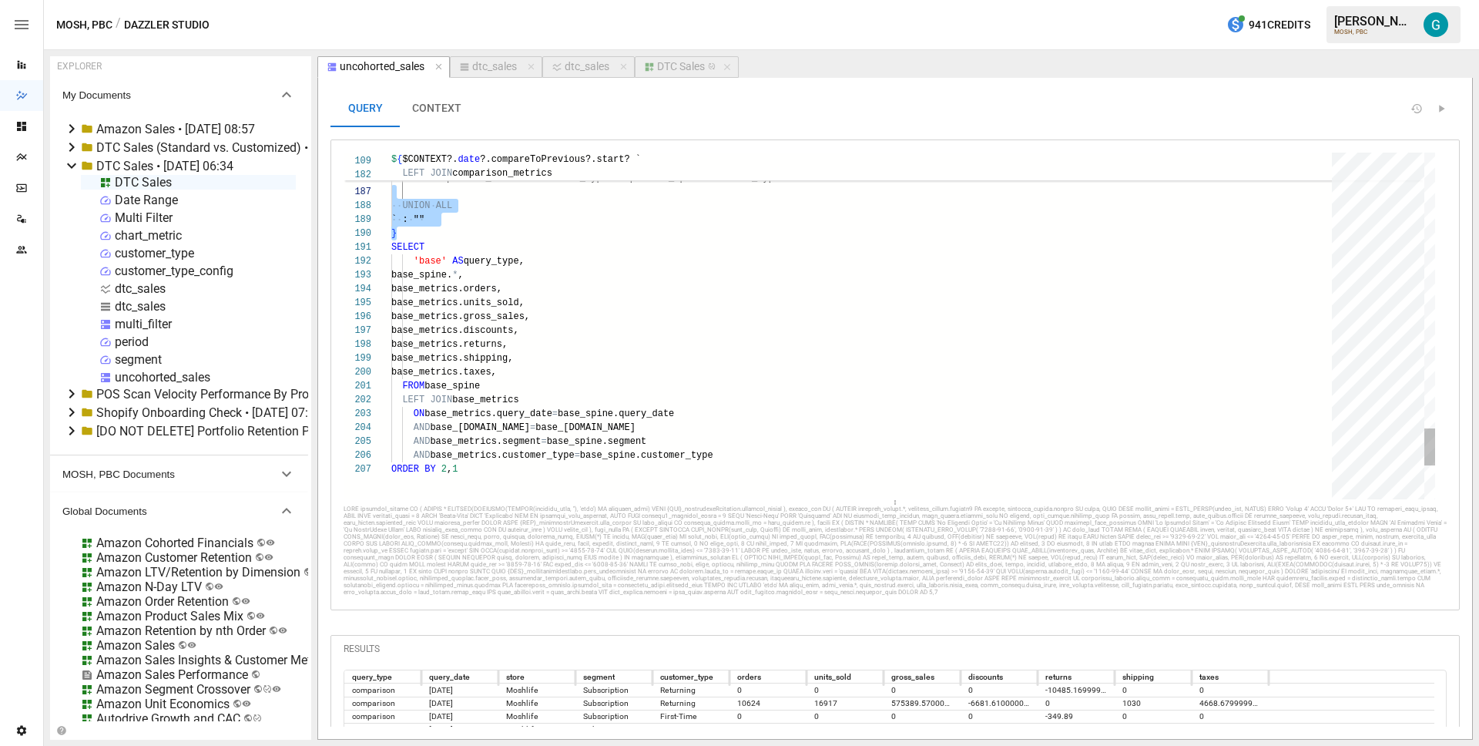
type textarea "**********"
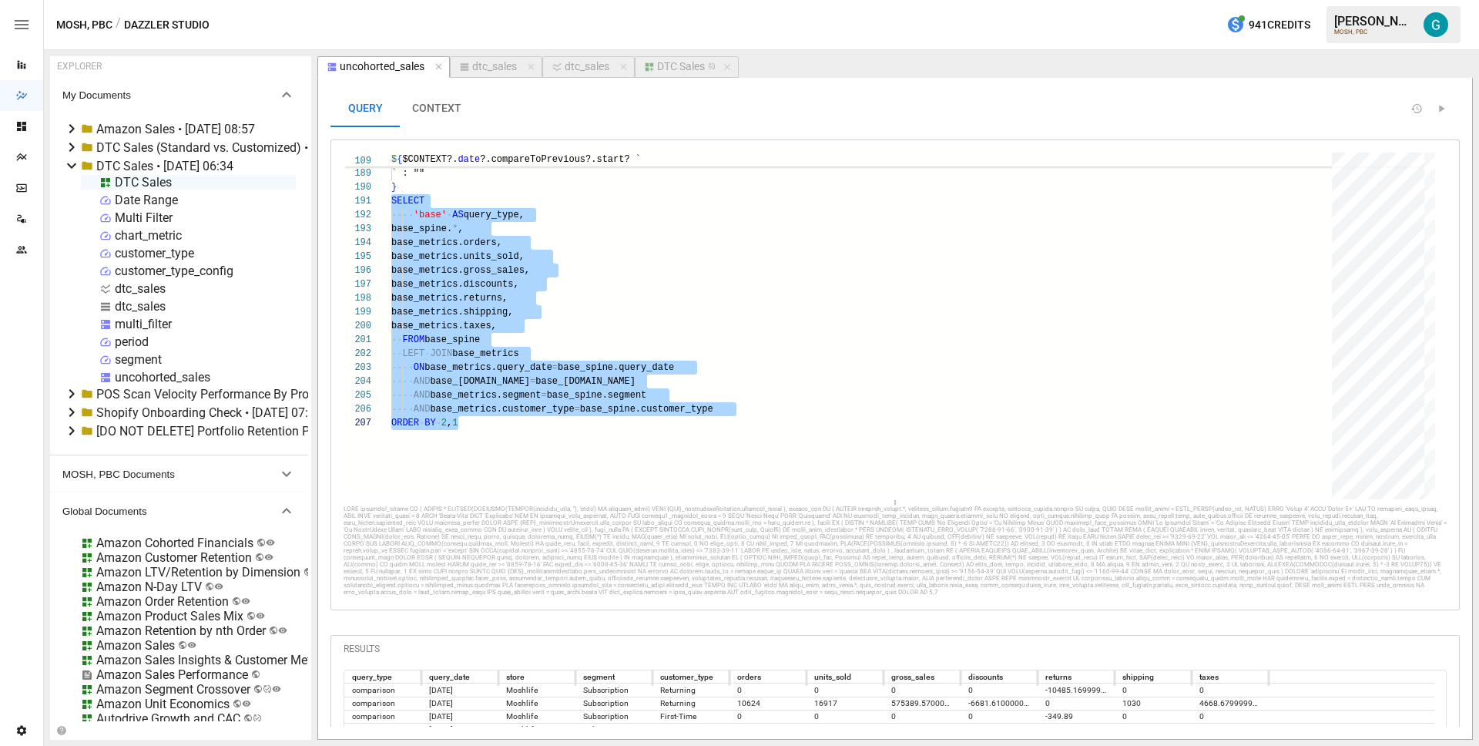
click at [437, 112] on button "CONTEXT" at bounding box center [437, 108] width 74 height 37
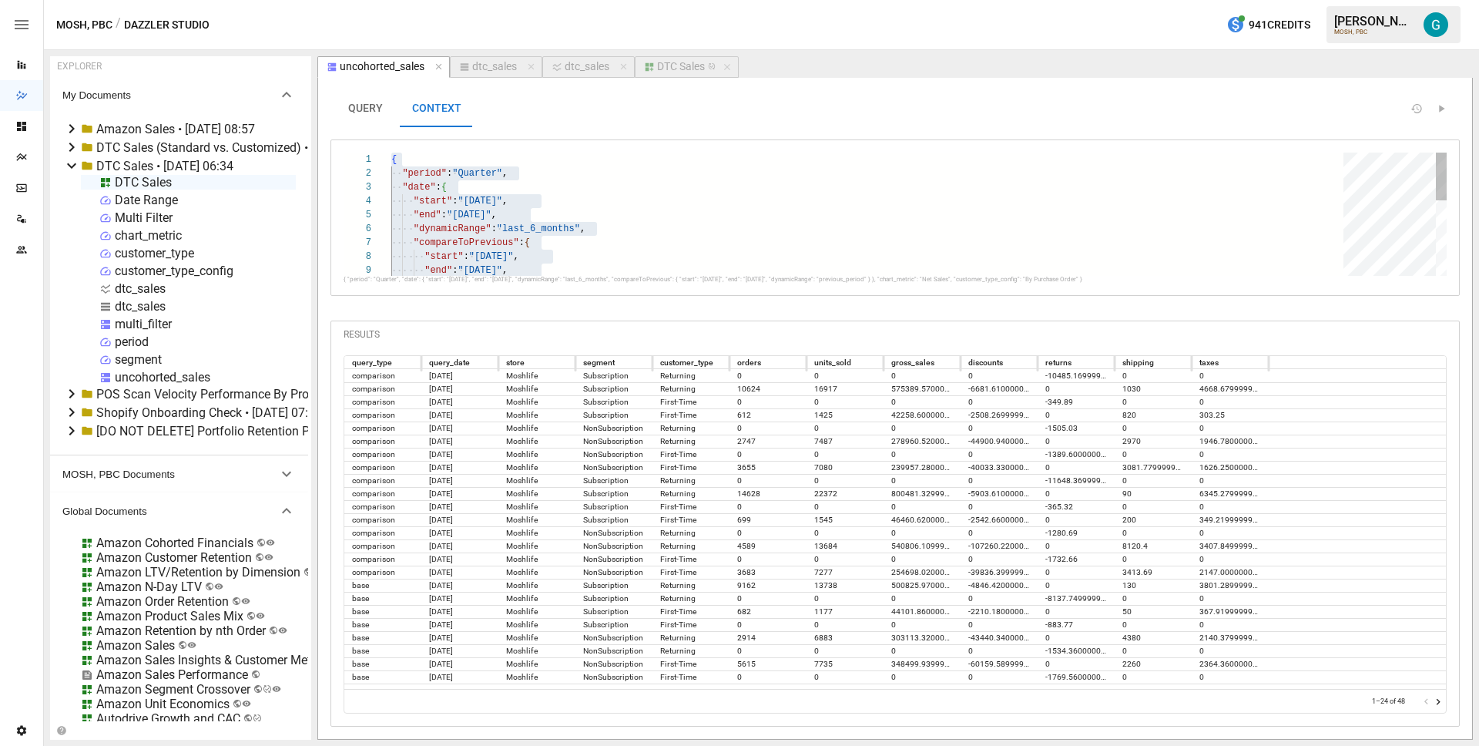
click at [608, 202] on div "{ "period" : "Quarter" , "date" : { "start" : "[DATE]" , "end" : "[DATE]" , "dy…" at bounding box center [872, 311] width 963 height 317
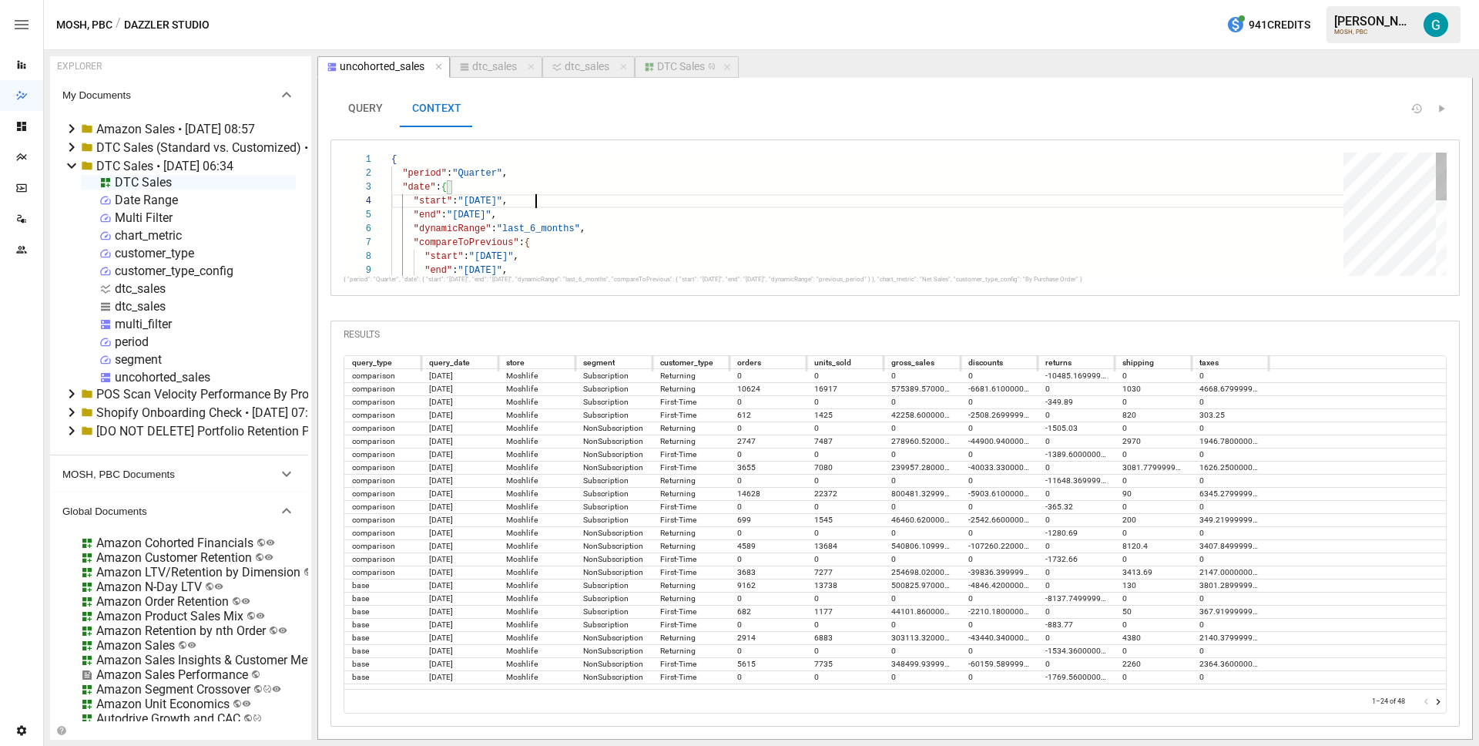
type textarea "**********"
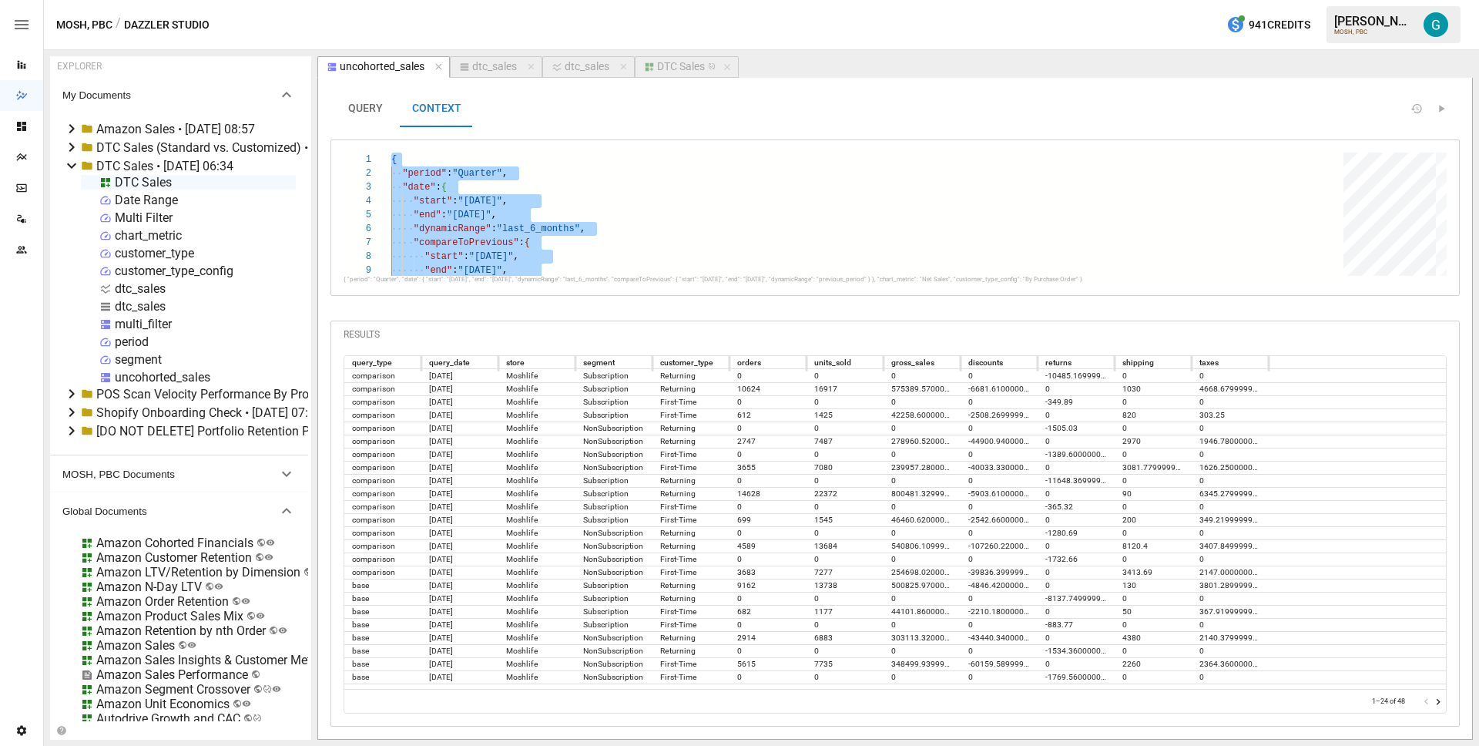
click at [383, 104] on button "QUERY" at bounding box center [364, 108] width 69 height 37
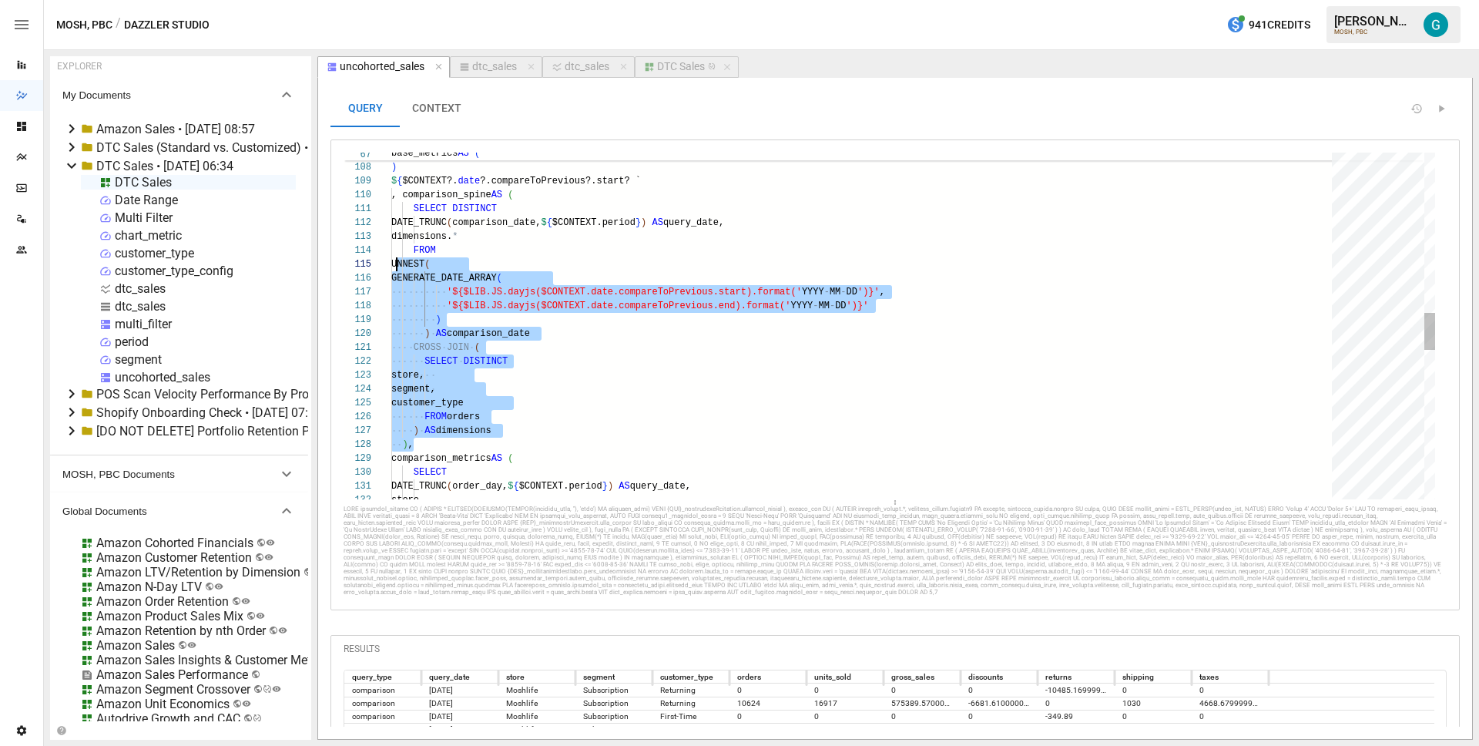
scroll to position [0, 5]
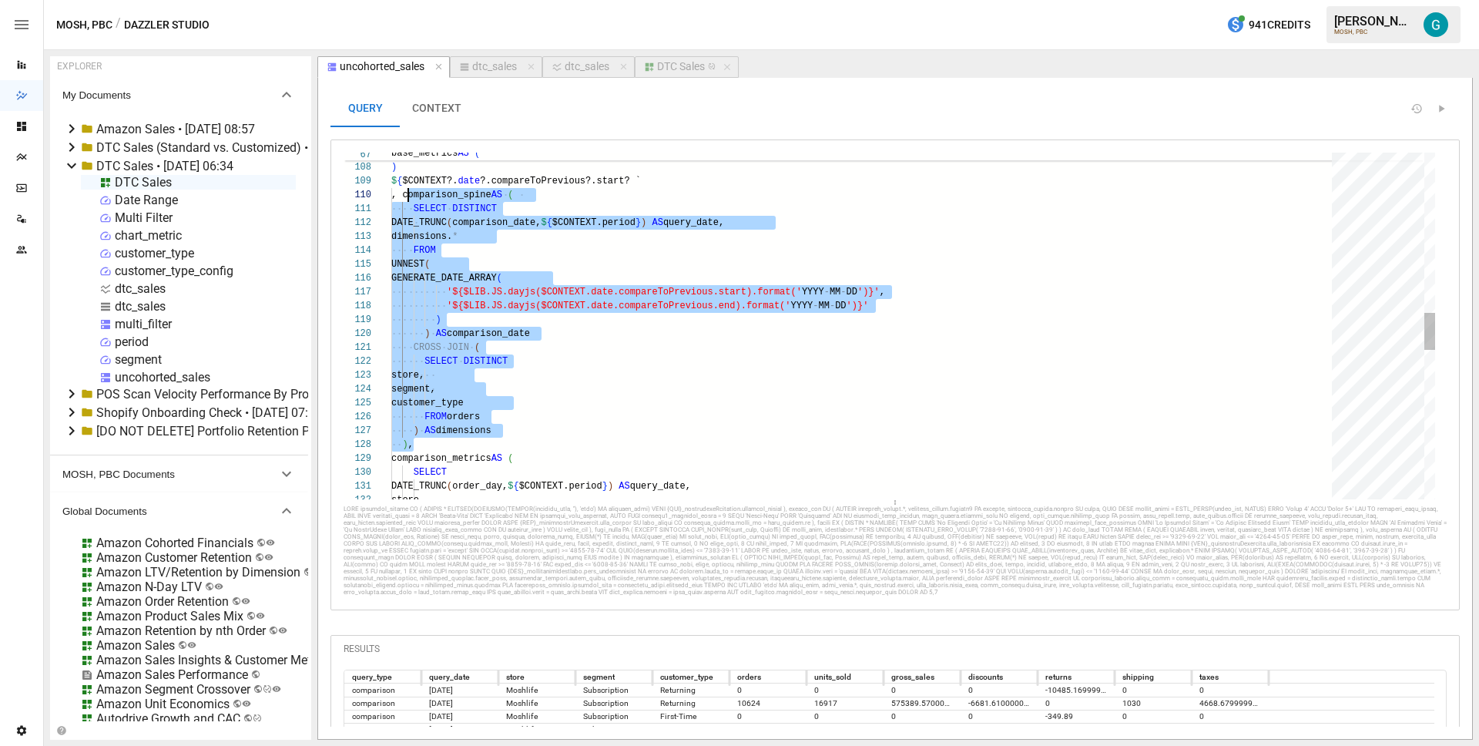
type textarea "**********"
drag, startPoint x: 443, startPoint y: 442, endPoint x: 403, endPoint y: 193, distance: 252.0
click at [403, 193] on div "store, comparison_metrics AS ( SELECT DATE_TRUNC ( order_day, $ { $CONTEXT.peri…" at bounding box center [866, 278] width 951 height 3203
click at [494, 72] on div "dtc_sales" at bounding box center [494, 67] width 45 height 14
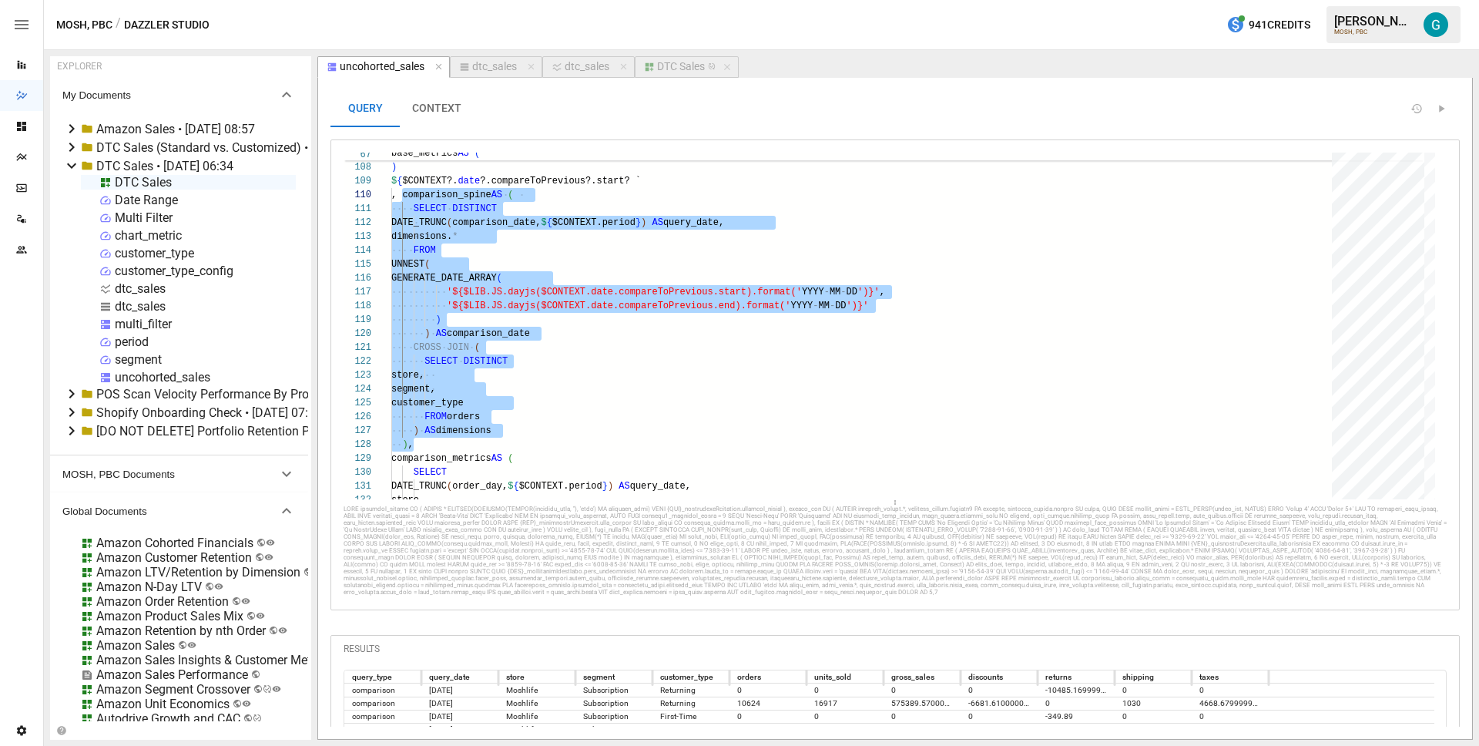
select select "**********"
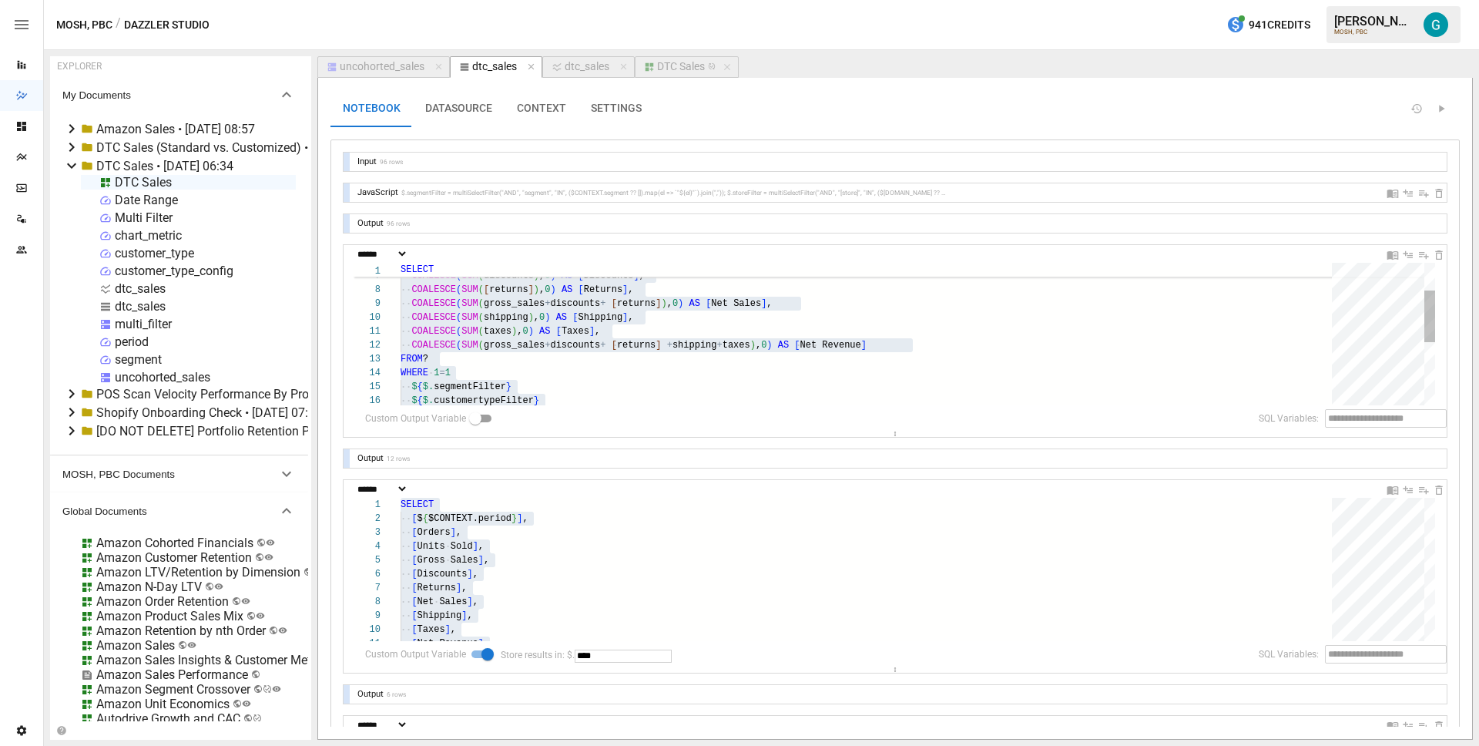
scroll to position [250, 173]
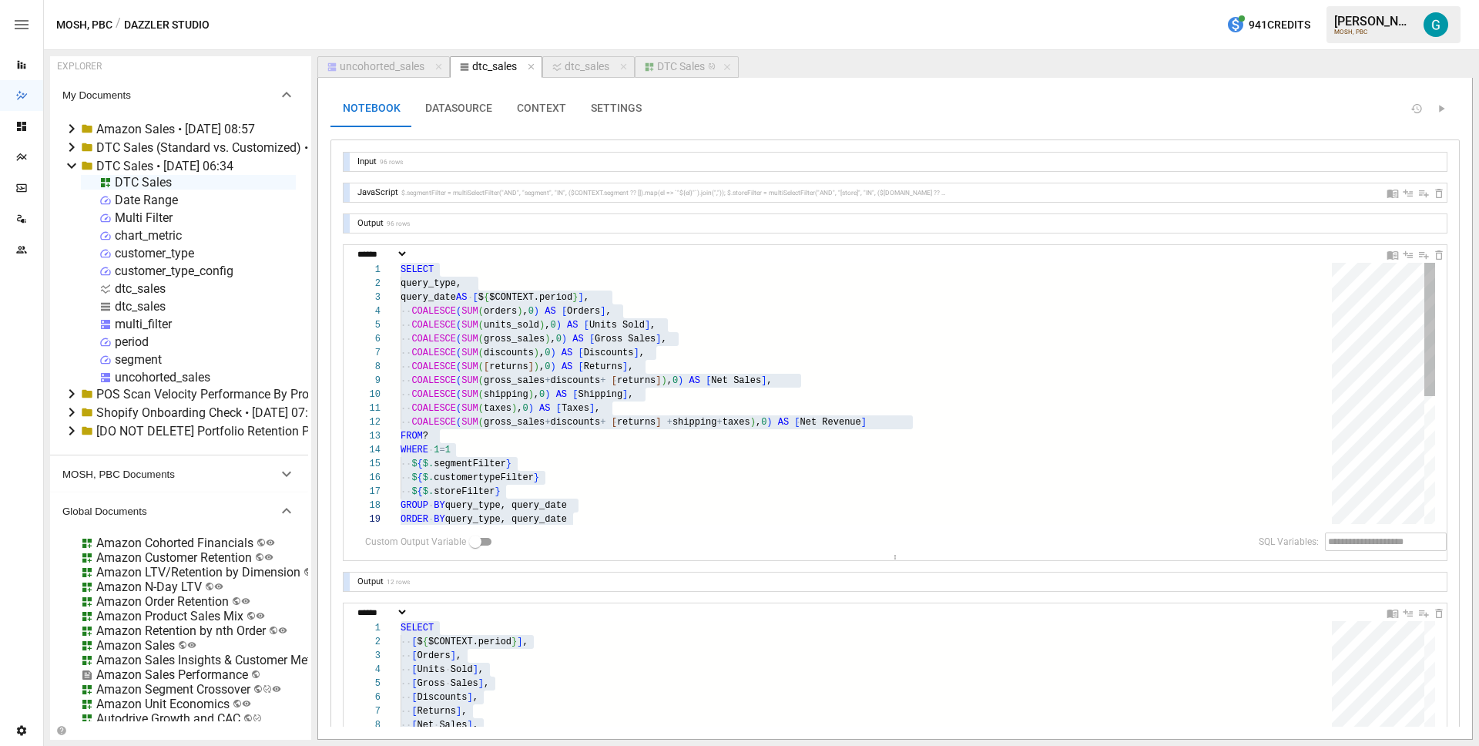
drag, startPoint x: 880, startPoint y: 433, endPoint x: 879, endPoint y: 571, distance: 137.9
type textarea "**********"
click at [797, 360] on div "COALESCE ( SUM ( gross_sales + discounts + [ returns ] ) , 0 ) AS [ Net Sales ]…" at bounding box center [872, 526] width 942 height 526
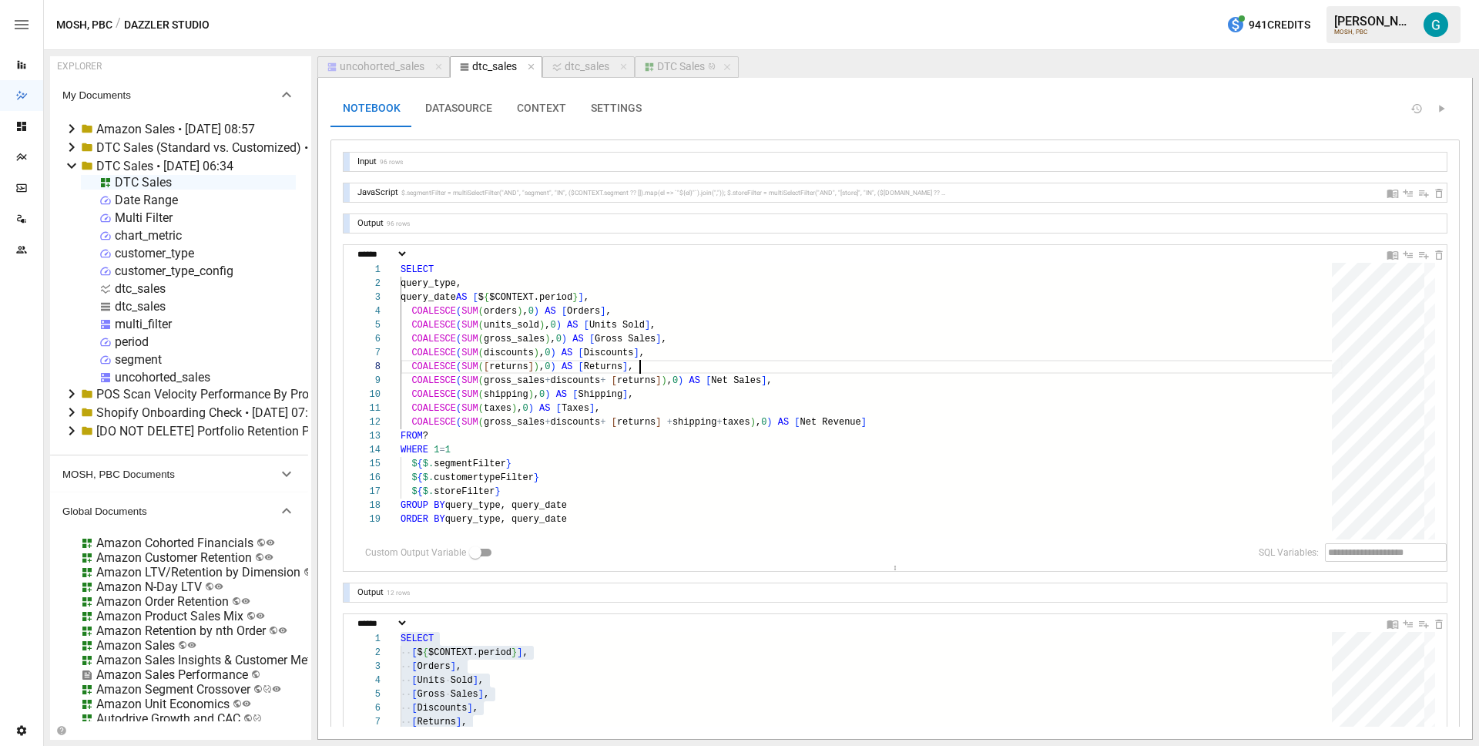
click at [70, 126] on icon at bounding box center [71, 128] width 18 height 18
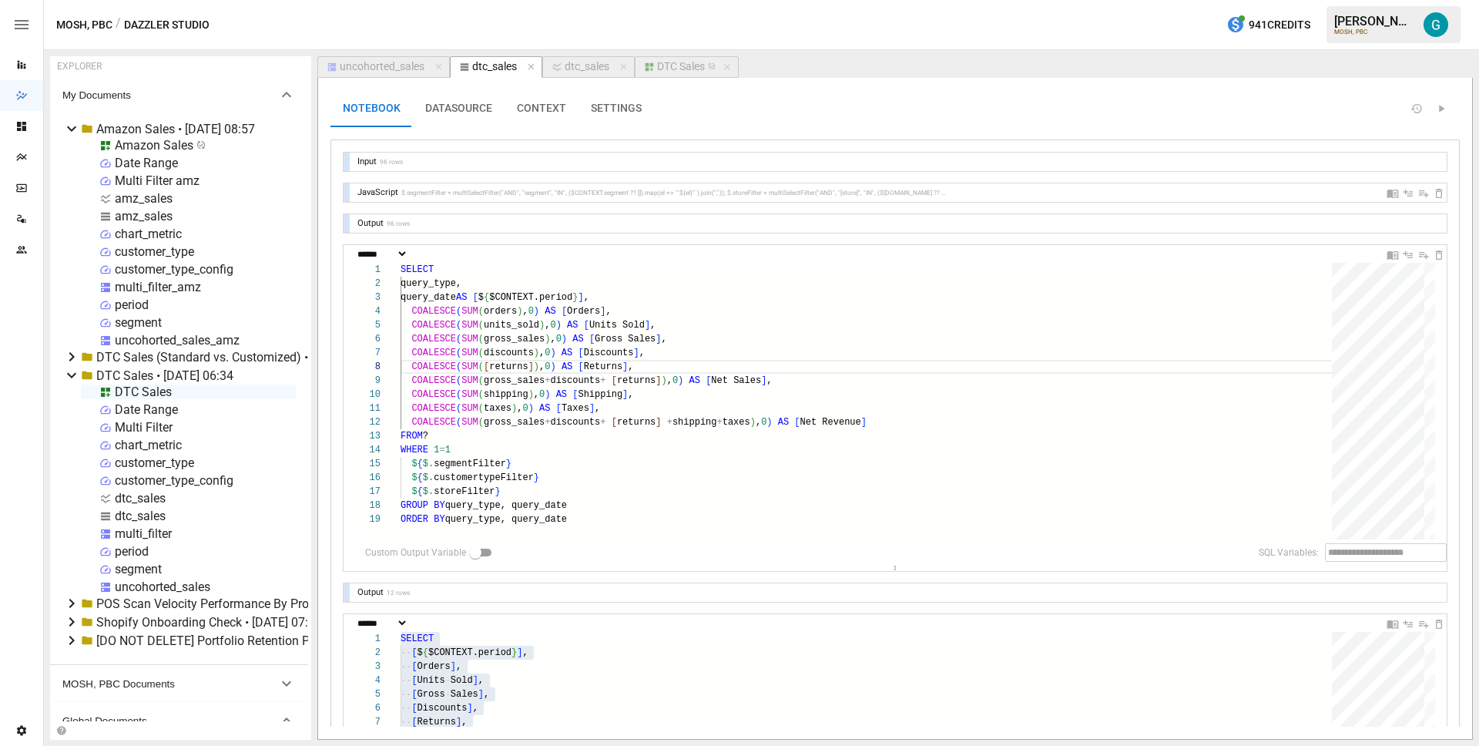
click at [134, 216] on div "amz_sales" at bounding box center [144, 216] width 58 height 15
select select "**********"
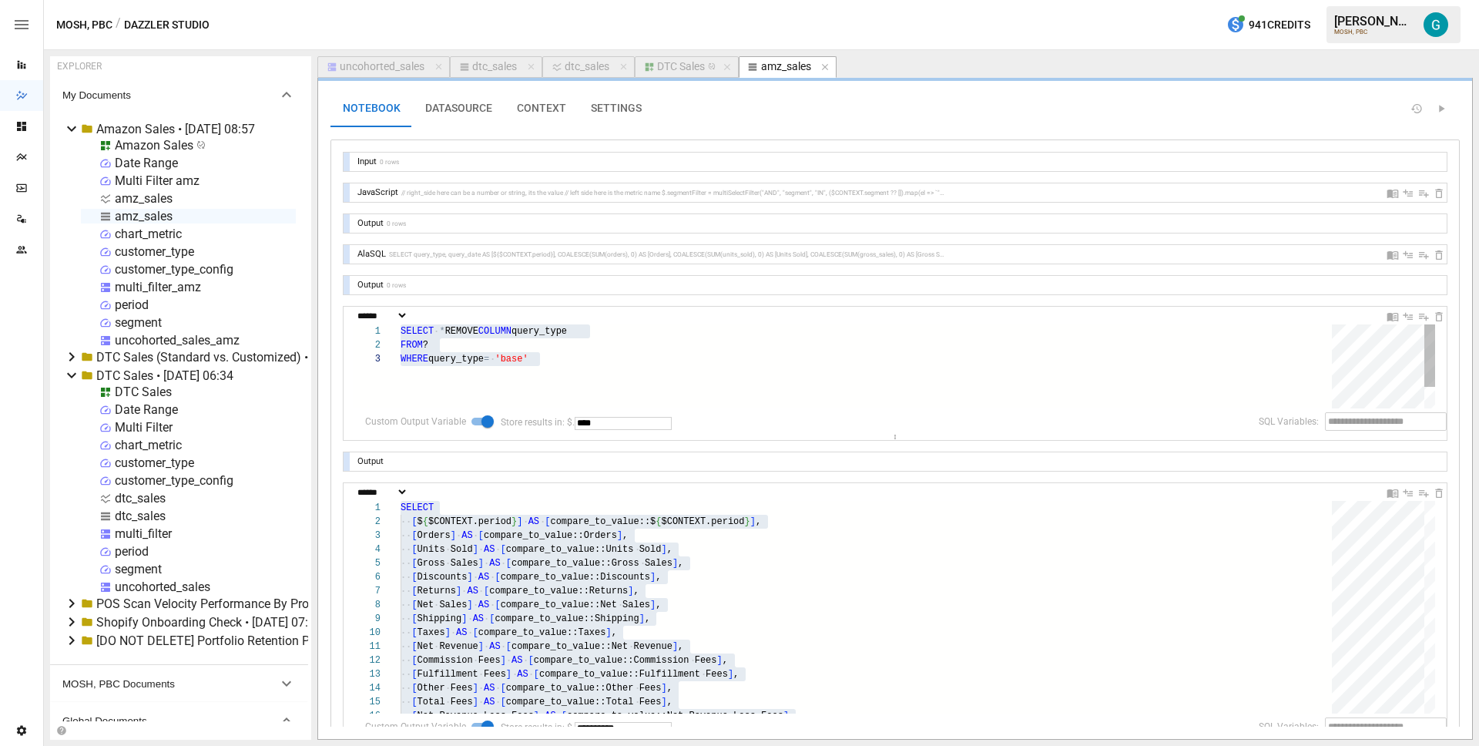
click at [441, 358] on div "SELECT * REMOVE COLUMN query_type FROM ? WHERE query_type = 'base'" at bounding box center [872, 380] width 942 height 112
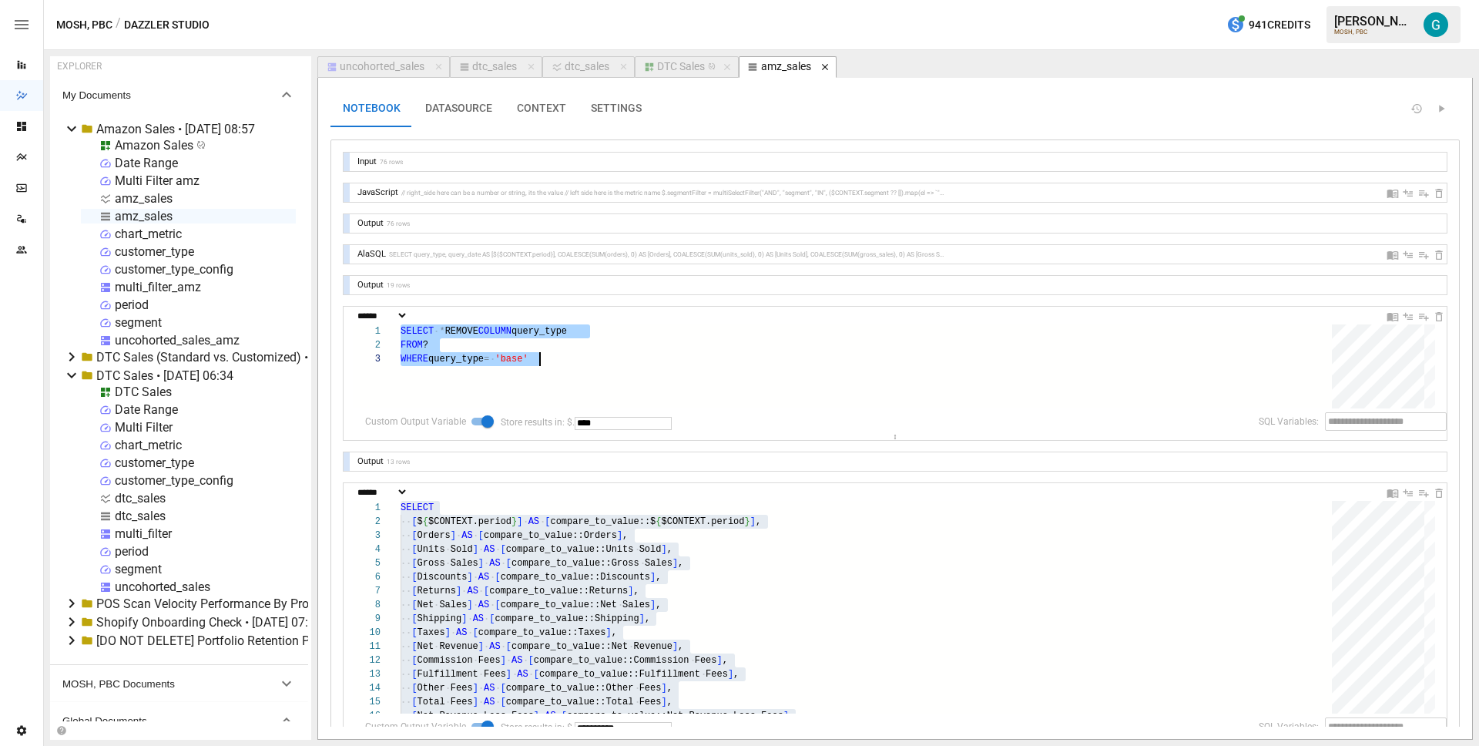
click at [830, 69] on icon "button" at bounding box center [825, 67] width 11 height 11
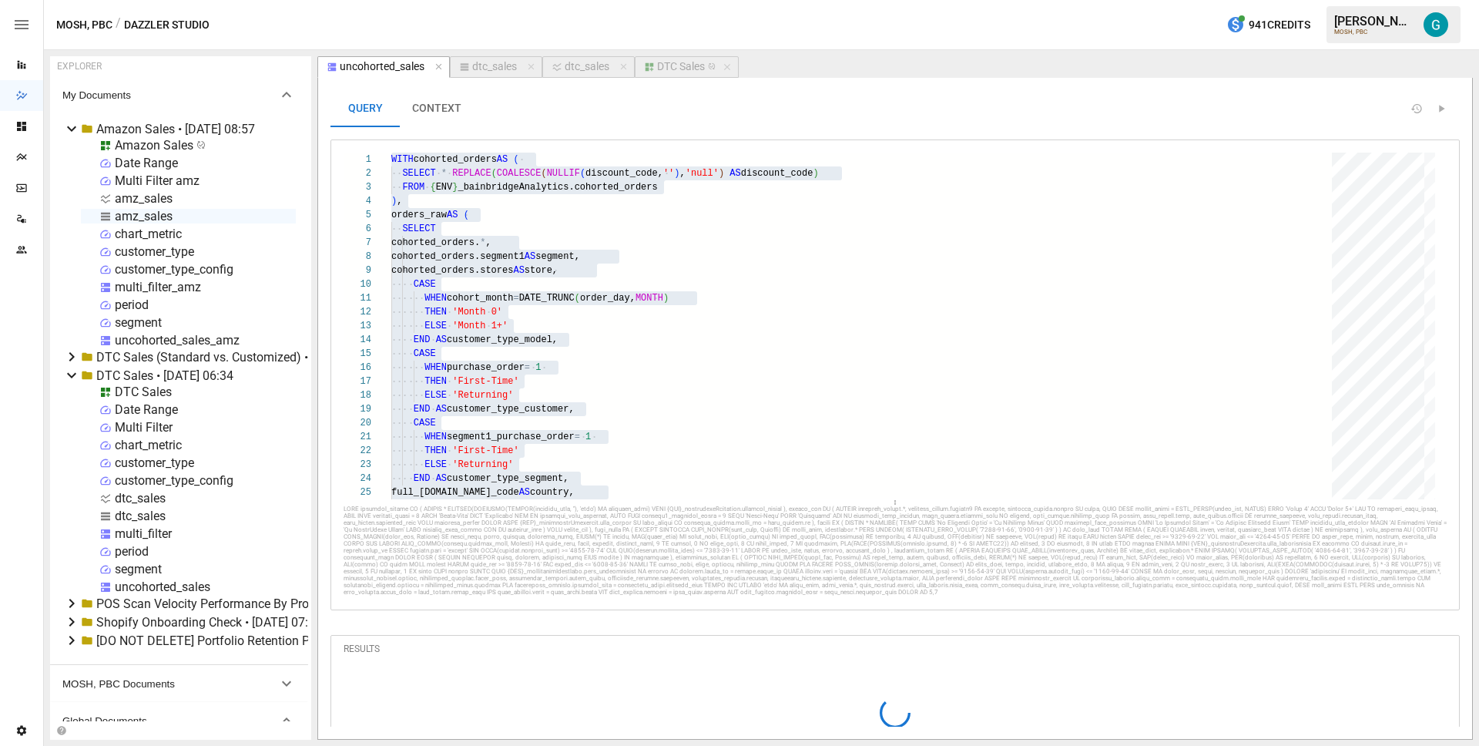
click at [488, 66] on div "dtc_sales" at bounding box center [494, 67] width 45 height 14
select select "**********"
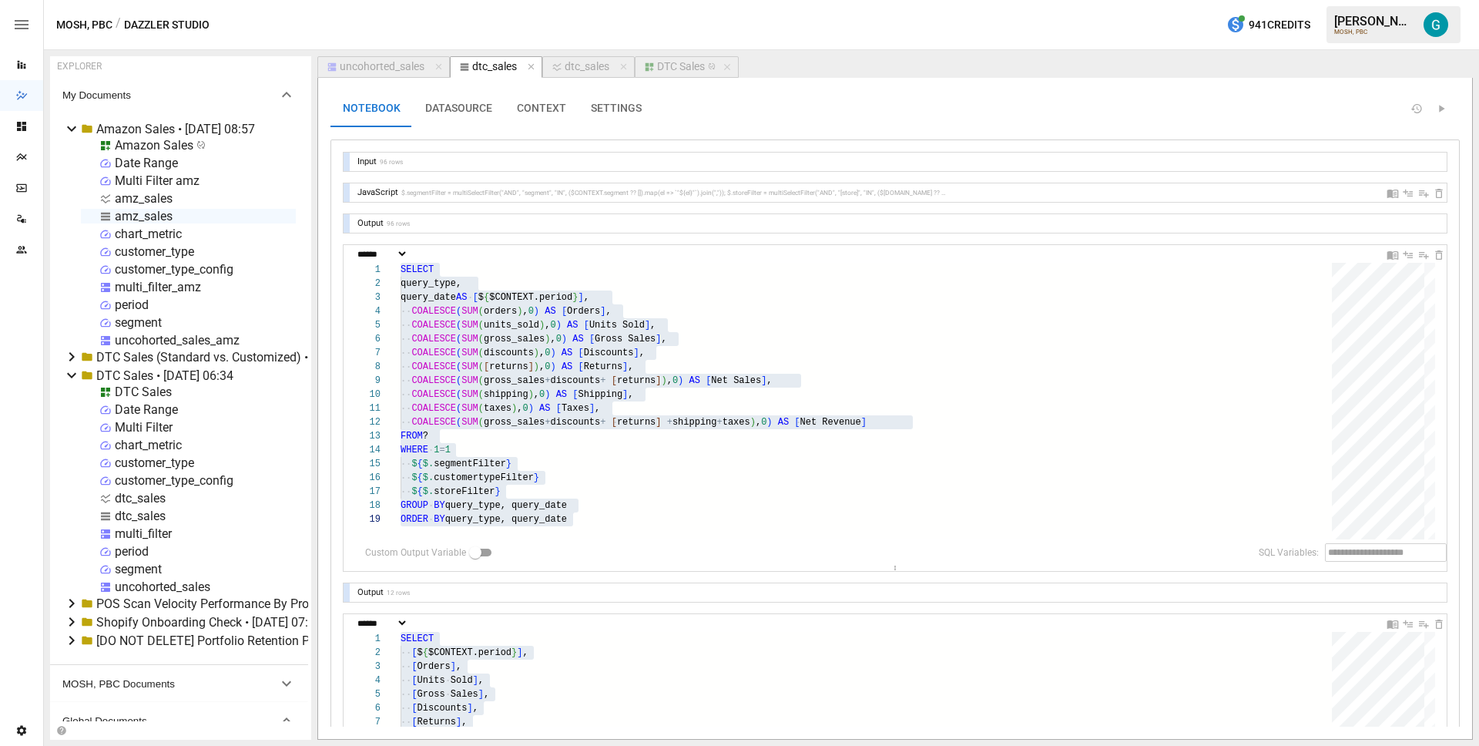
scroll to position [149, 0]
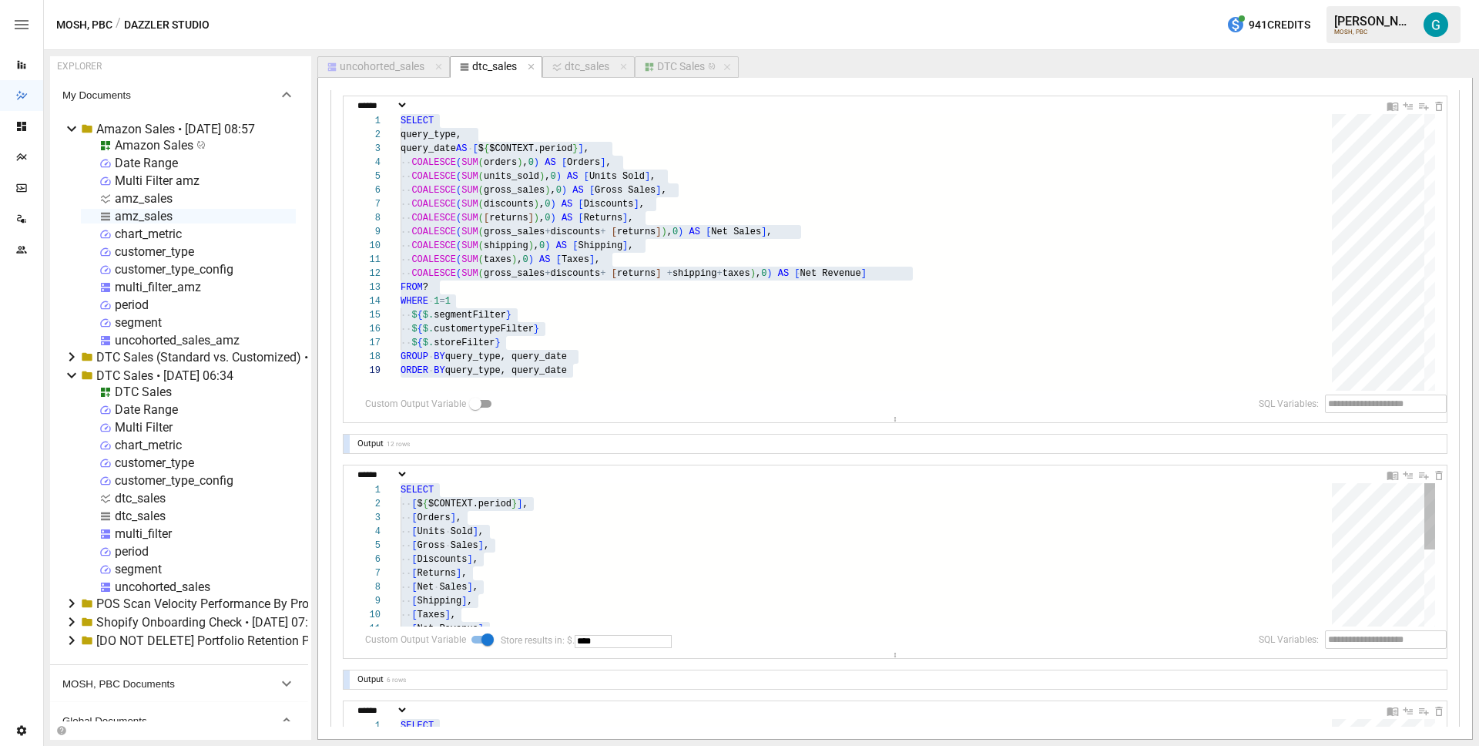
click at [678, 525] on div "SELECT [ $ { $CONTEXT.period } ] , [ Orders ] , [ Units Sold ] , [ Gross Sales …" at bounding box center [872, 638] width 942 height 310
type textarea "**********"
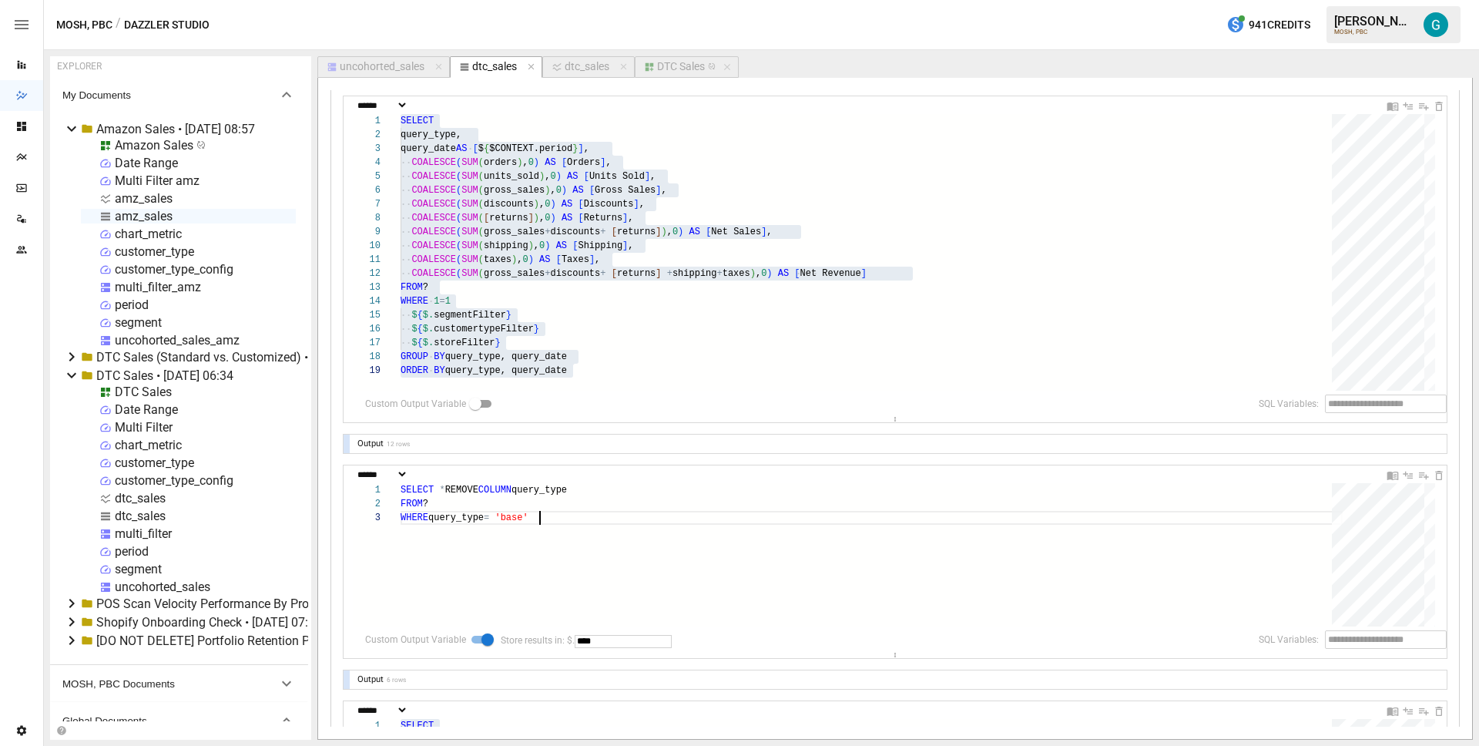
click at [701, 69] on div "DTC Sales" at bounding box center [681, 67] width 48 height 14
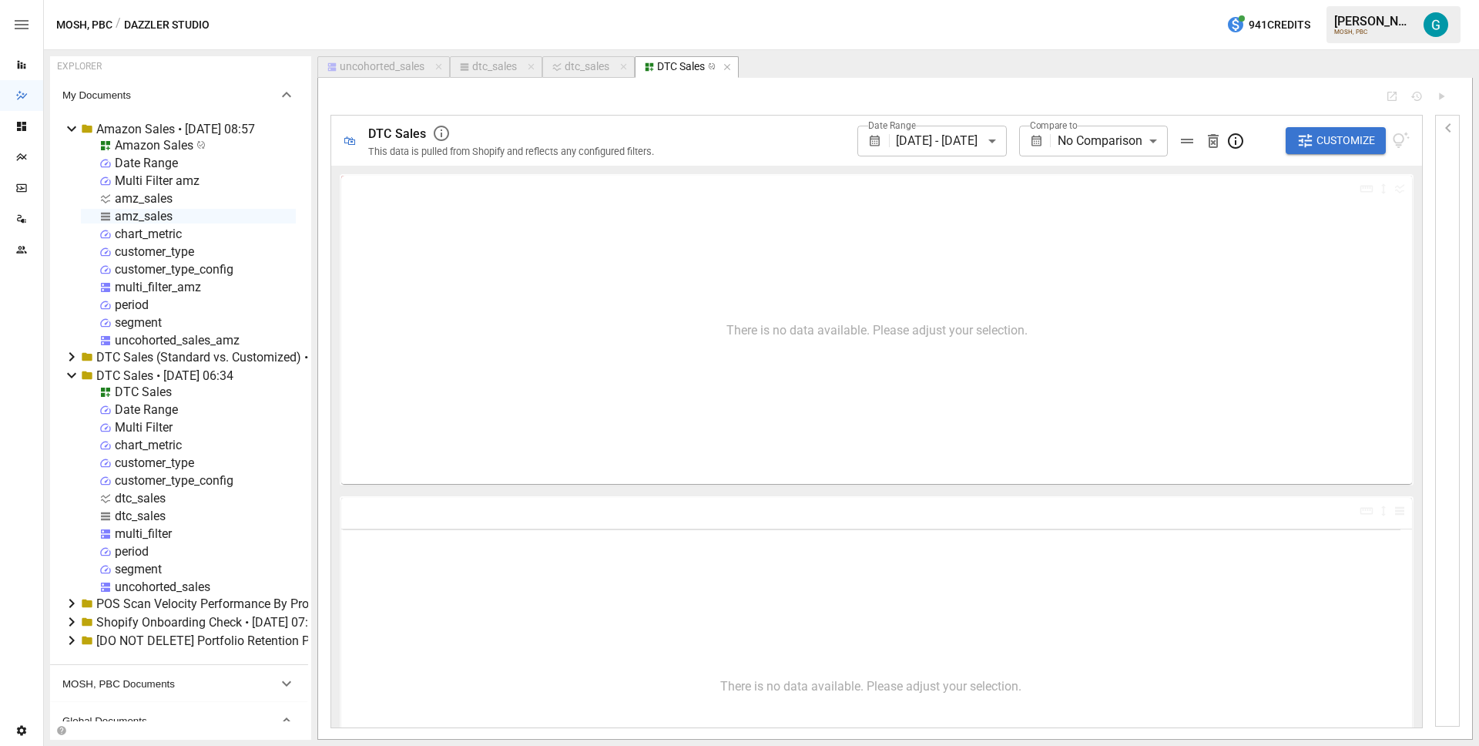
click at [1057, 139] on div "**********" at bounding box center [1093, 141] width 149 height 31
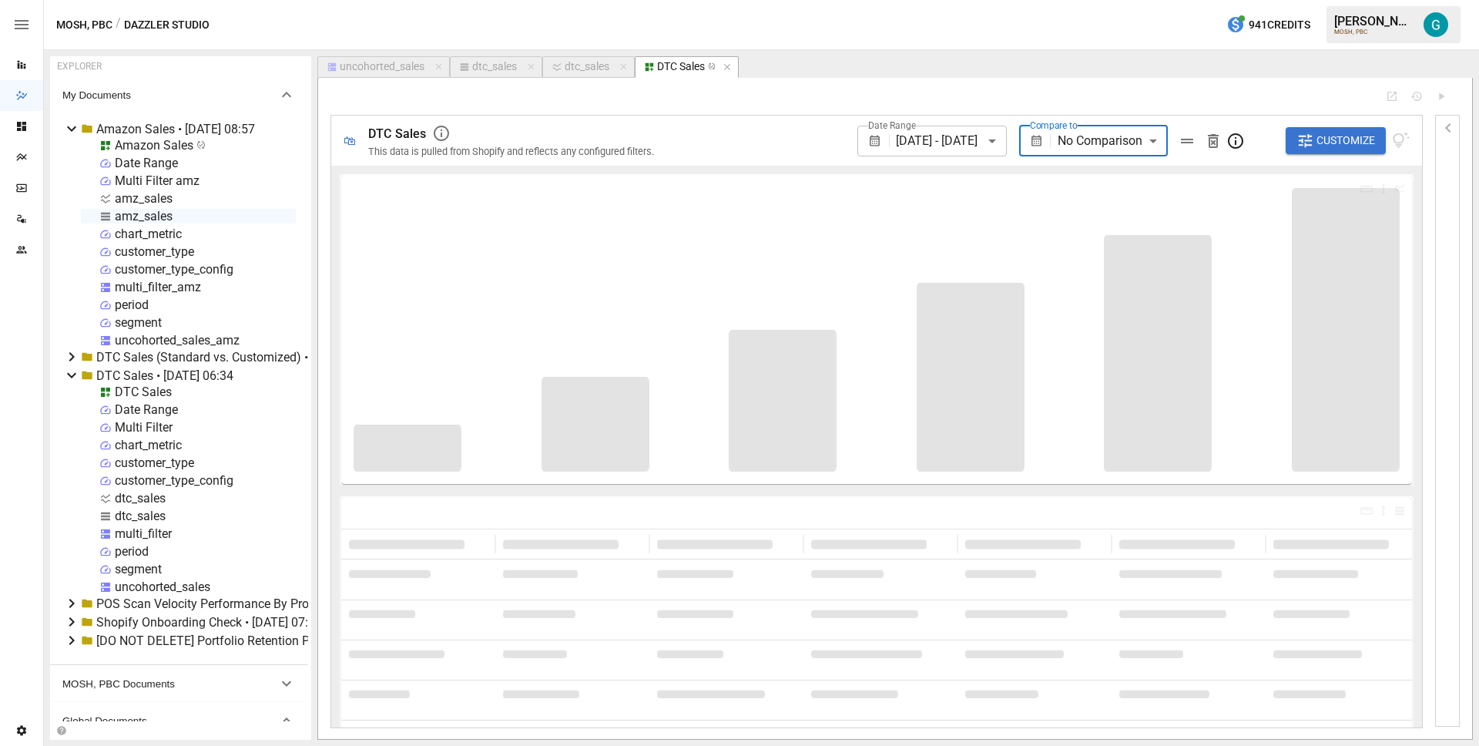
click at [1125, 0] on body "Reports Dazzler Studio Dashboards Plans SmartModel ™ Data Sources Team Settings…" at bounding box center [739, 0] width 1479 height 0
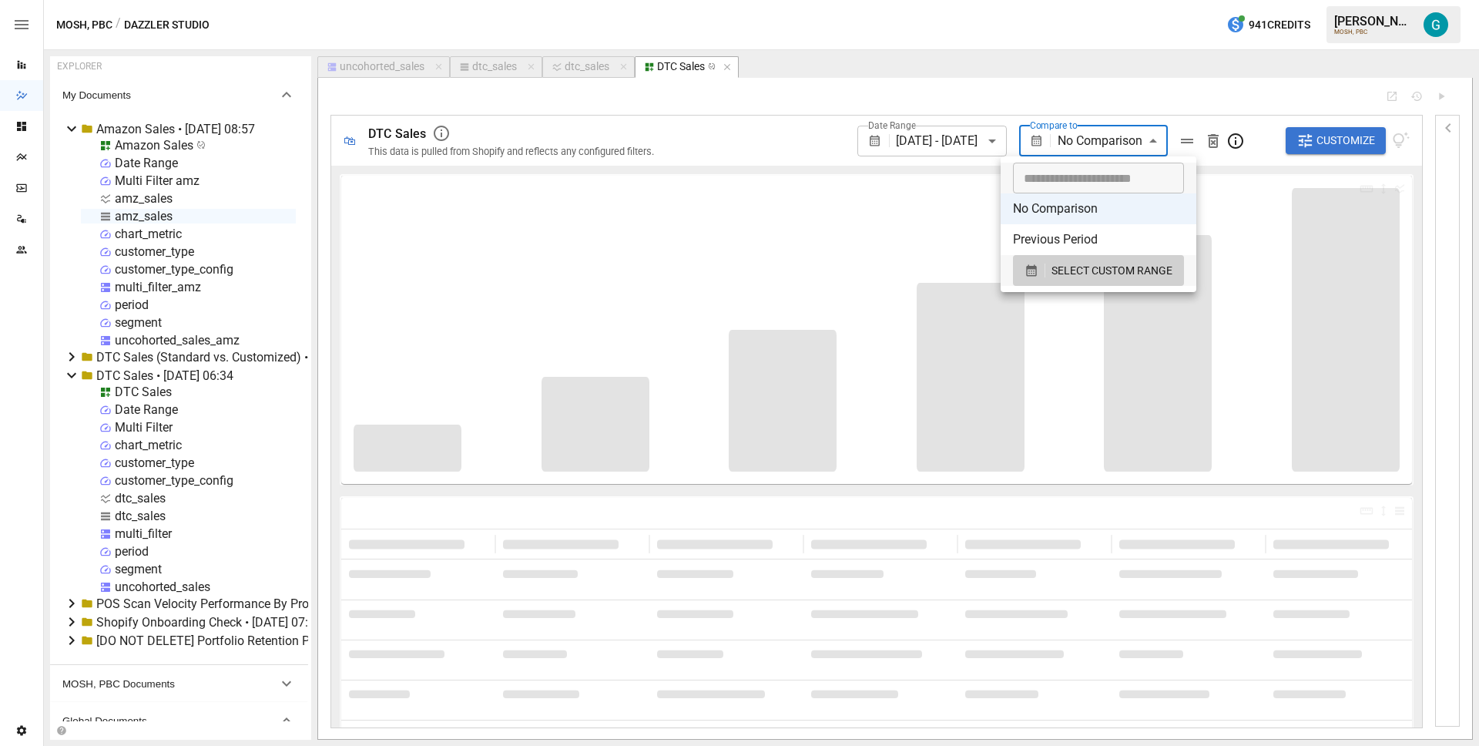
click at [1119, 244] on li "Previous Period" at bounding box center [1099, 239] width 196 height 31
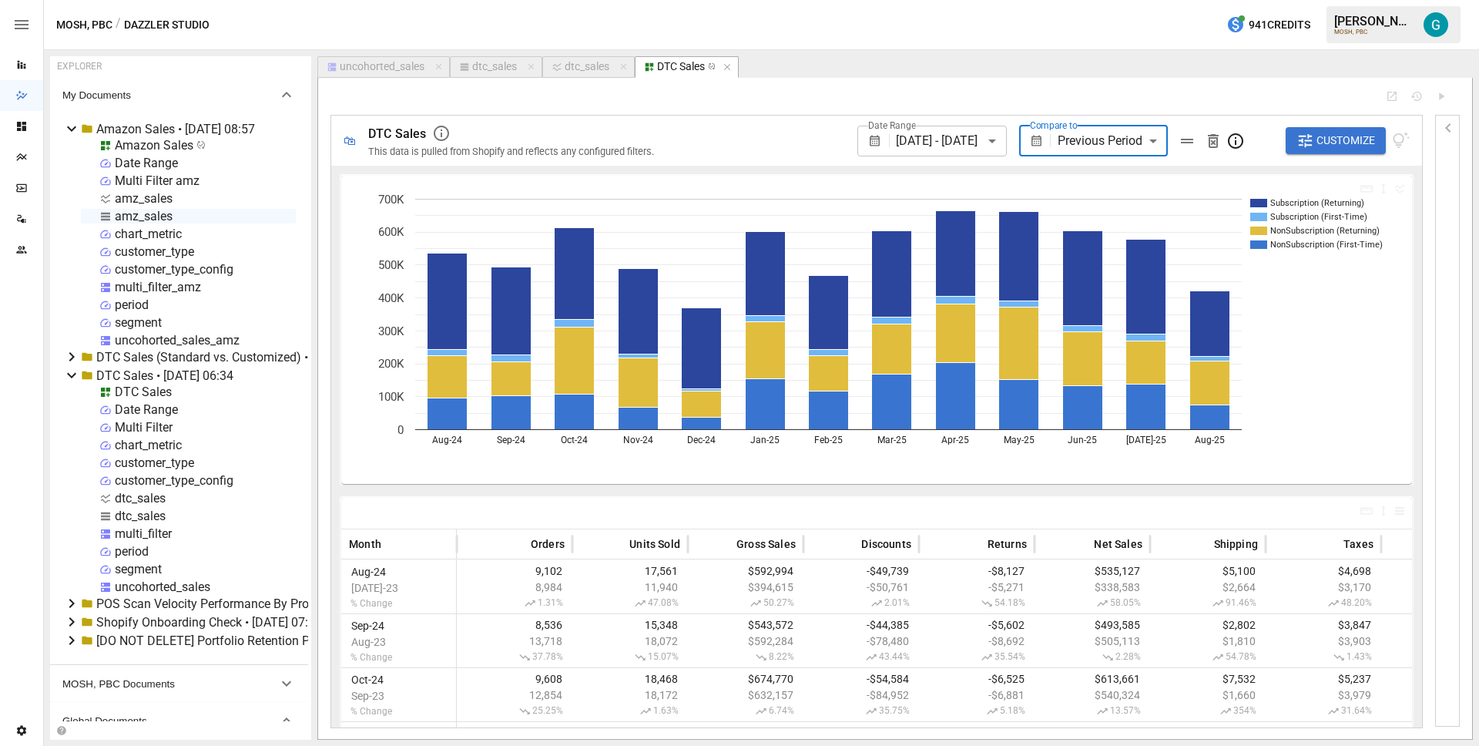
click at [75, 126] on icon at bounding box center [71, 128] width 18 height 18
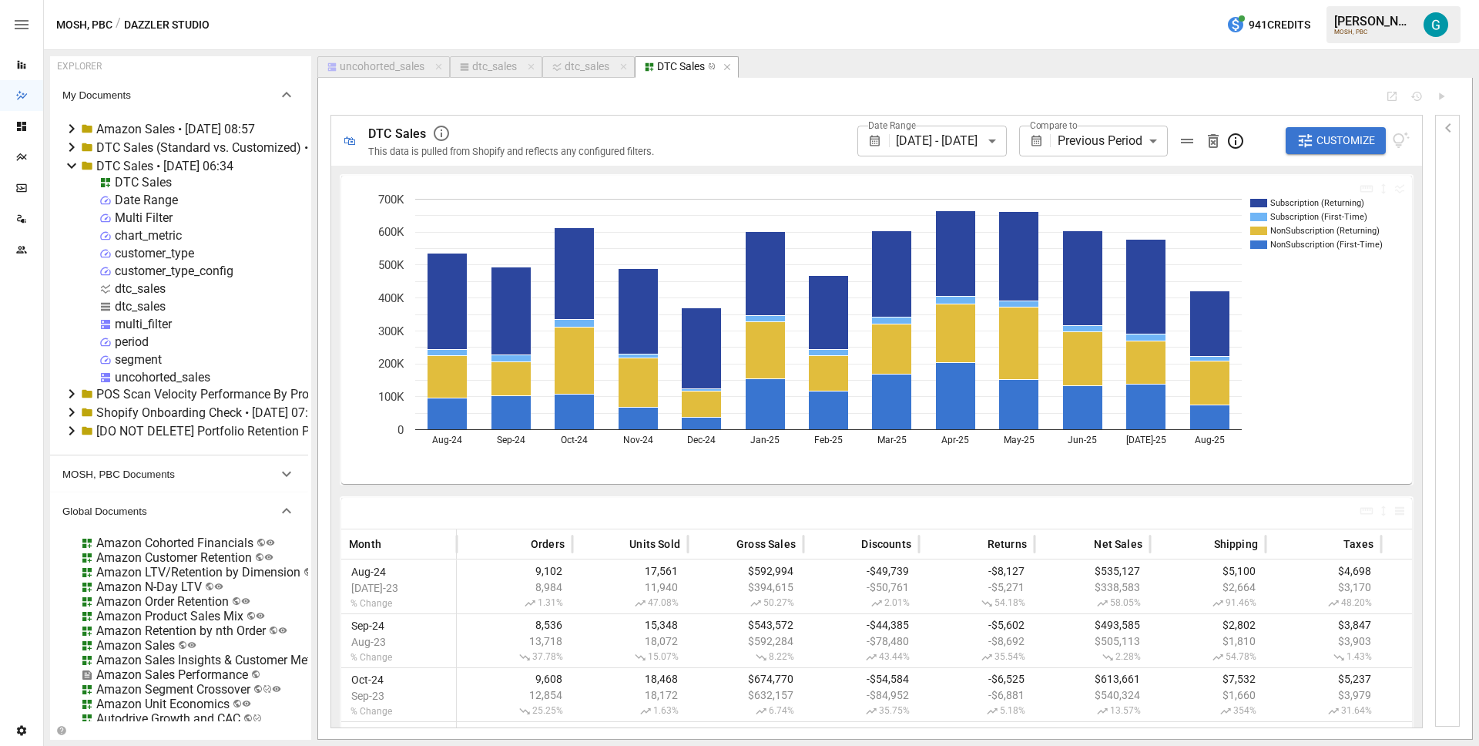
type input "**********"
click at [141, 183] on div "DTC Sales" at bounding box center [143, 182] width 57 height 15
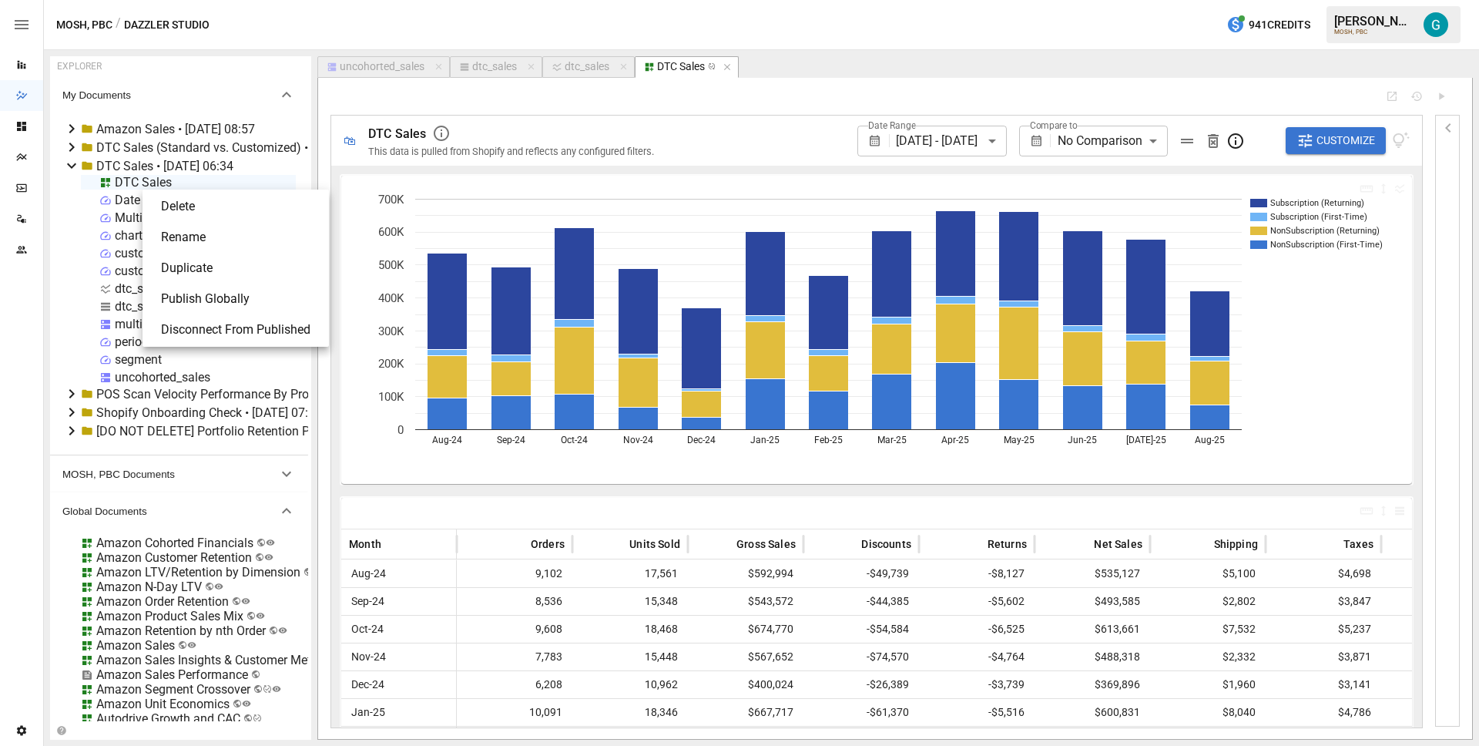
click at [253, 293] on li "Publish Globally" at bounding box center [236, 298] width 174 height 31
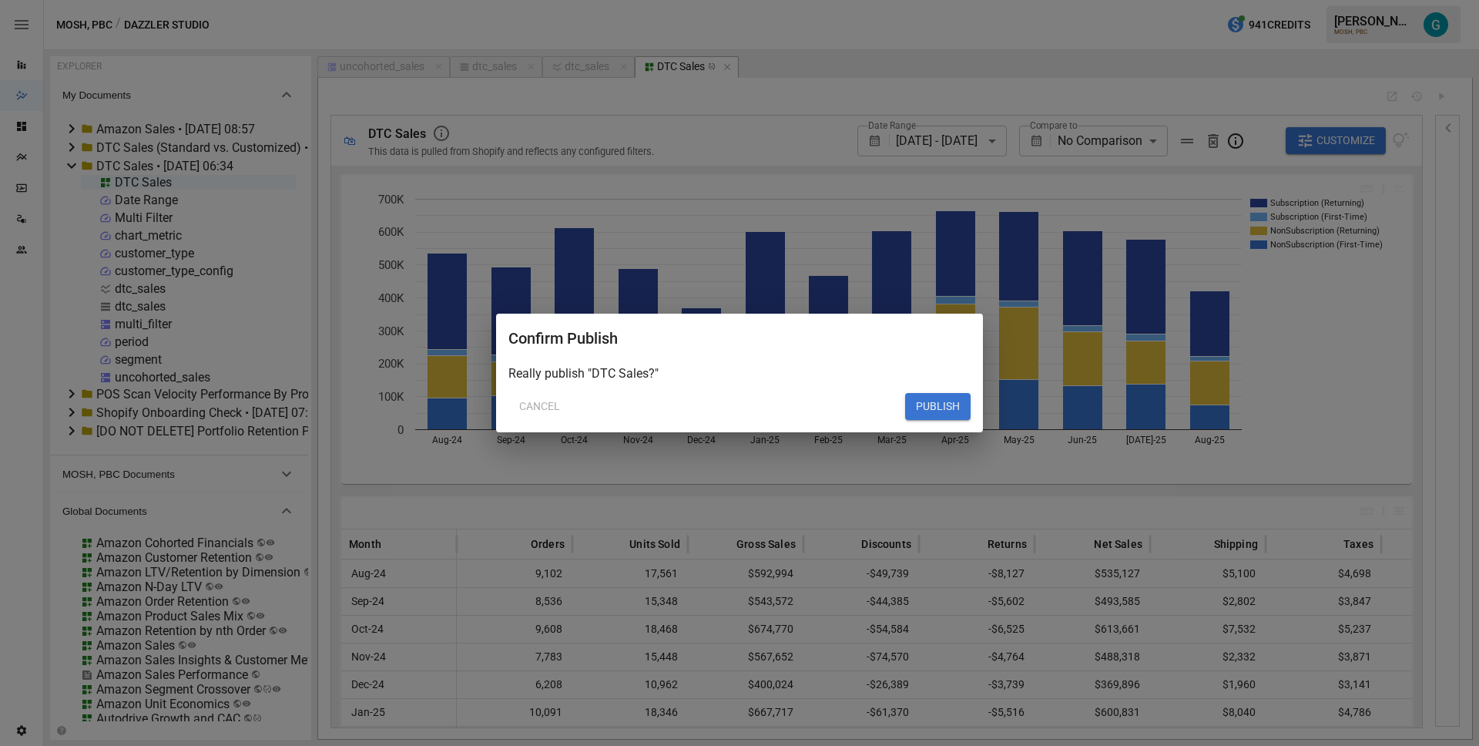
click at [920, 403] on button "PUBLISH" at bounding box center [937, 407] width 65 height 28
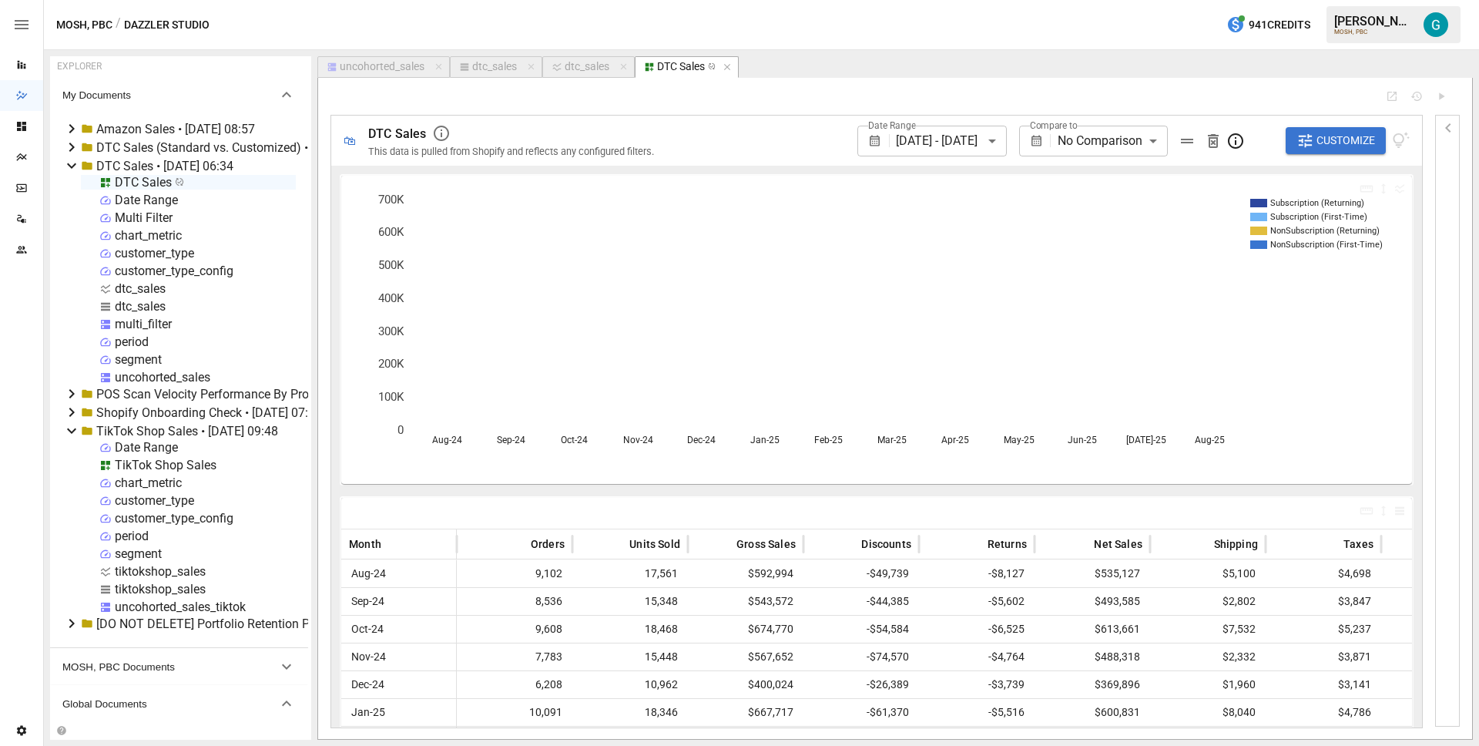
click at [385, 73] on div "uncohorted_sales" at bounding box center [382, 67] width 85 height 14
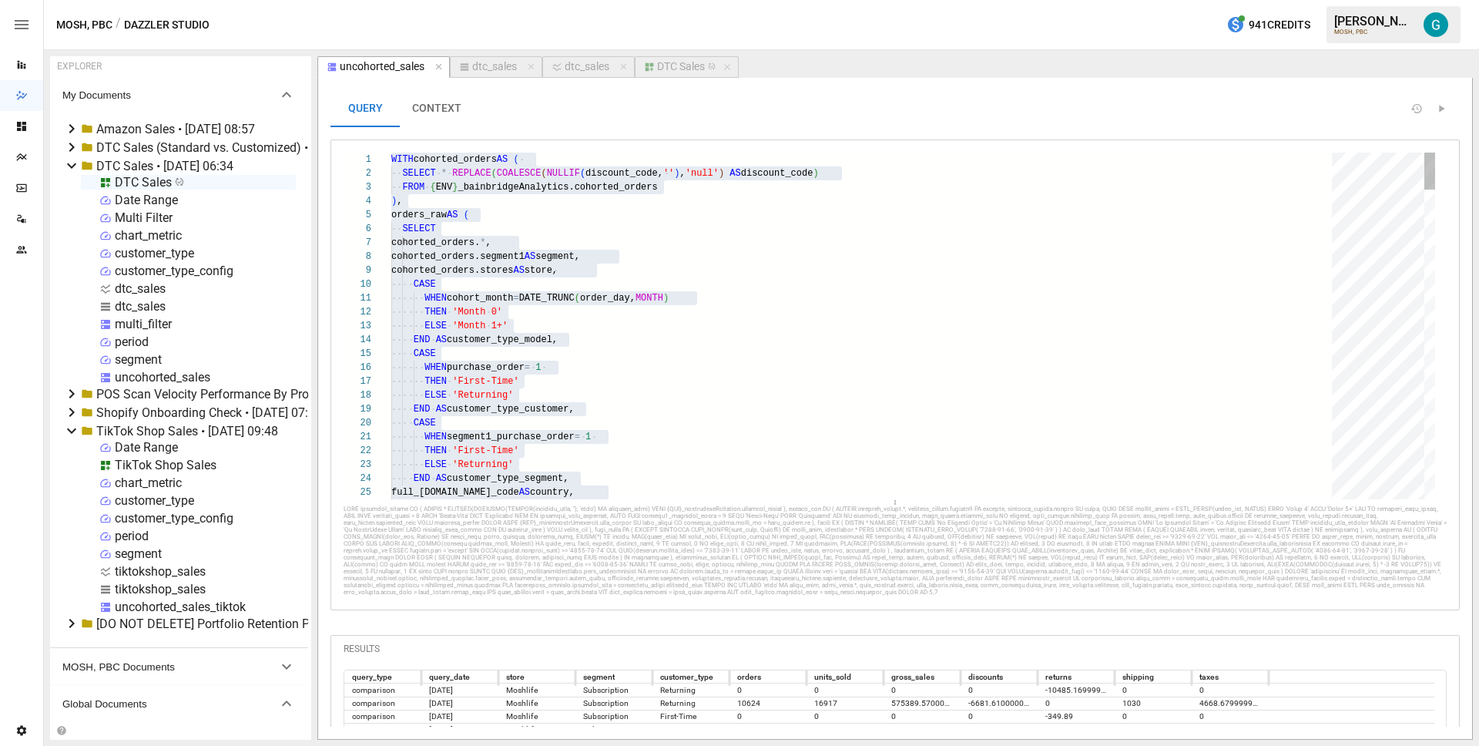
type textarea "**********"
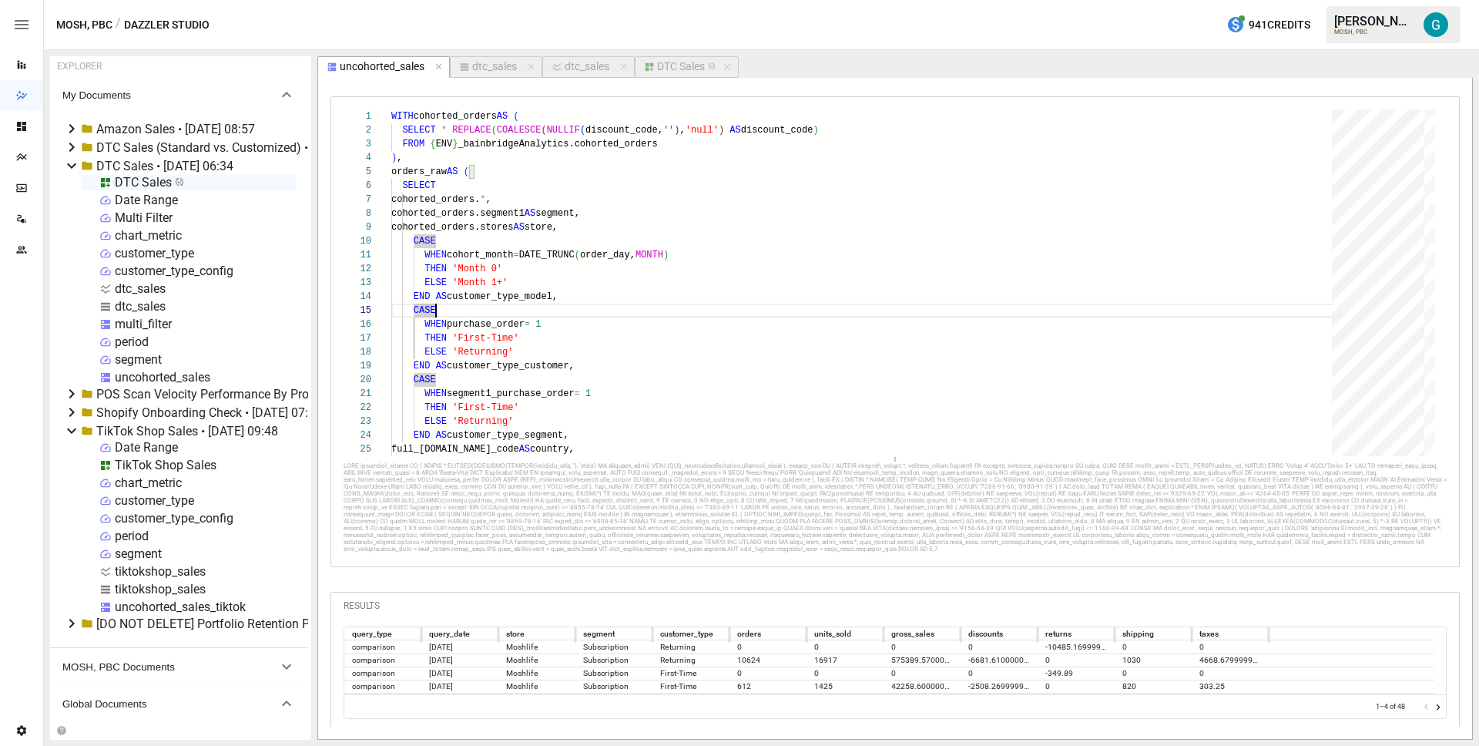
scroll to position [79, 0]
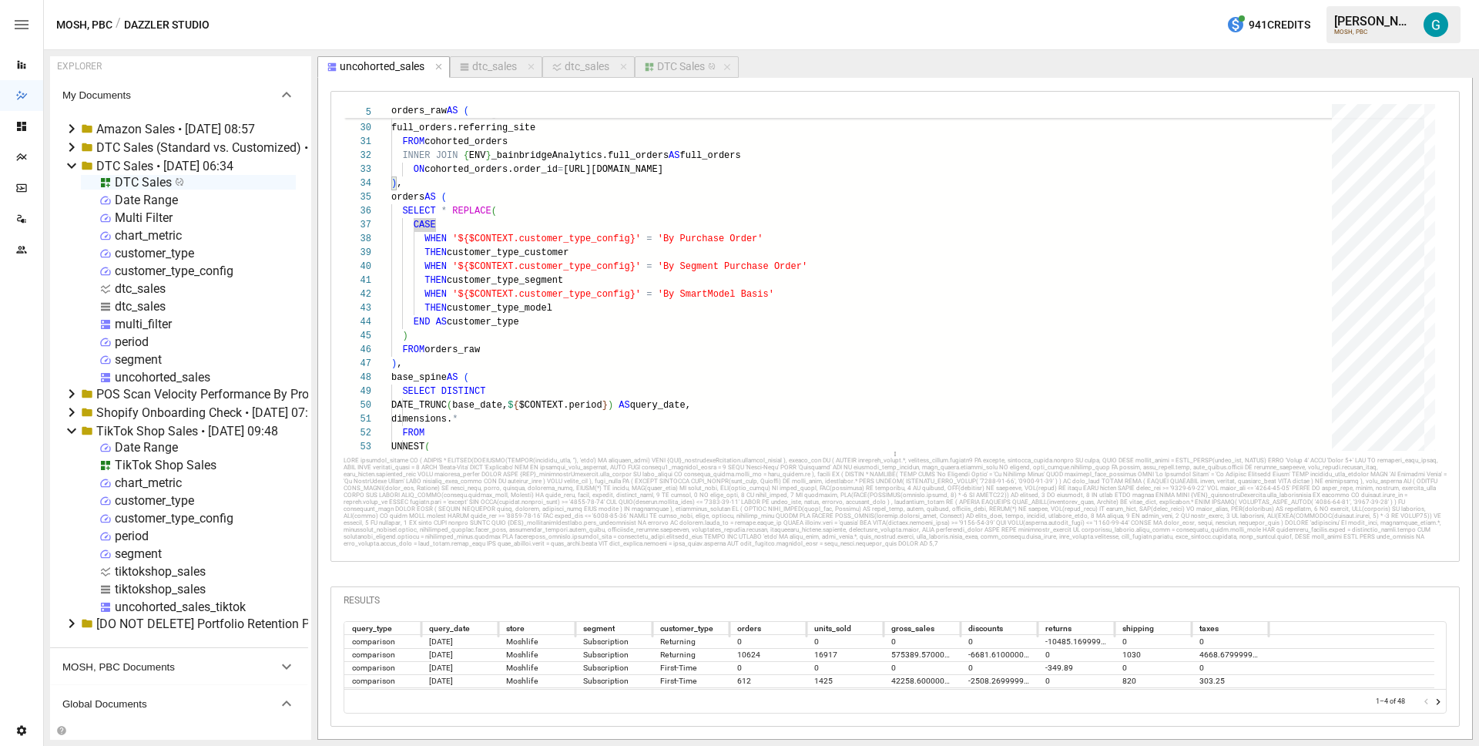
click at [500, 68] on div "dtc_sales" at bounding box center [494, 67] width 45 height 14
select select "**********"
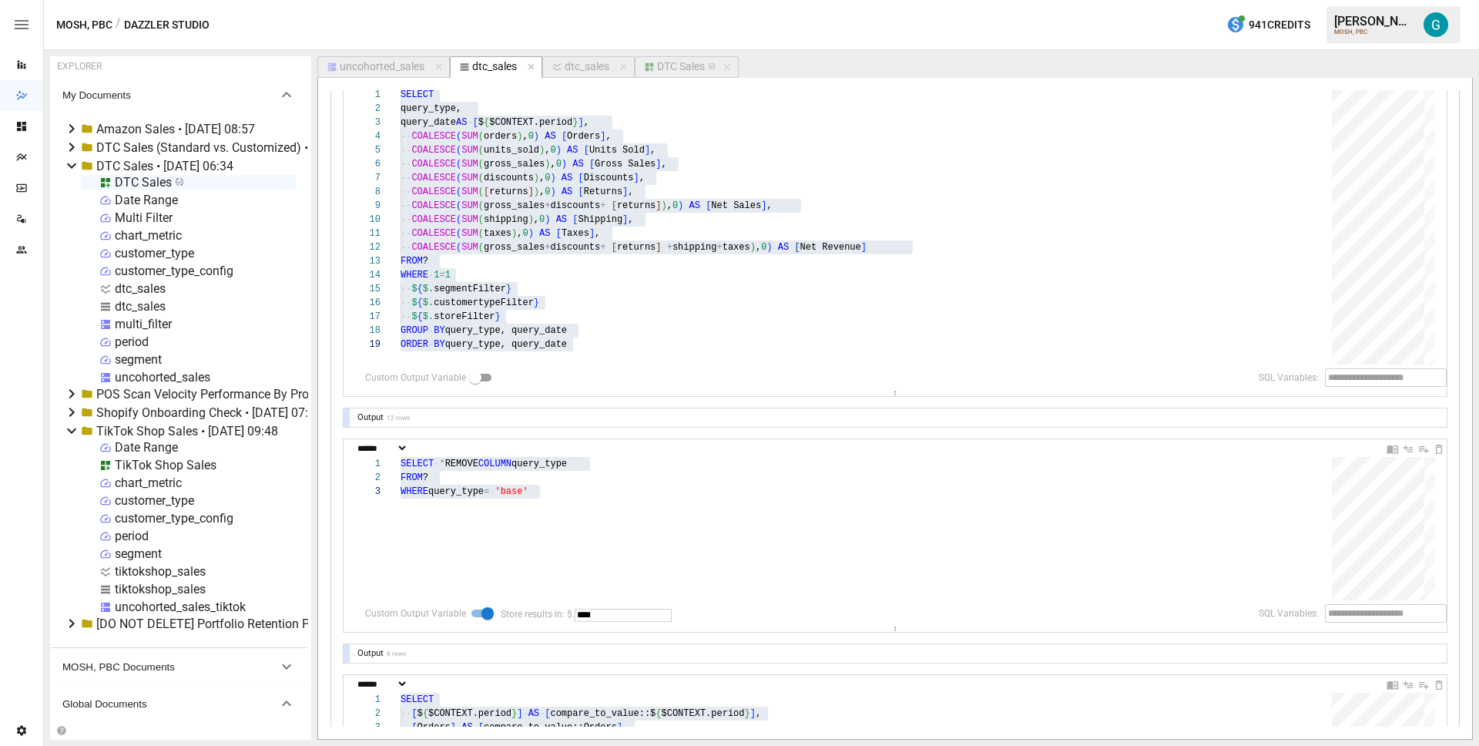
scroll to position [451, 0]
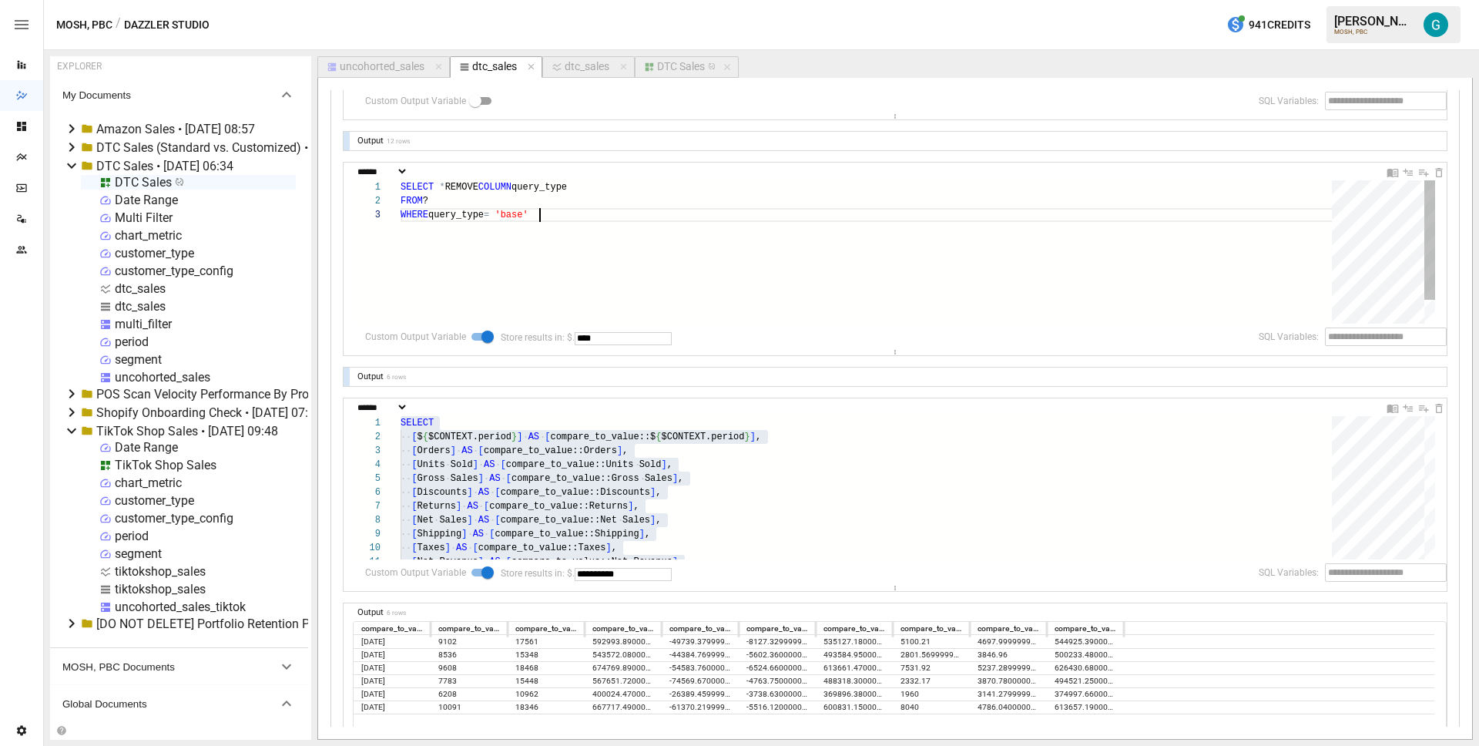
click at [520, 225] on div "SELECT * REMOVE COLUMN query_type FROM ? WHERE query_type = 'base'" at bounding box center [872, 265] width 942 height 171
click at [837, 483] on div "SELECT [ $ { $CONTEXT.period } ] AS [ compare_to_value::$ { $CONTEXT.period } ]…" at bounding box center [872, 571] width 942 height 310
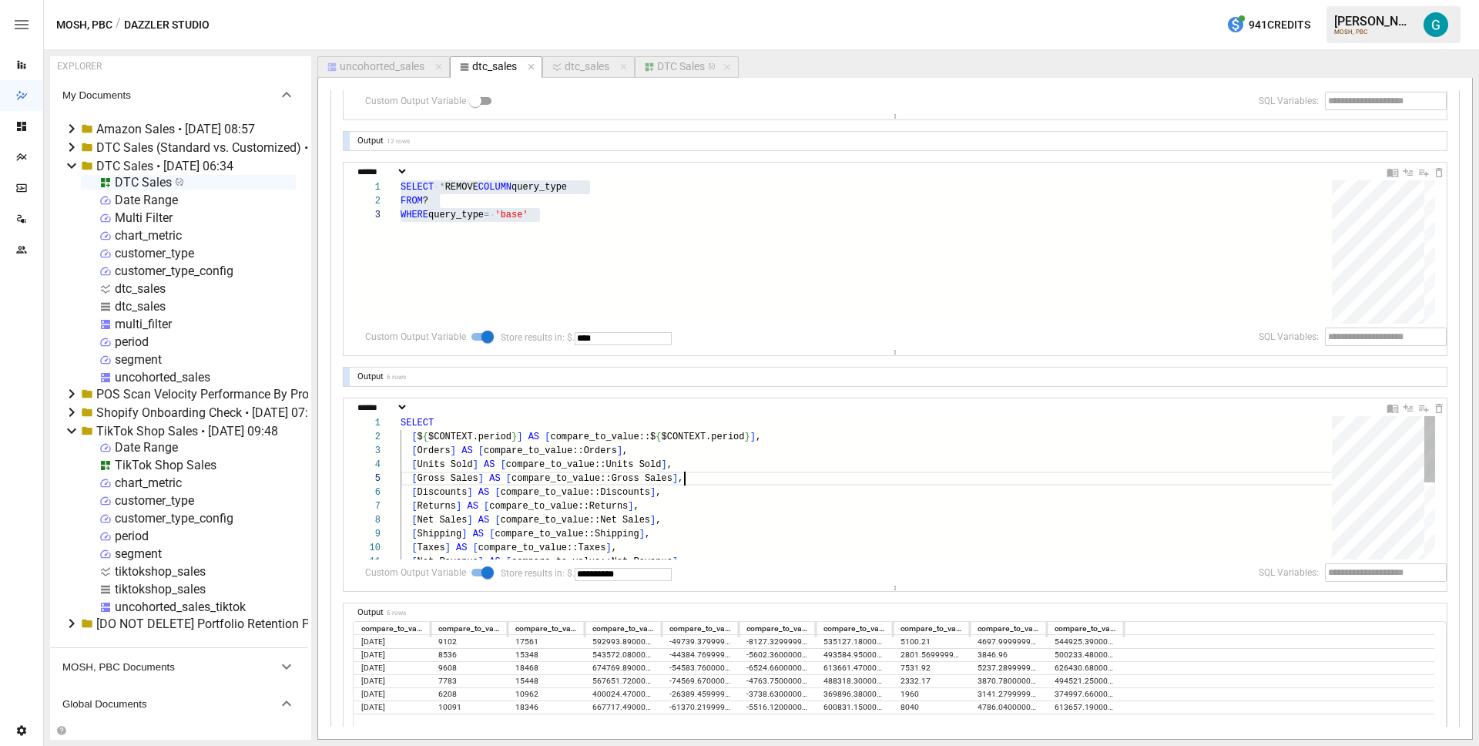
click at [822, 465] on div "[ Discounts ] AS [ compare_to_value::Discounts ] , [ Returns ] AS [ compare_to_…" at bounding box center [872, 571] width 942 height 310
type textarea "**********"
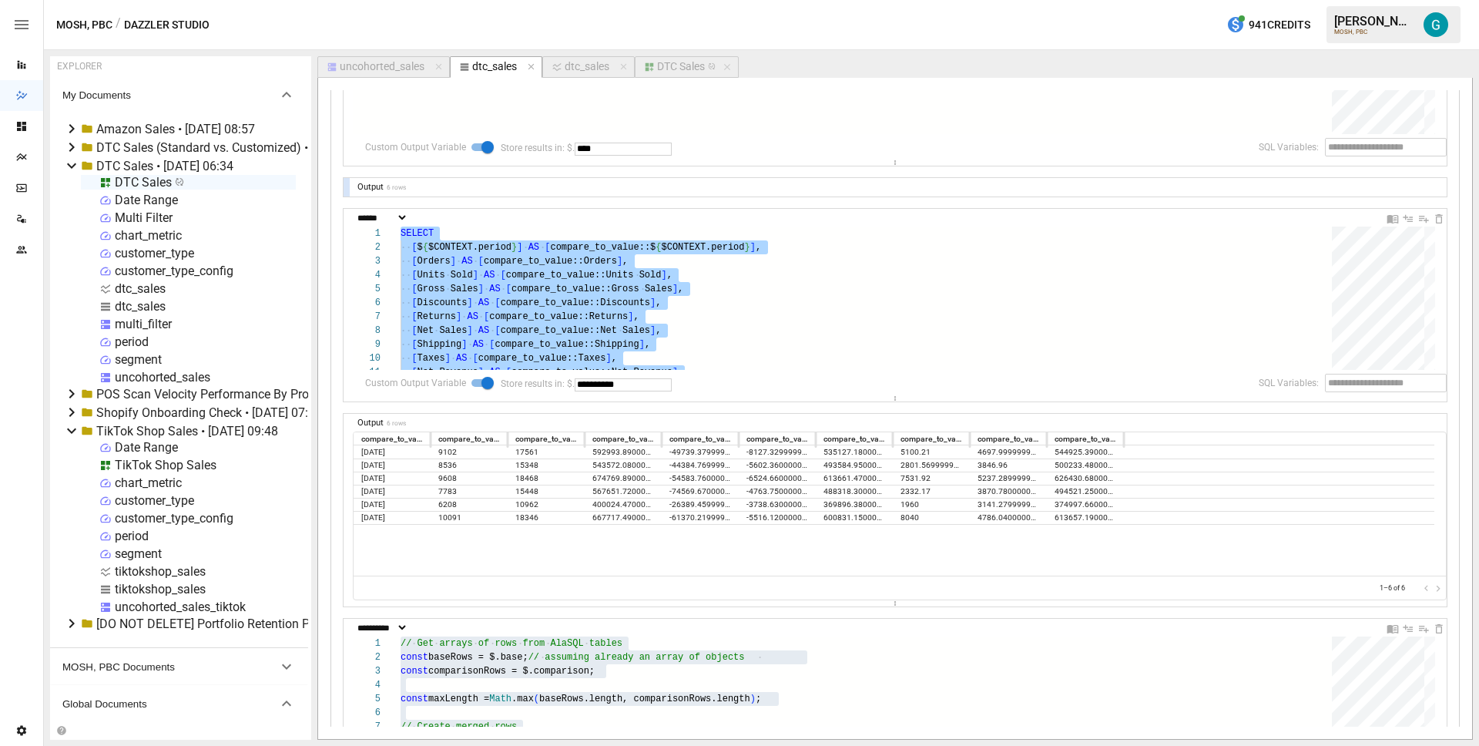
scroll to position [1034, 0]
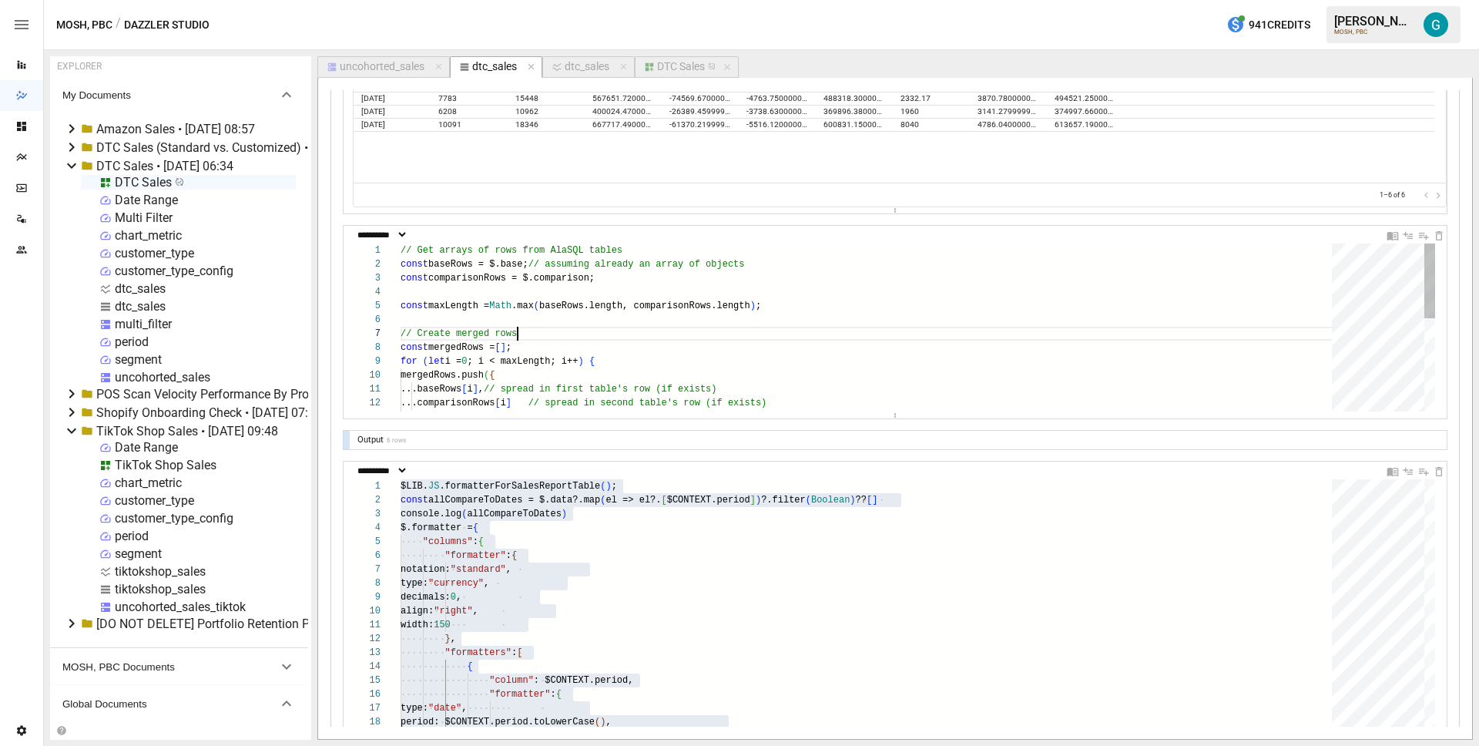
click at [733, 337] on div "// Get arrays of rows from AlaSQL tables const baseRows = $.base; // assuming a…" at bounding box center [872, 431] width 942 height 376
type textarea "**********"
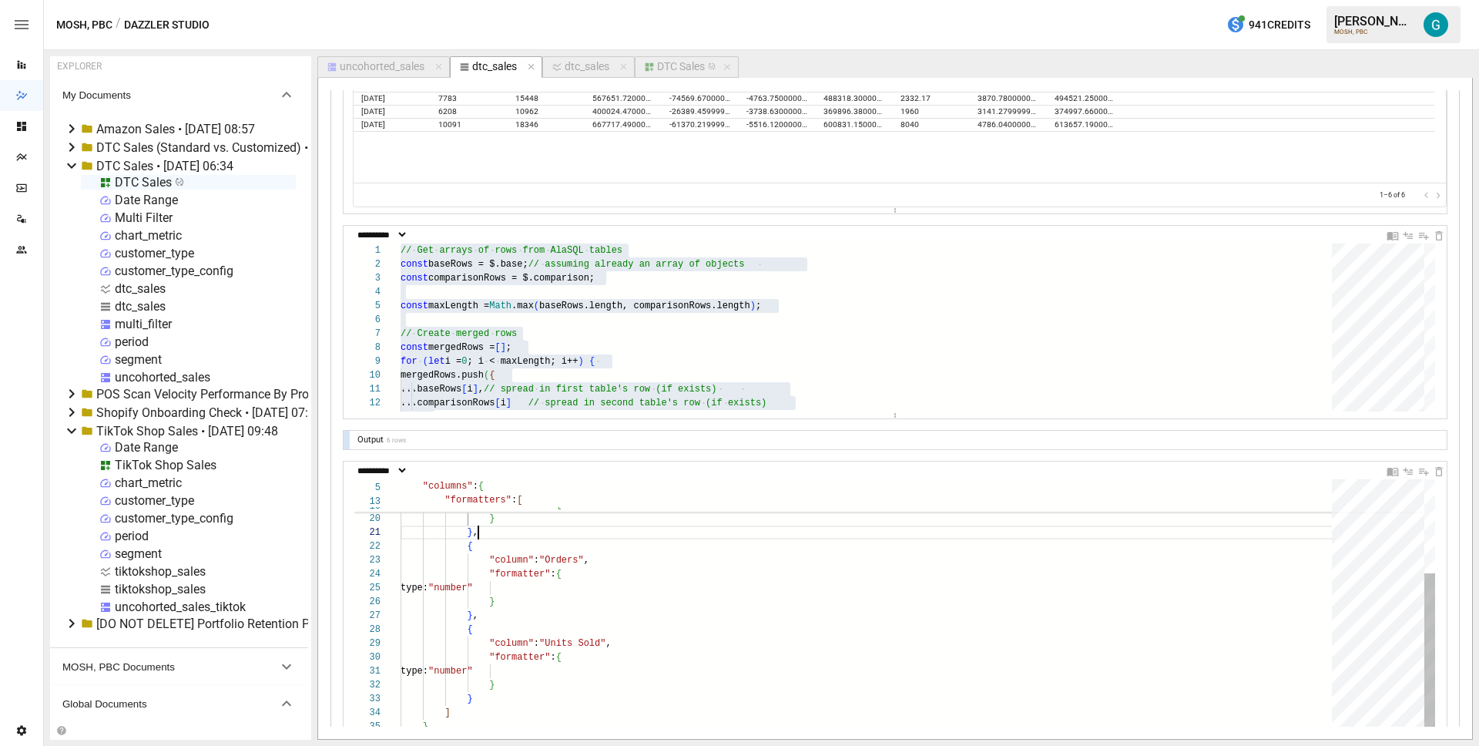
scroll to position [0, 78]
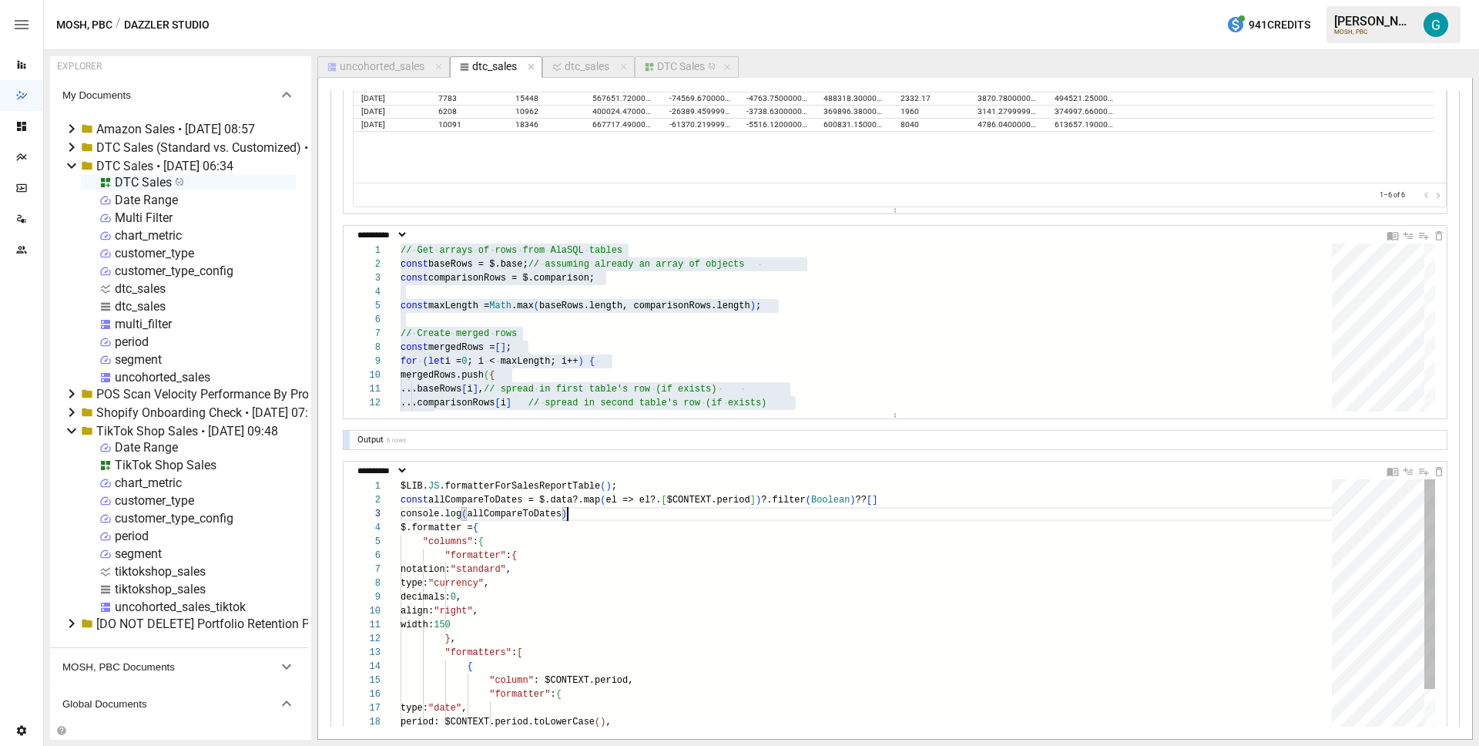
scroll to position [0, 0]
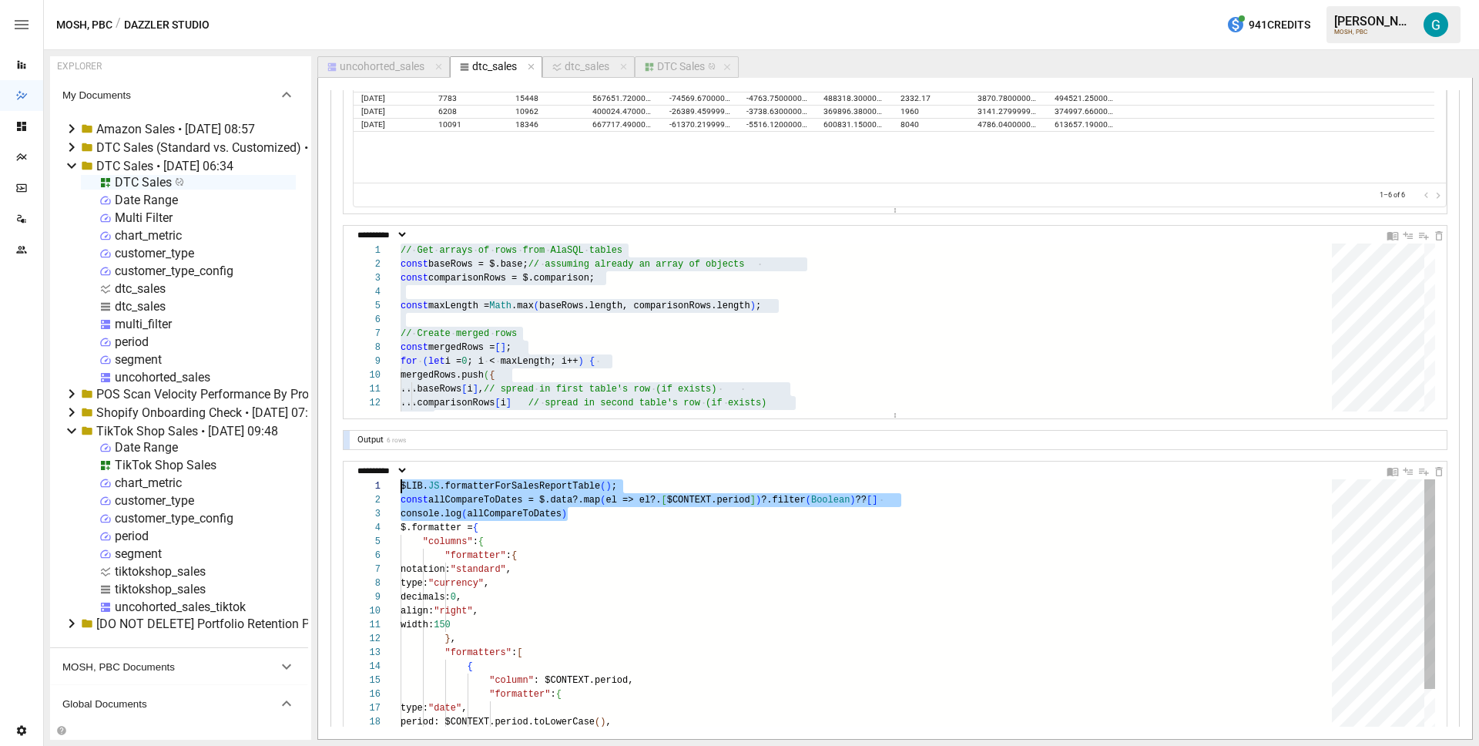
drag, startPoint x: 624, startPoint y: 515, endPoint x: 352, endPoint y: 481, distance: 274.0
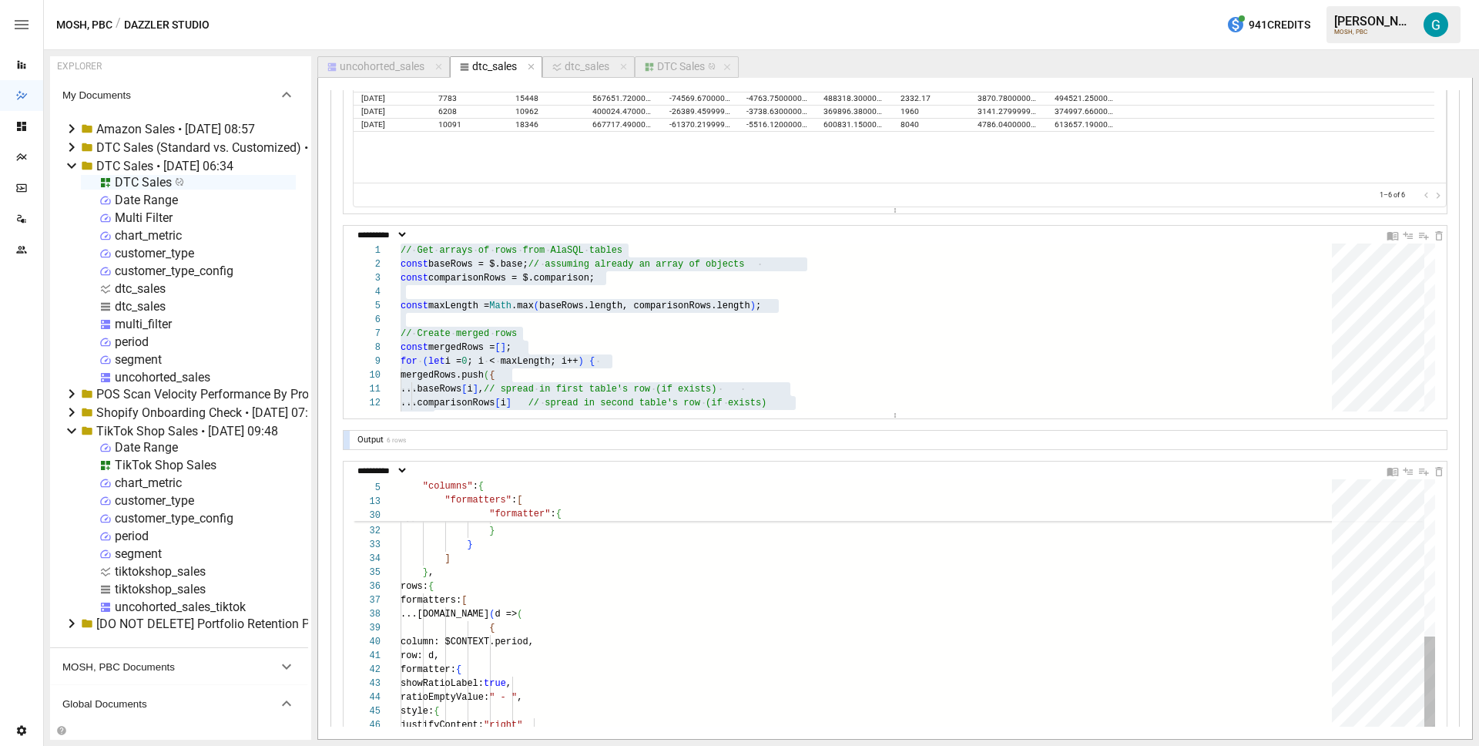
click at [441, 570] on div "{ "column" : "Units Sold" , "formatter" : { type: "number" } } ] } , rows: { fo…" at bounding box center [872, 725] width 942 height 1263
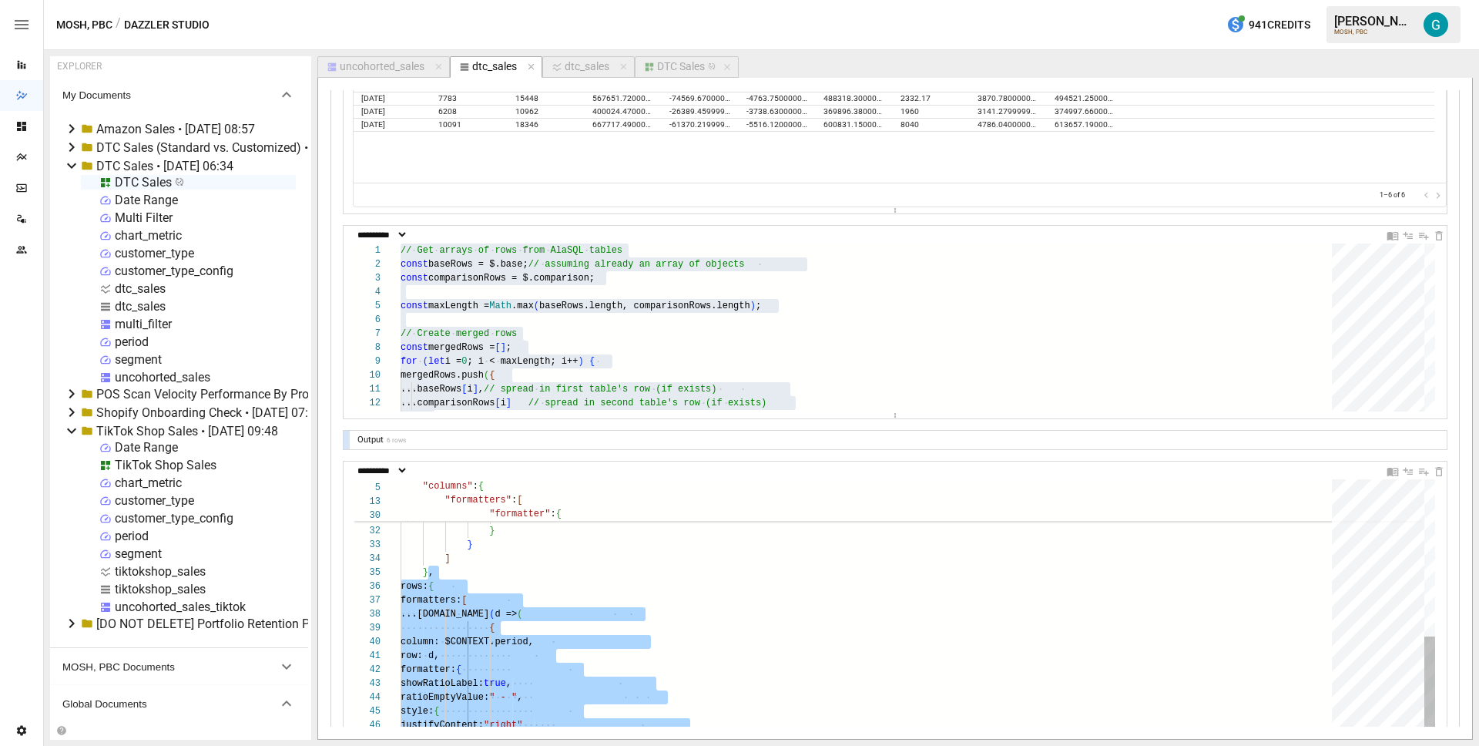
type textarea "**********"
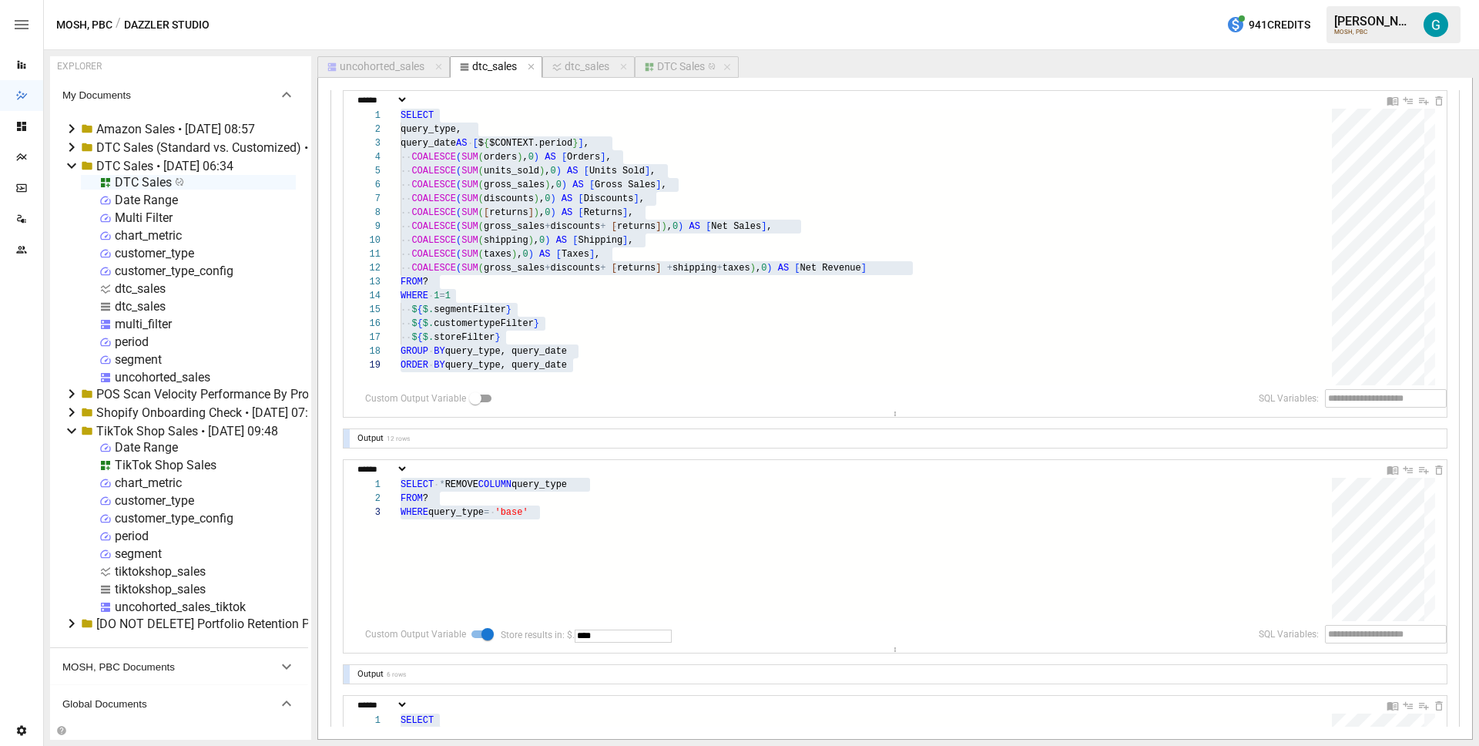
scroll to position [326, 0]
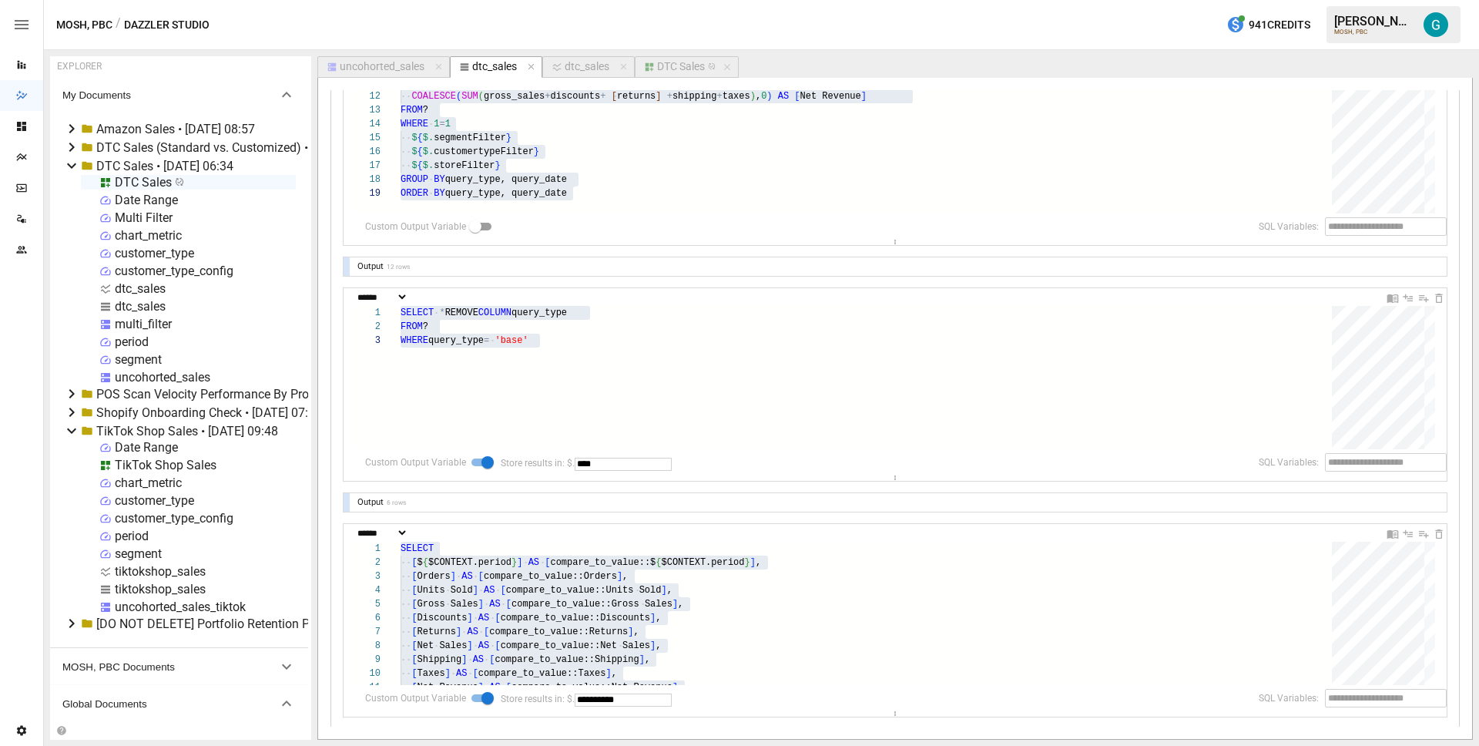
click at [345, 498] on div at bounding box center [347, 502] width 6 height 18
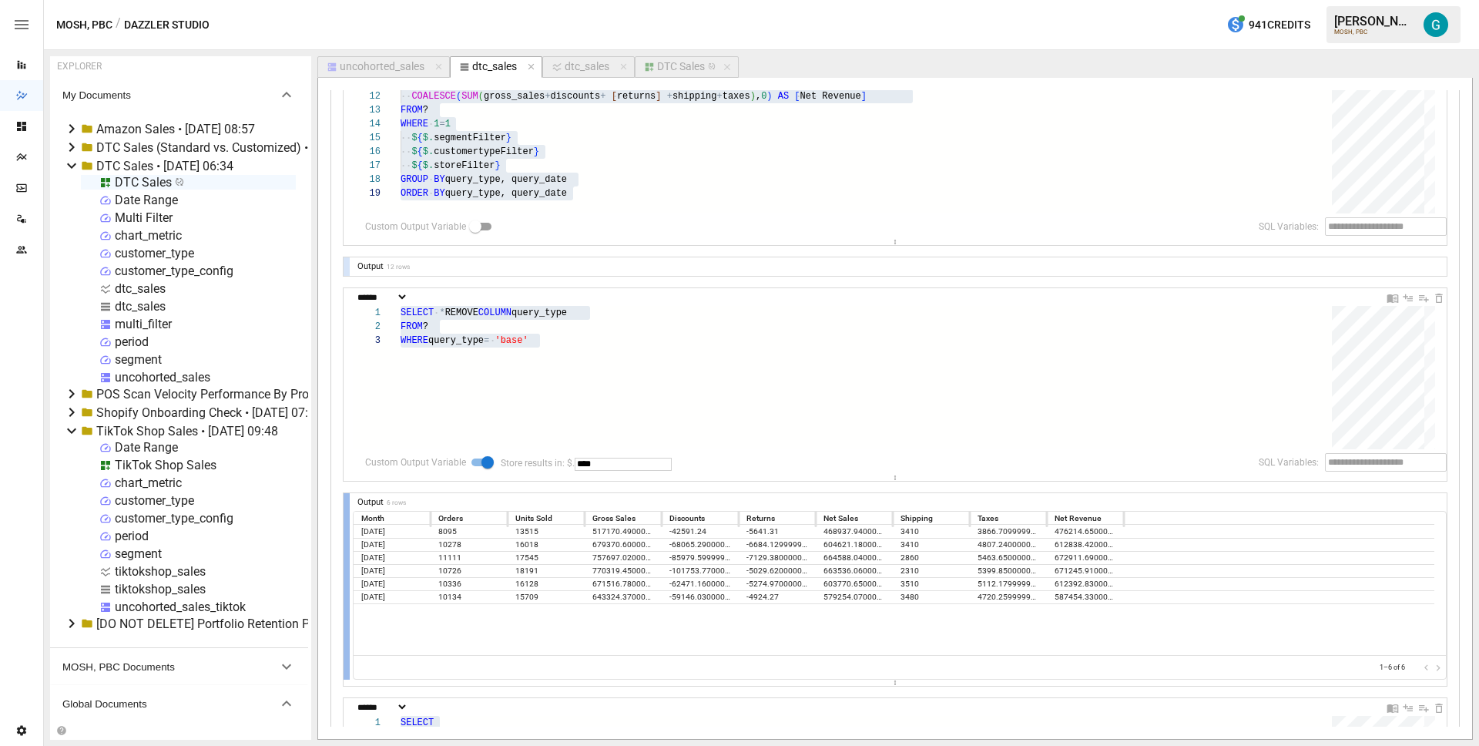
click at [345, 498] on div at bounding box center [347, 586] width 6 height 186
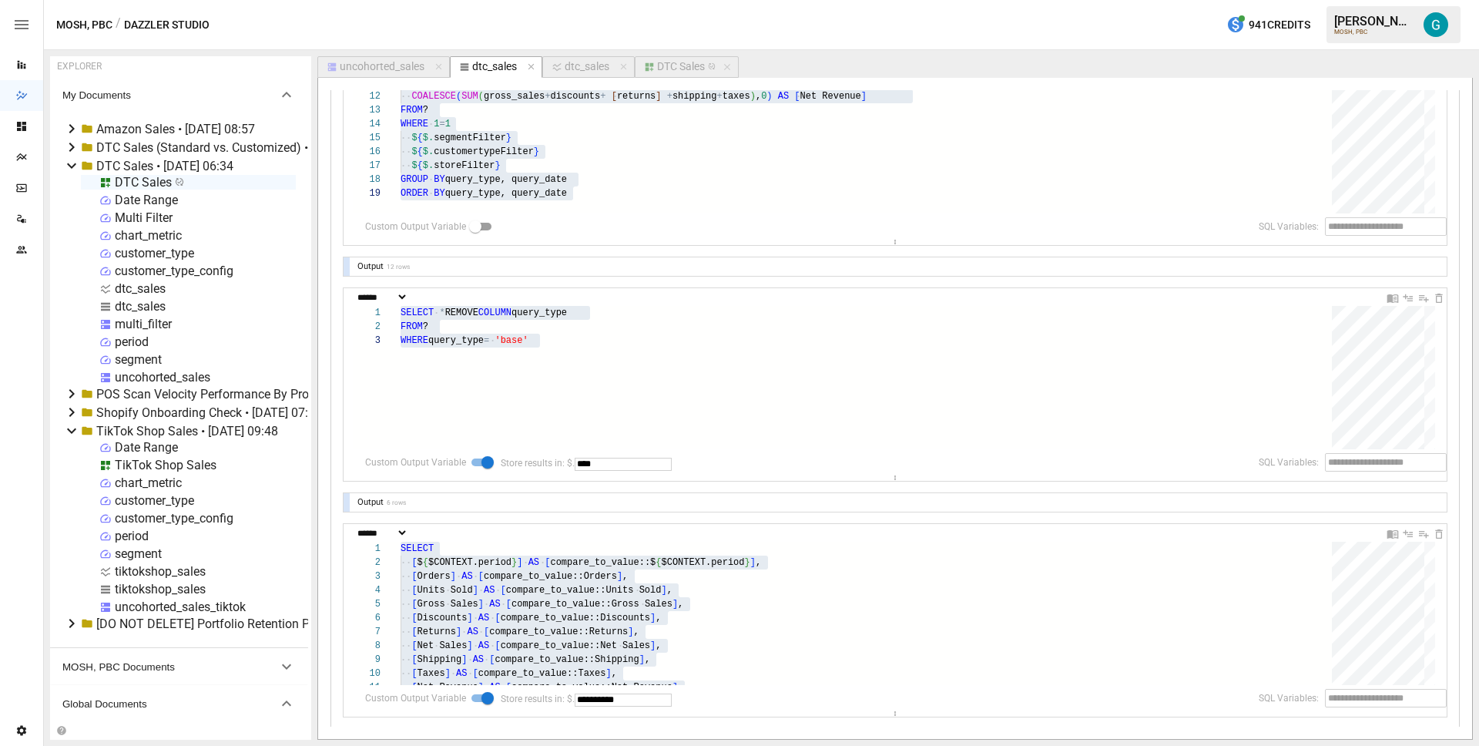
click at [374, 56] on button "uncohorted_sales" at bounding box center [383, 67] width 132 height 22
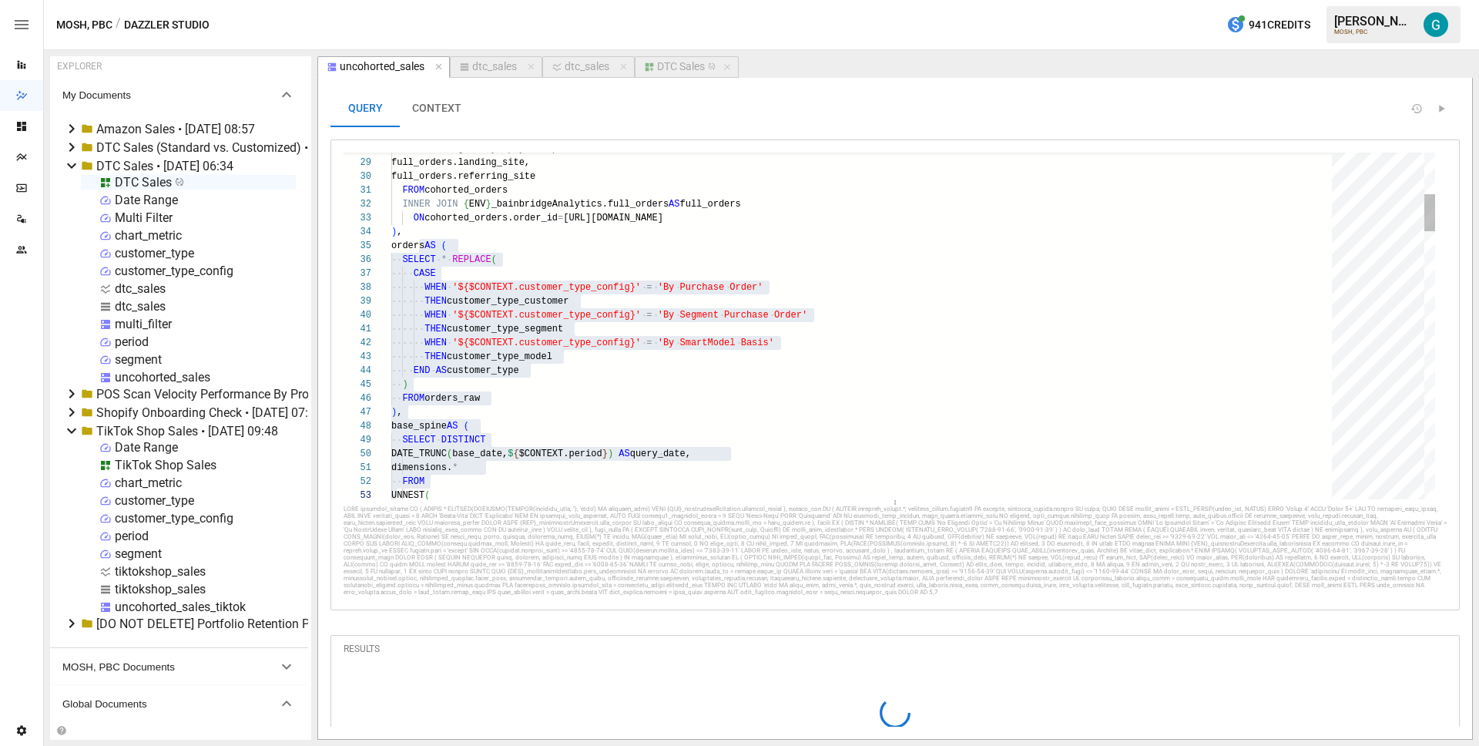
scroll to position [277, 5]
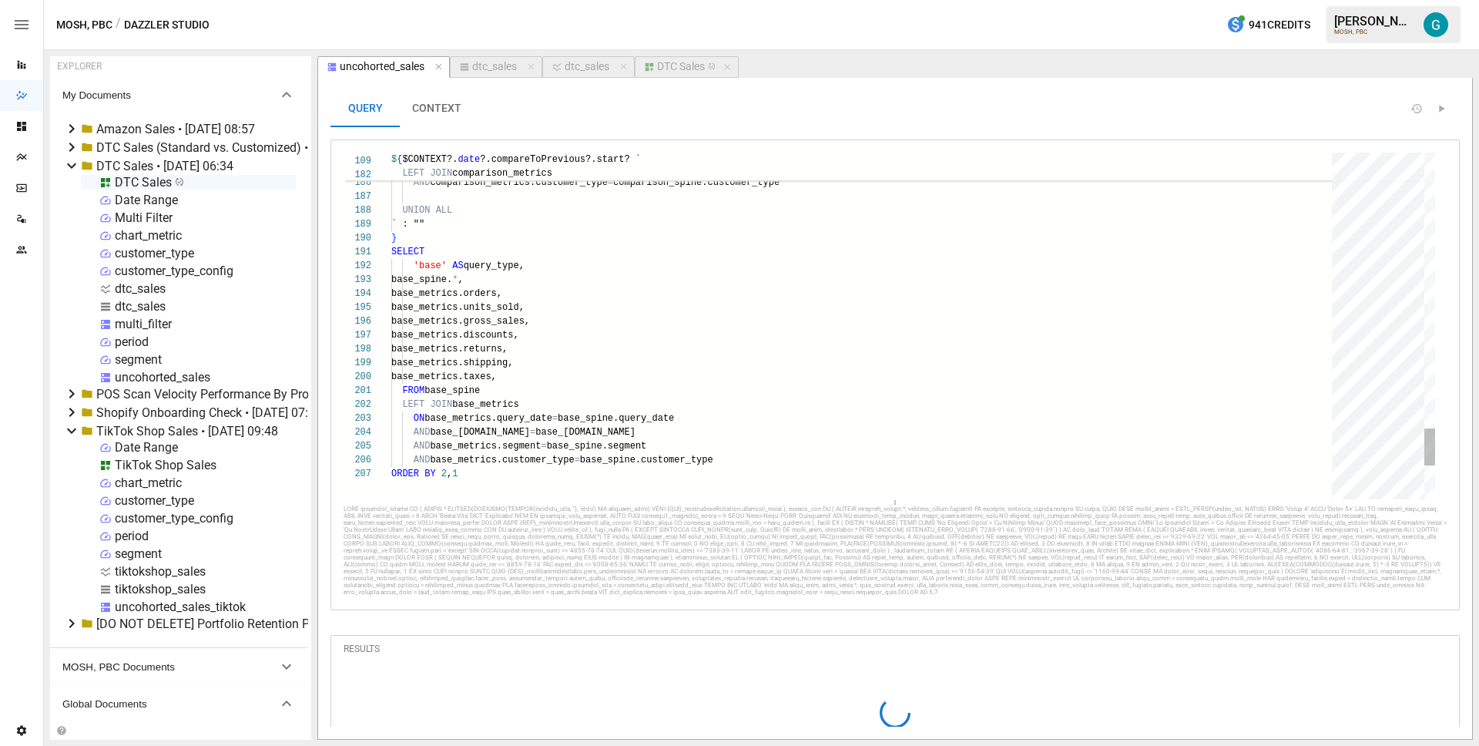
type textarea "**********"
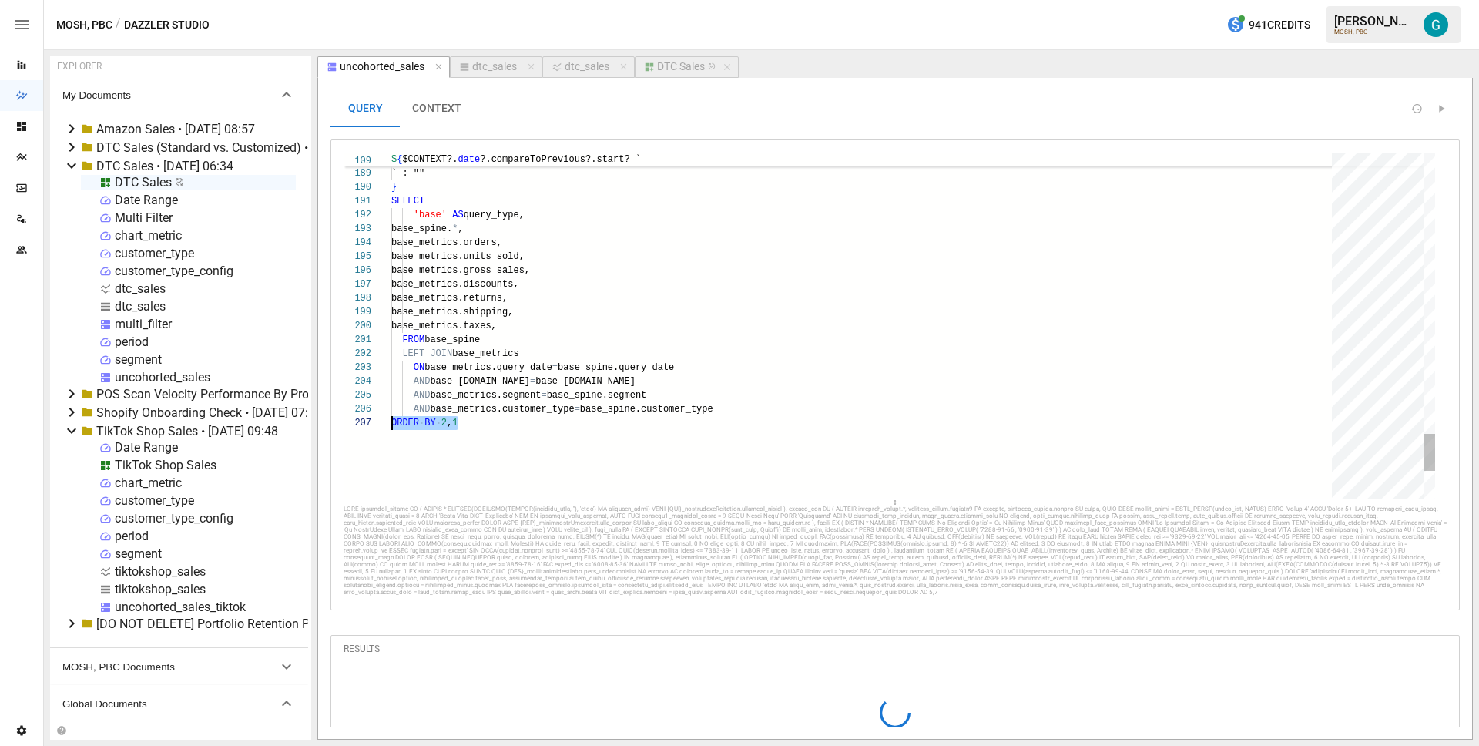
scroll to position [83, 0]
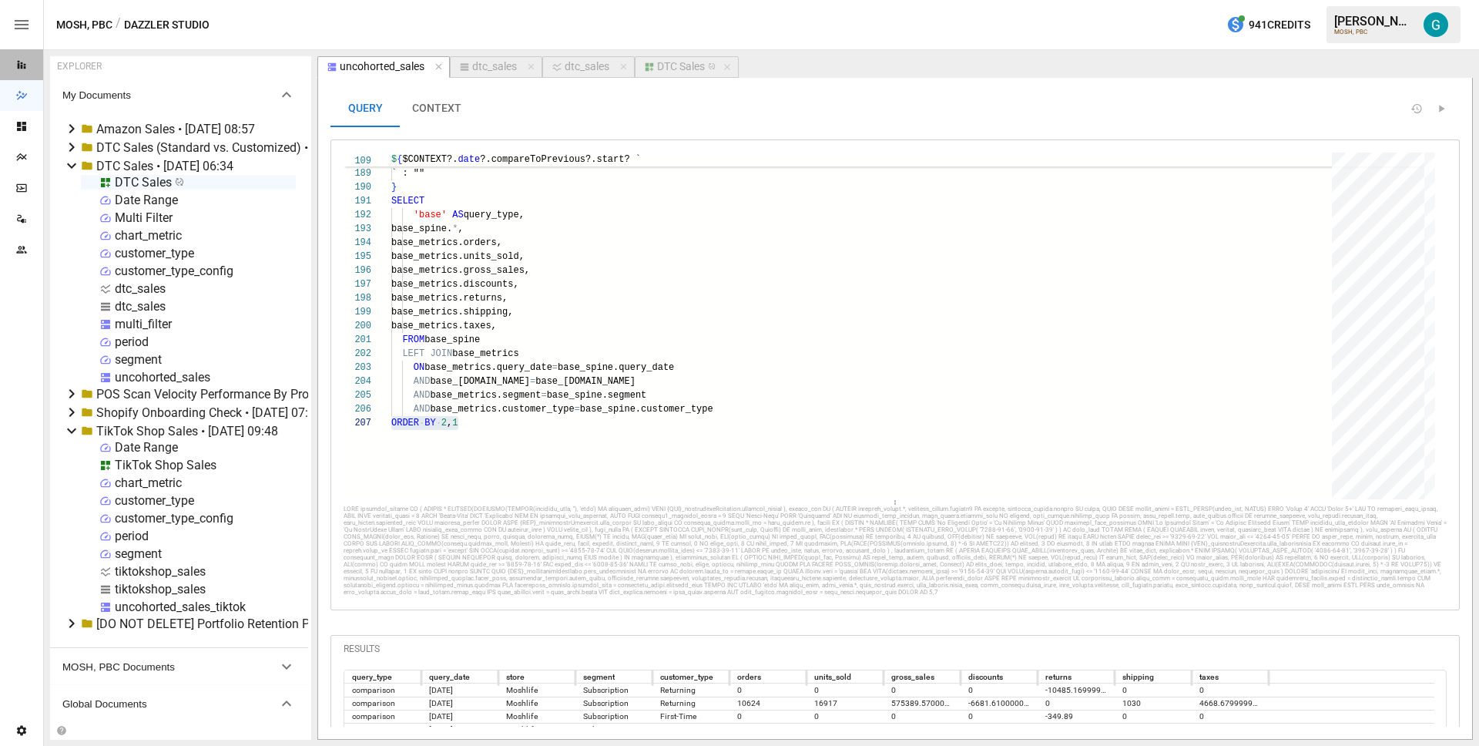
click at [25, 72] on div "Reports" at bounding box center [21, 64] width 43 height 31
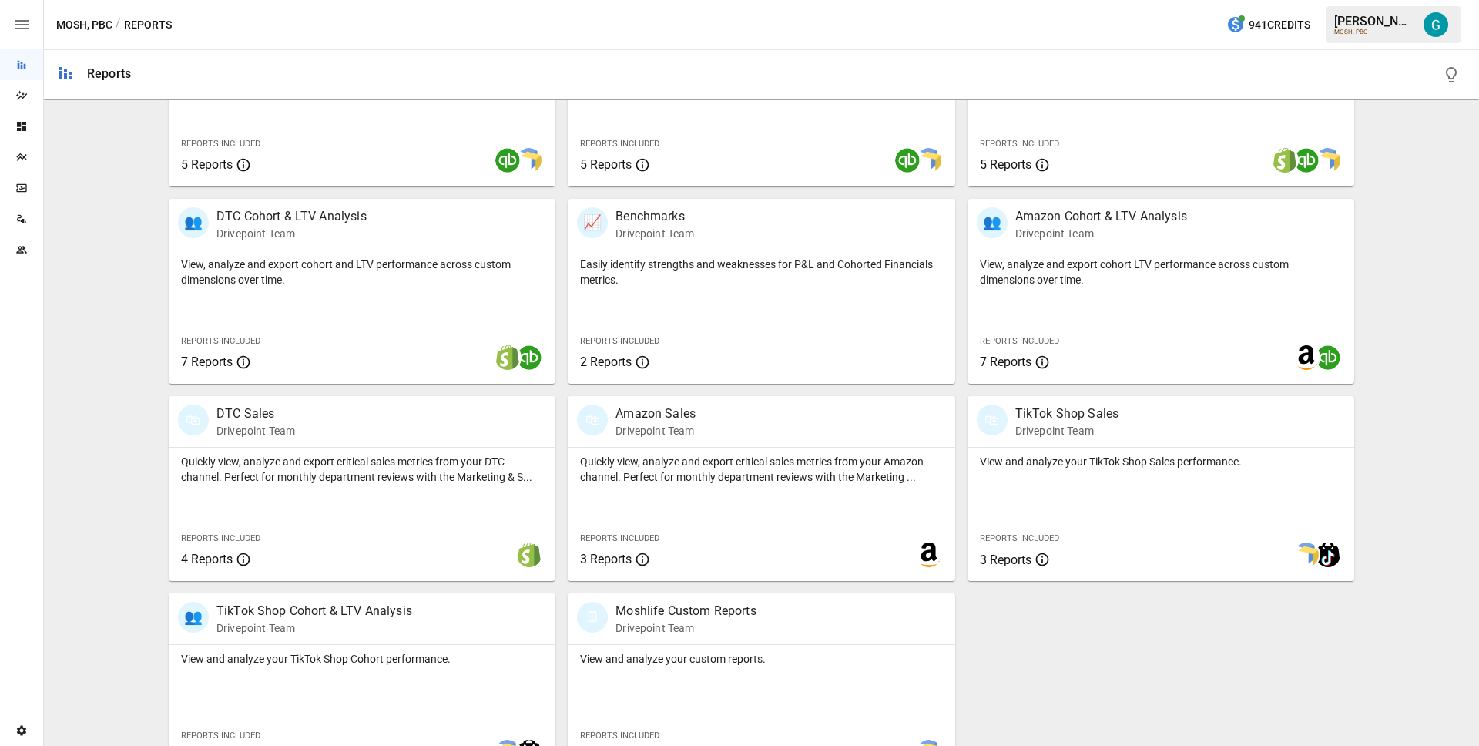
scroll to position [448, 0]
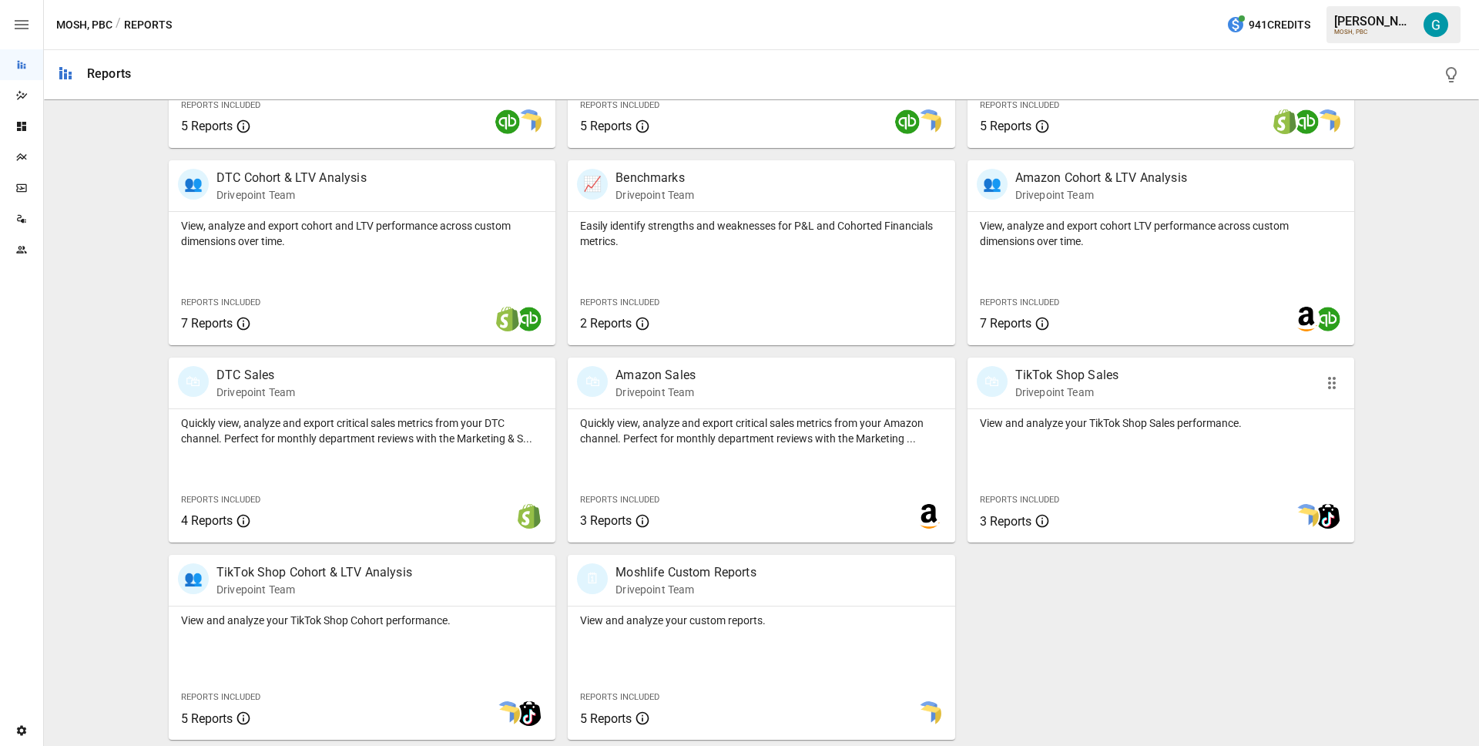
click at [1059, 395] on p "Drivepoint Team" at bounding box center [1067, 391] width 104 height 15
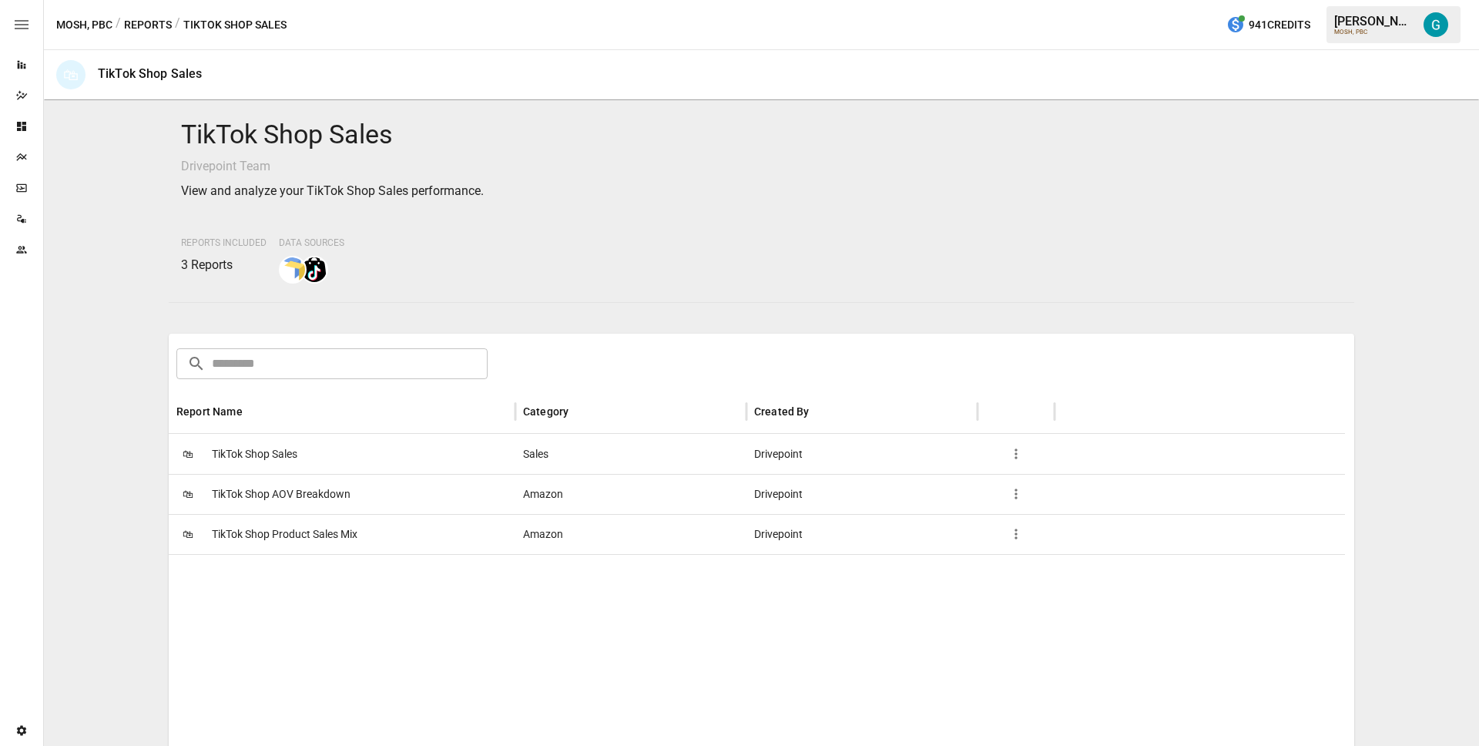
click at [297, 435] on span "TikTok Shop Sales" at bounding box center [254, 453] width 85 height 39
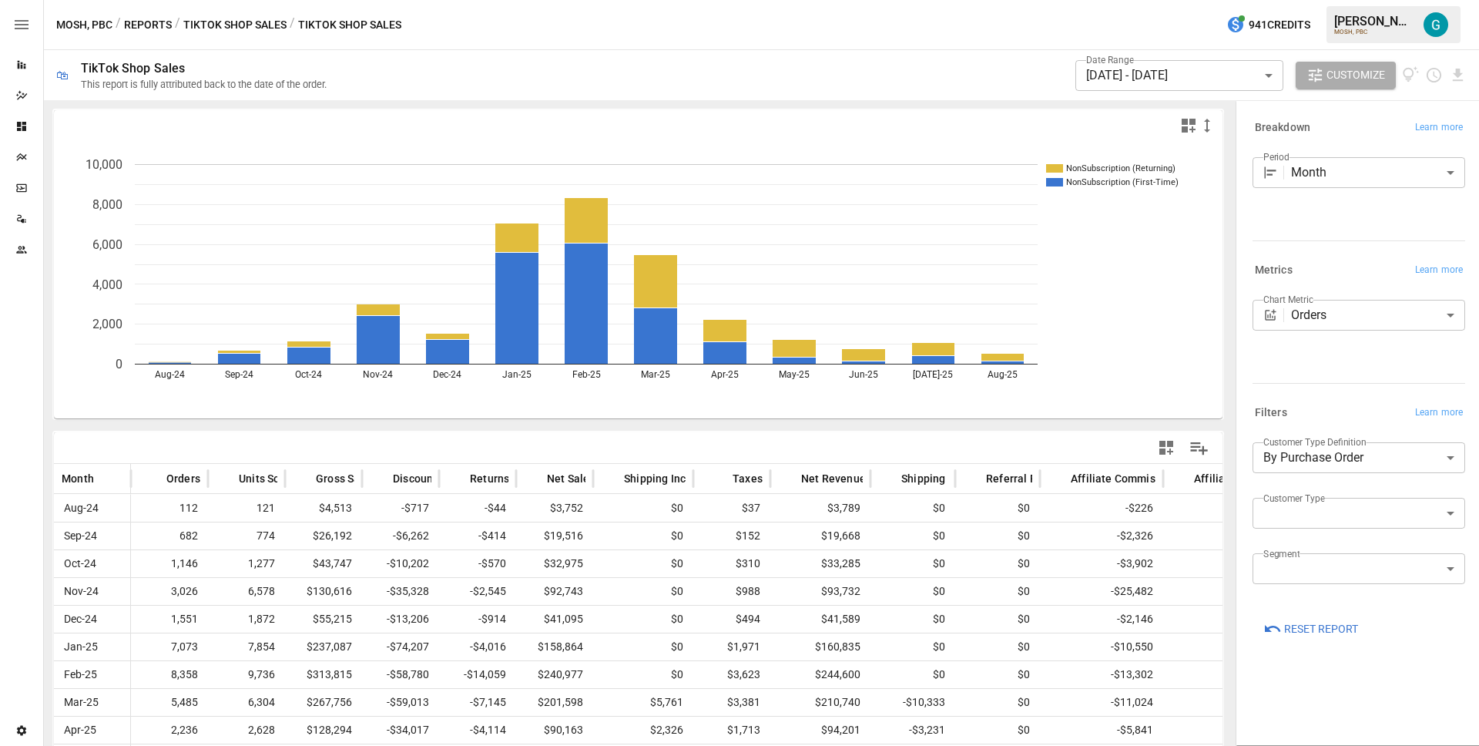
click at [1245, 0] on body "Reports Dazzler Studio Dashboards Plans SmartModel ™ Data Sources Team Settings…" at bounding box center [739, 0] width 1479 height 0
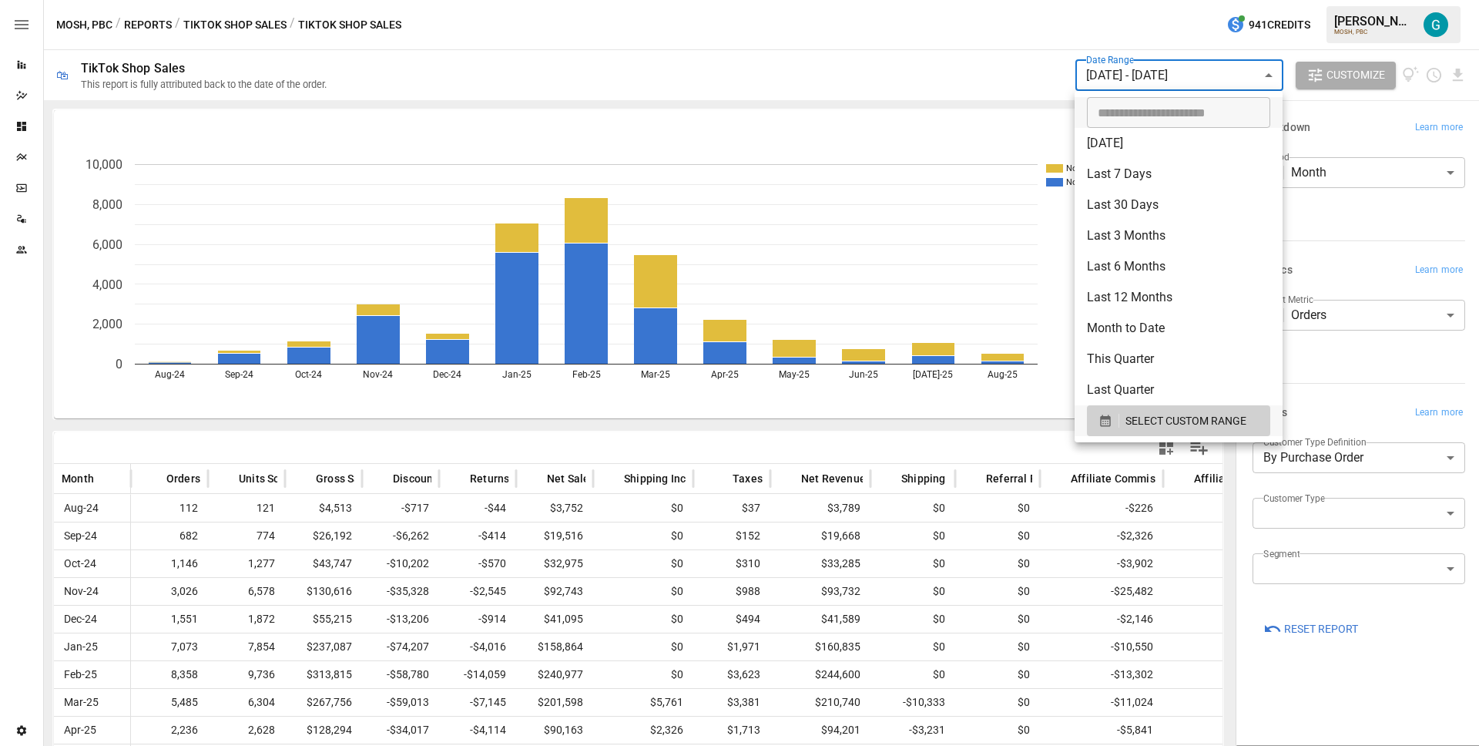
click at [1148, 240] on li "Last 3 Months" at bounding box center [1178, 235] width 208 height 31
type input "**********"
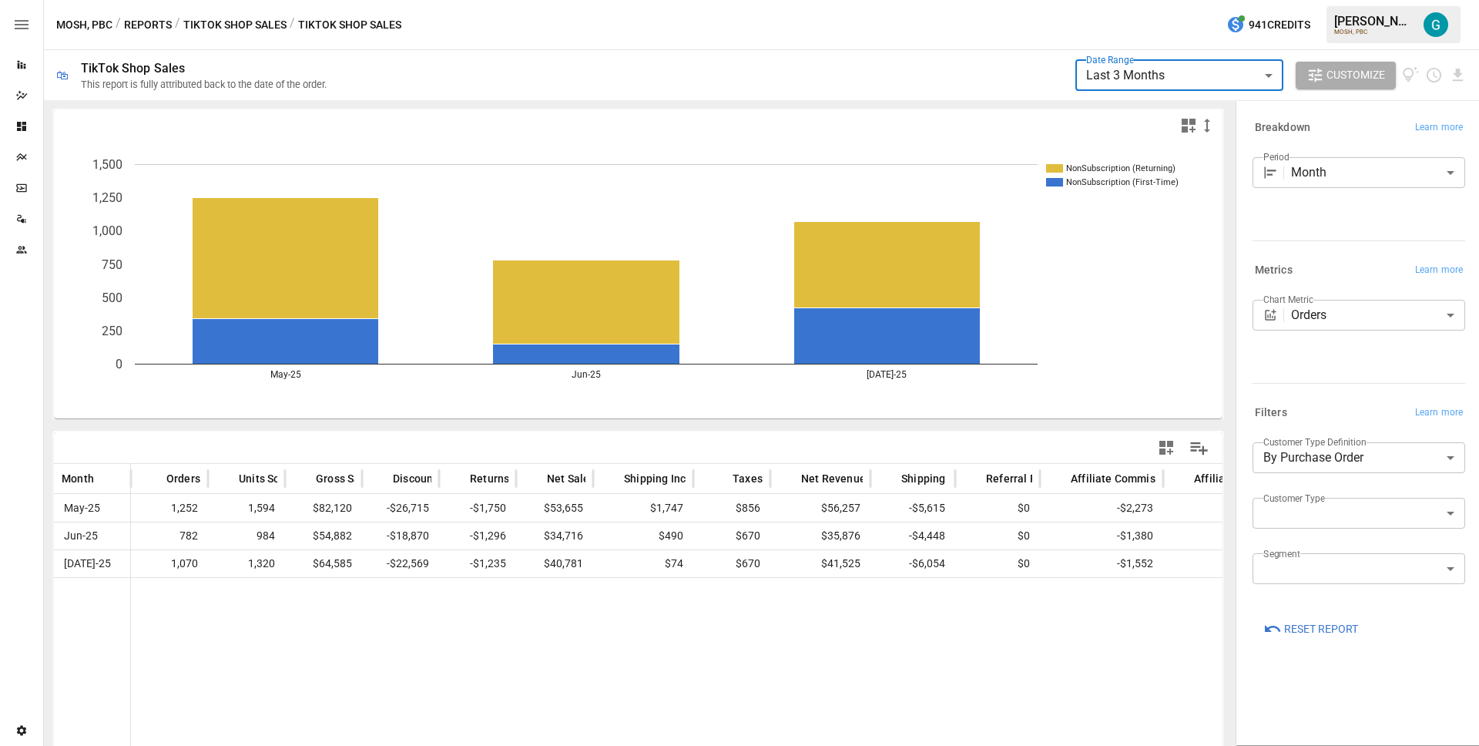
click at [1358, 358] on div "Chart Metric Orders ****** ​" at bounding box center [1358, 338] width 213 height 77
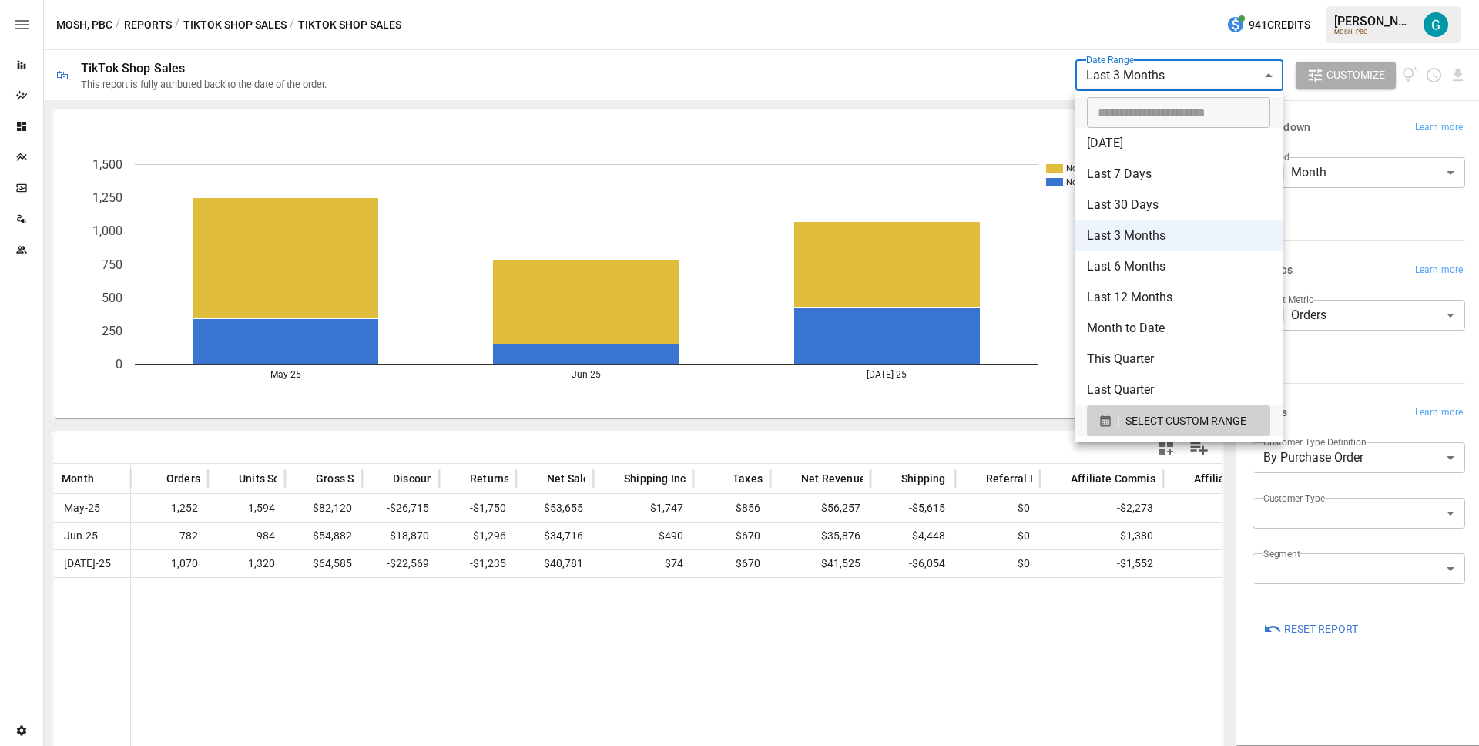
click at [1192, 0] on body "**********" at bounding box center [739, 0] width 1479 height 0
click at [518, 49] on div at bounding box center [739, 373] width 1479 height 746
